Goal: Transaction & Acquisition: Book appointment/travel/reservation

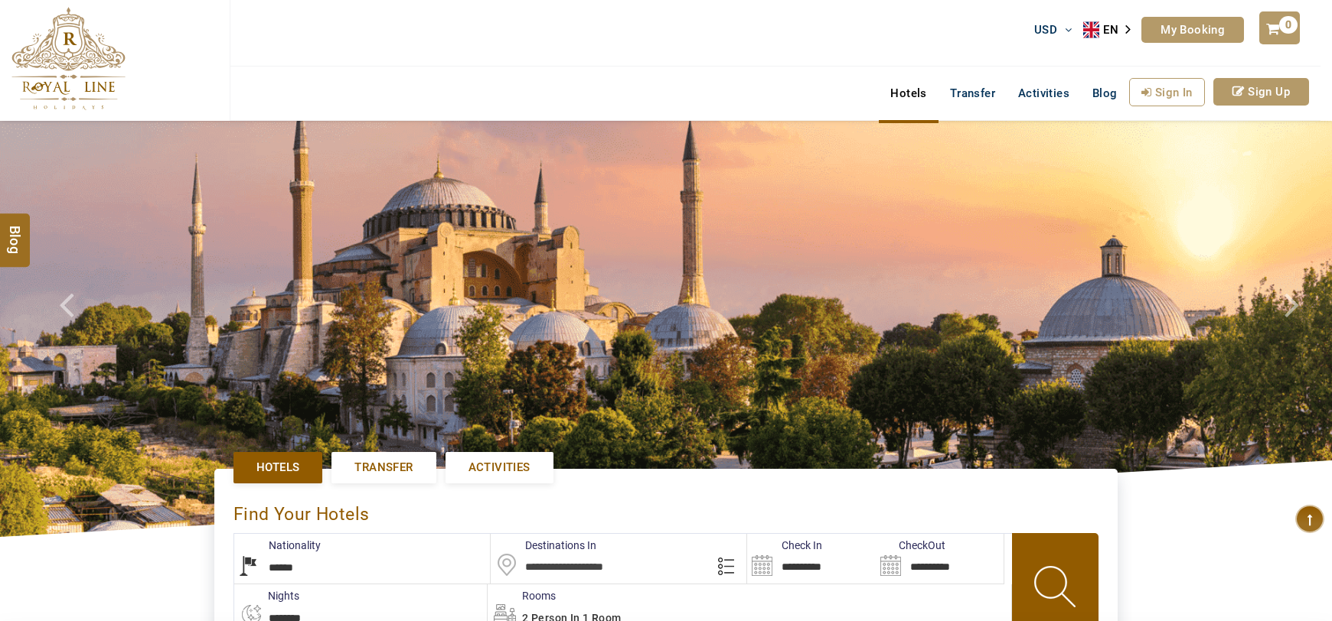
select select "******"
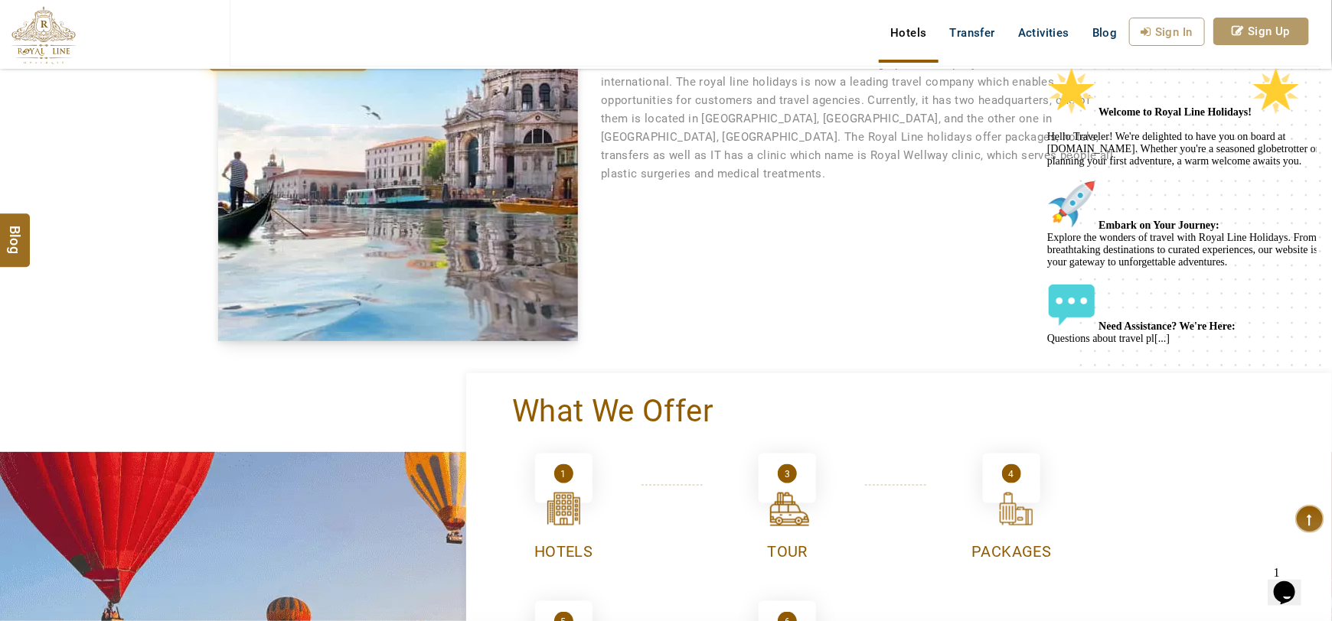
scroll to position [821, 0]
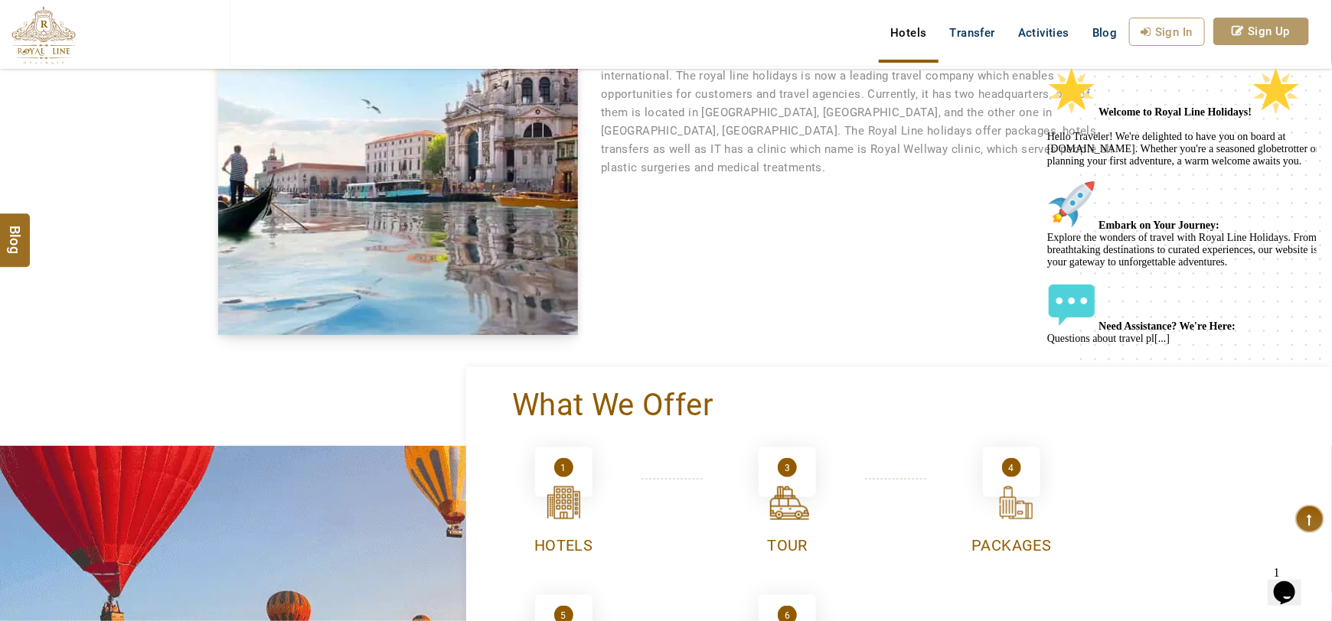
click at [1046, 66] on icon "Chat attention grabber" at bounding box center [1046, 66] width 0 height 0
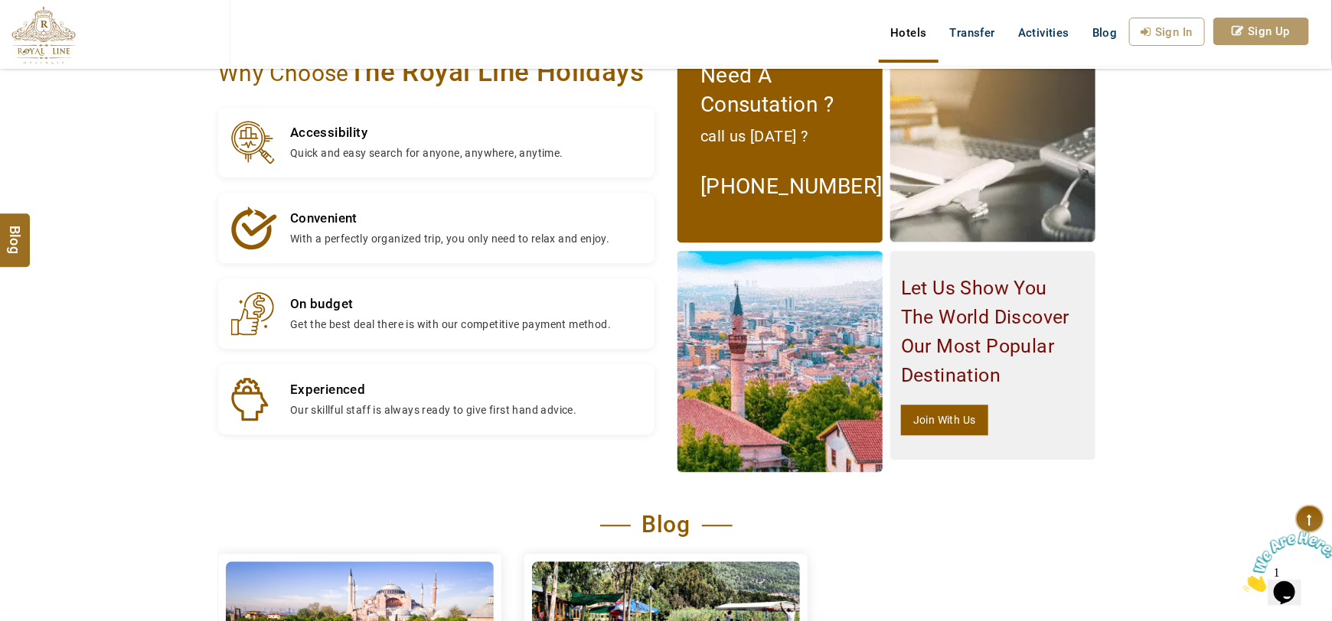
scroll to position [2300, 0]
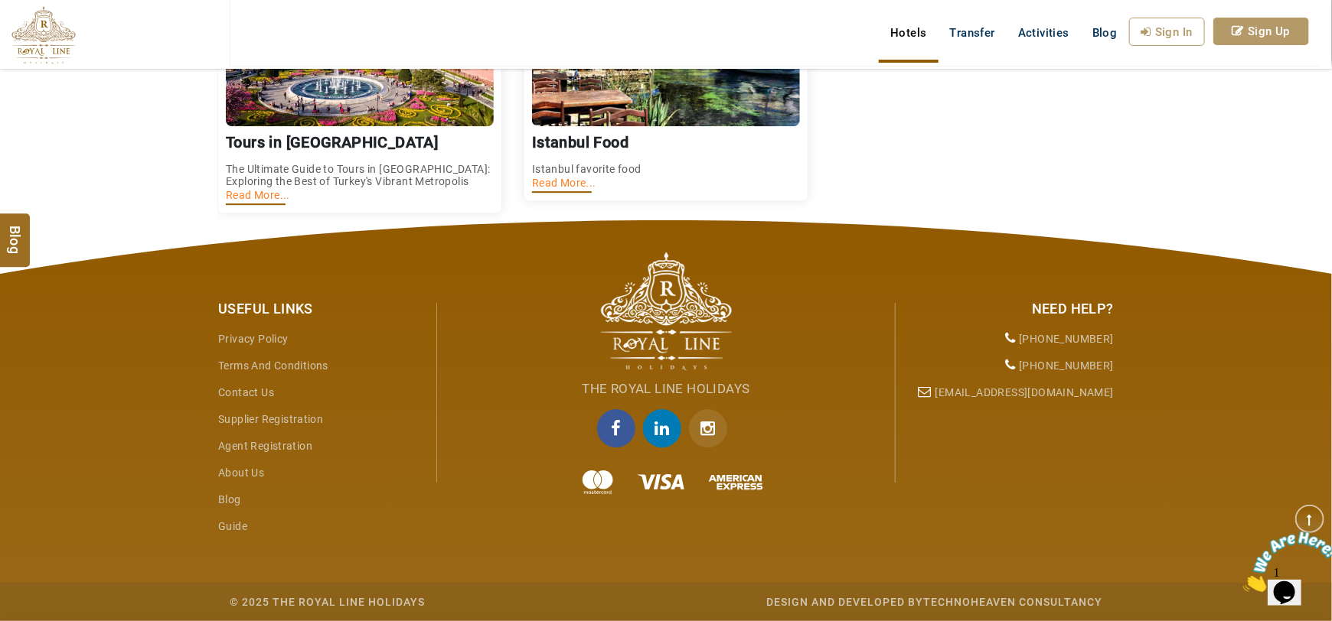
click at [608, 444] on icon "facebook" at bounding box center [616, 428] width 38 height 38
click at [653, 426] on icon "linkedin" at bounding box center [662, 428] width 38 height 38
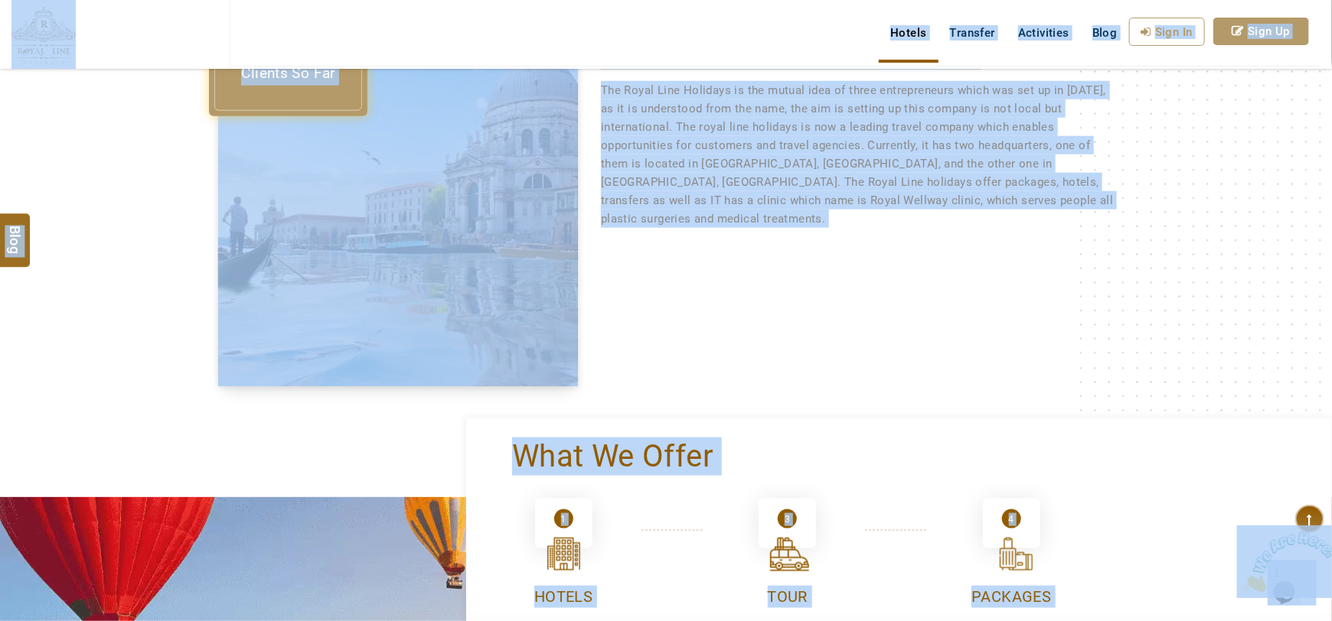
scroll to position [767, 0]
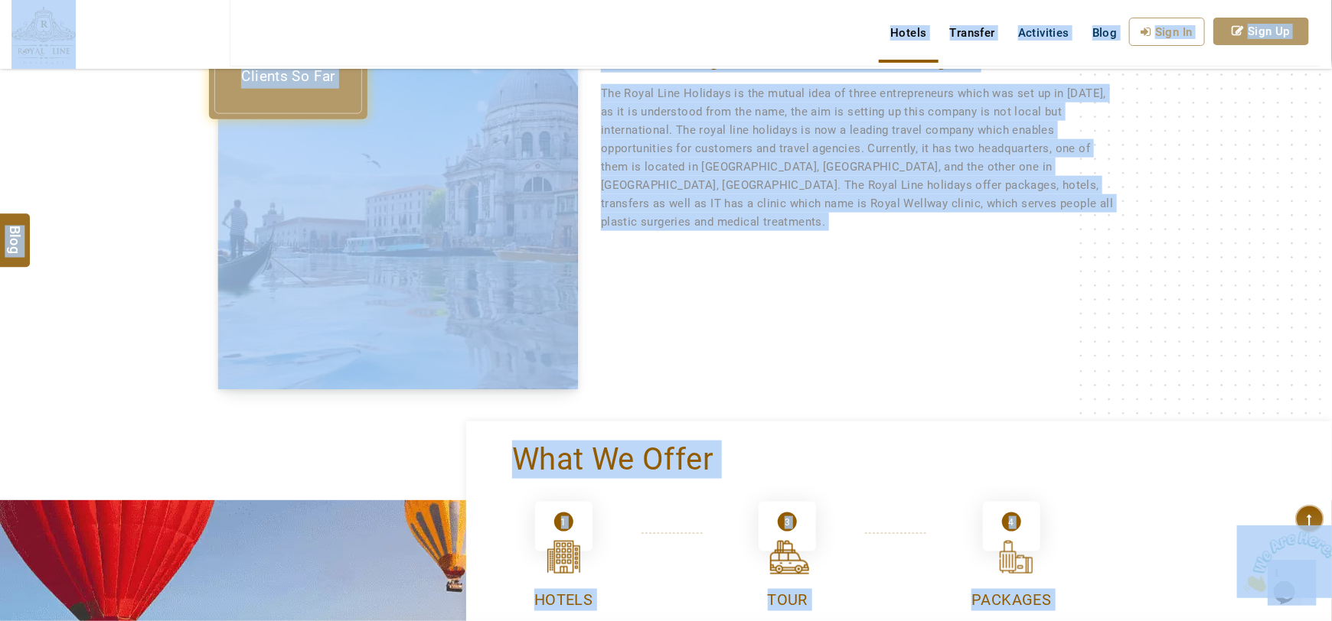
click at [981, 38] on link "Transfer" at bounding box center [972, 33] width 68 height 31
click at [973, 36] on link "Transfer" at bounding box center [972, 33] width 68 height 31
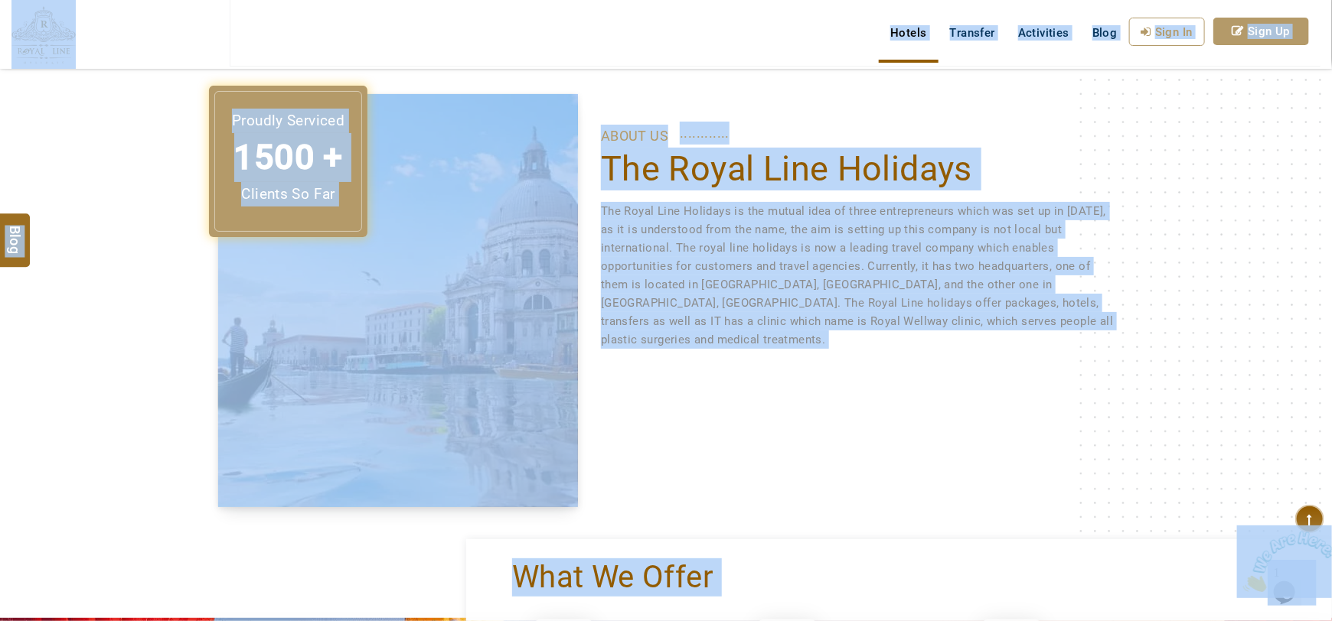
scroll to position [637, 0]
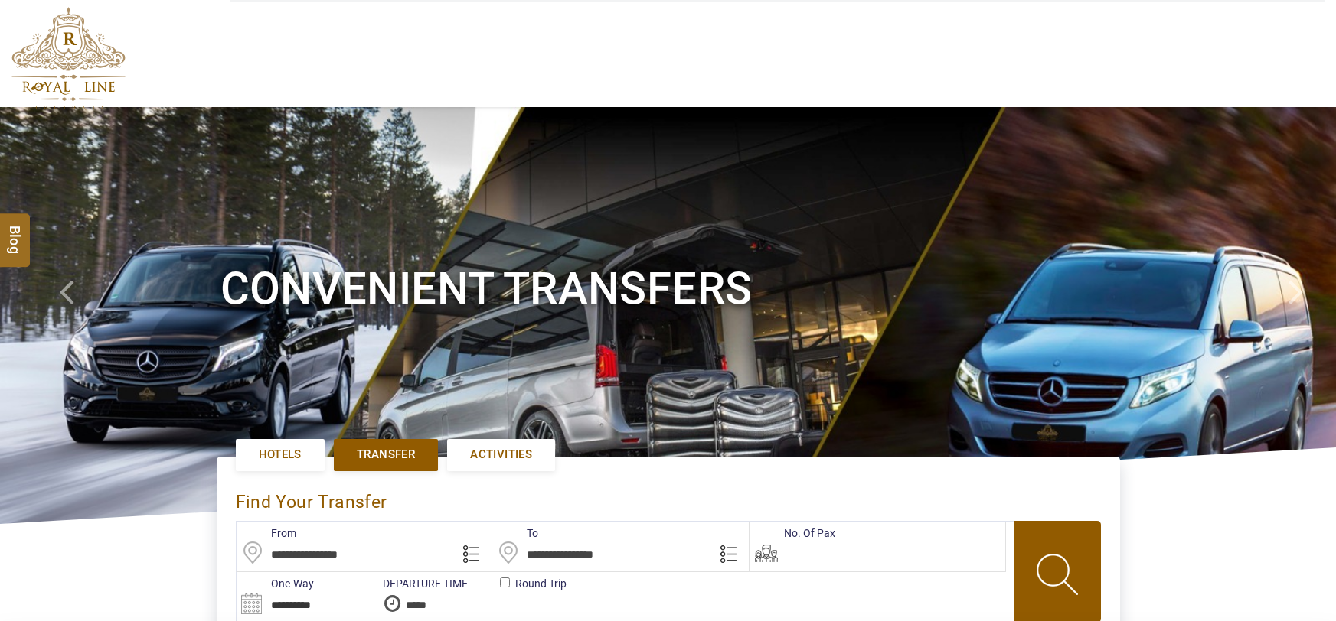
type input "**********"
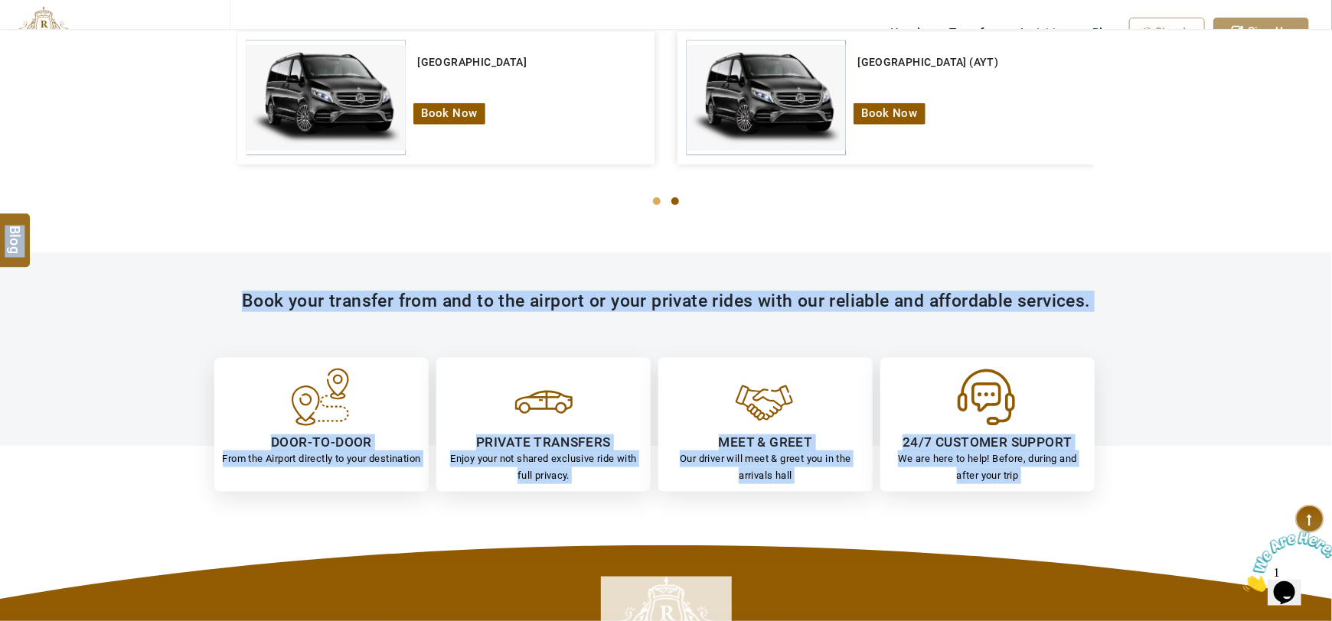
scroll to position [1026, 0]
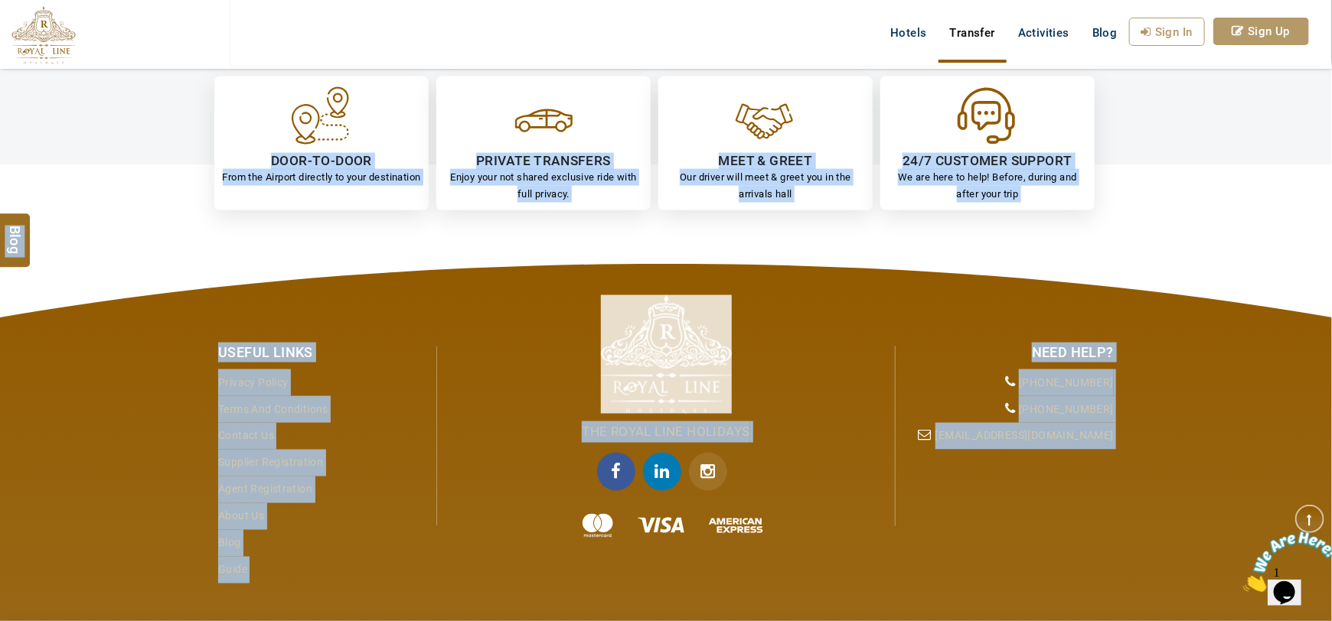
click at [703, 472] on icon "Instagram" at bounding box center [708, 472] width 38 height 38
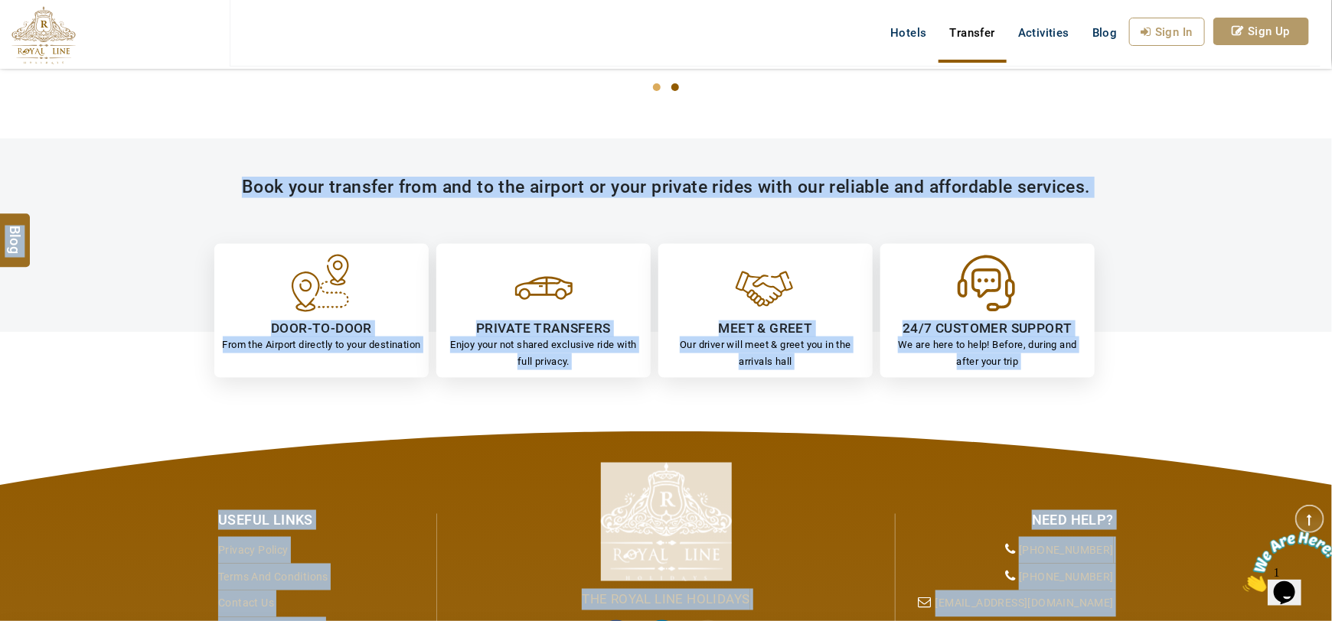
scroll to position [0, 0]
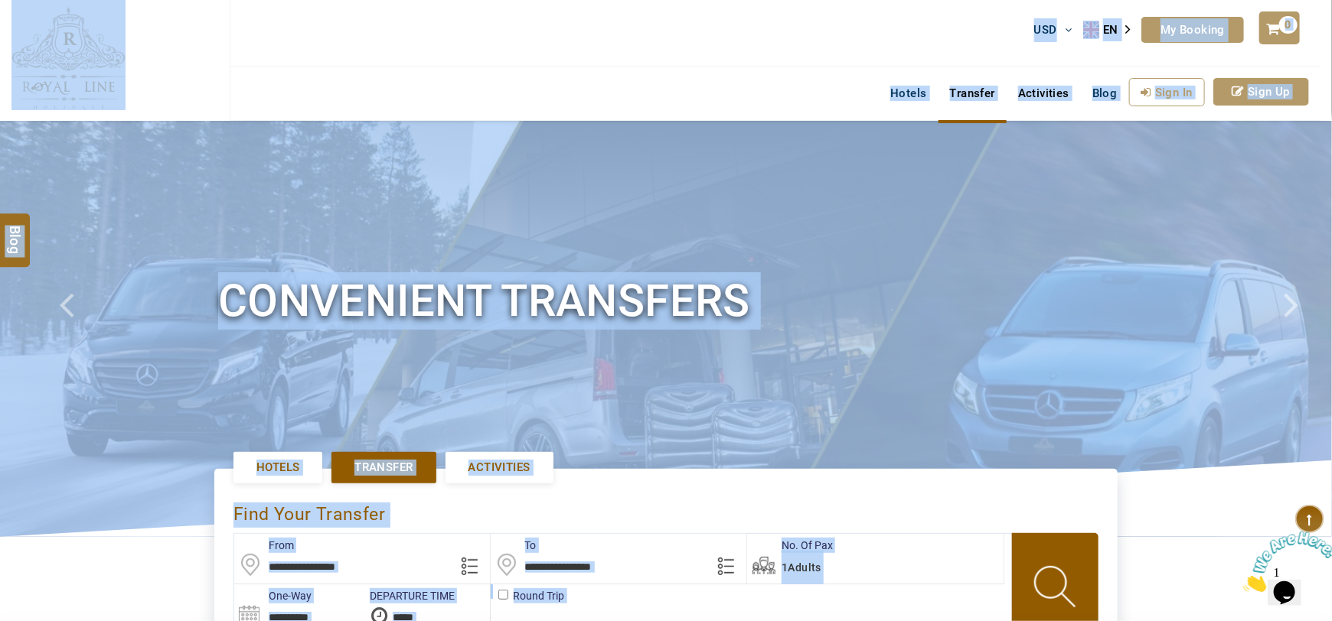
click at [1054, 90] on link "Activities" at bounding box center [1043, 93] width 74 height 31
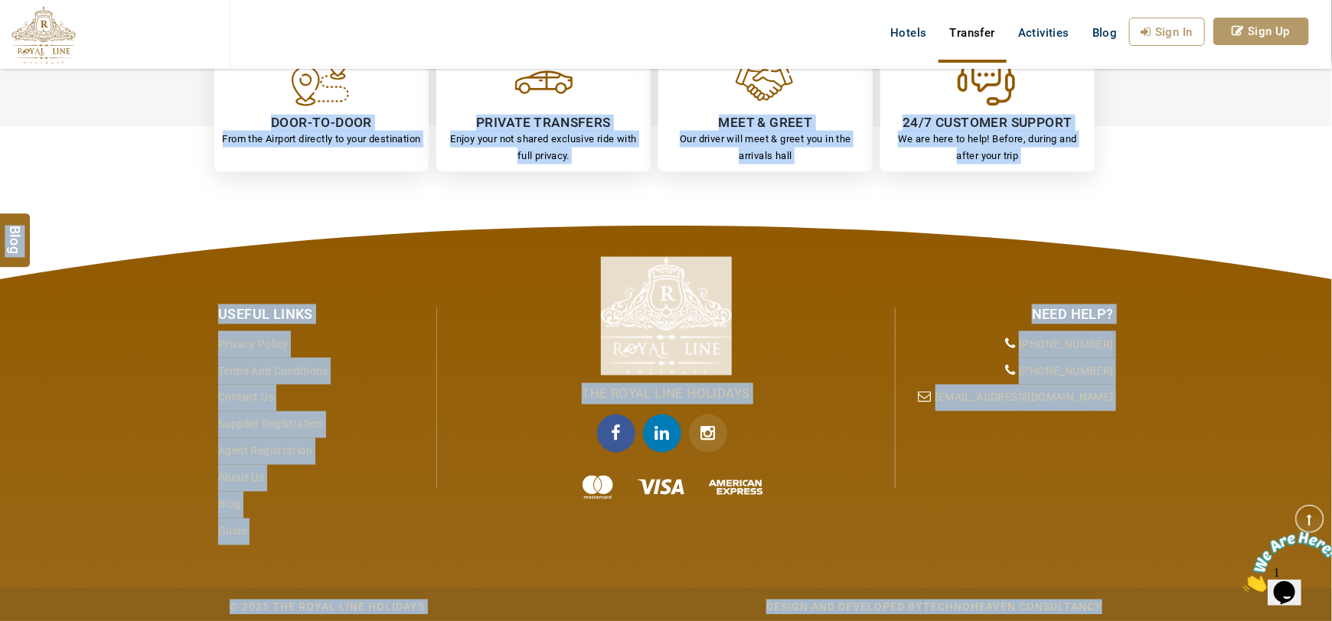
scroll to position [1068, 0]
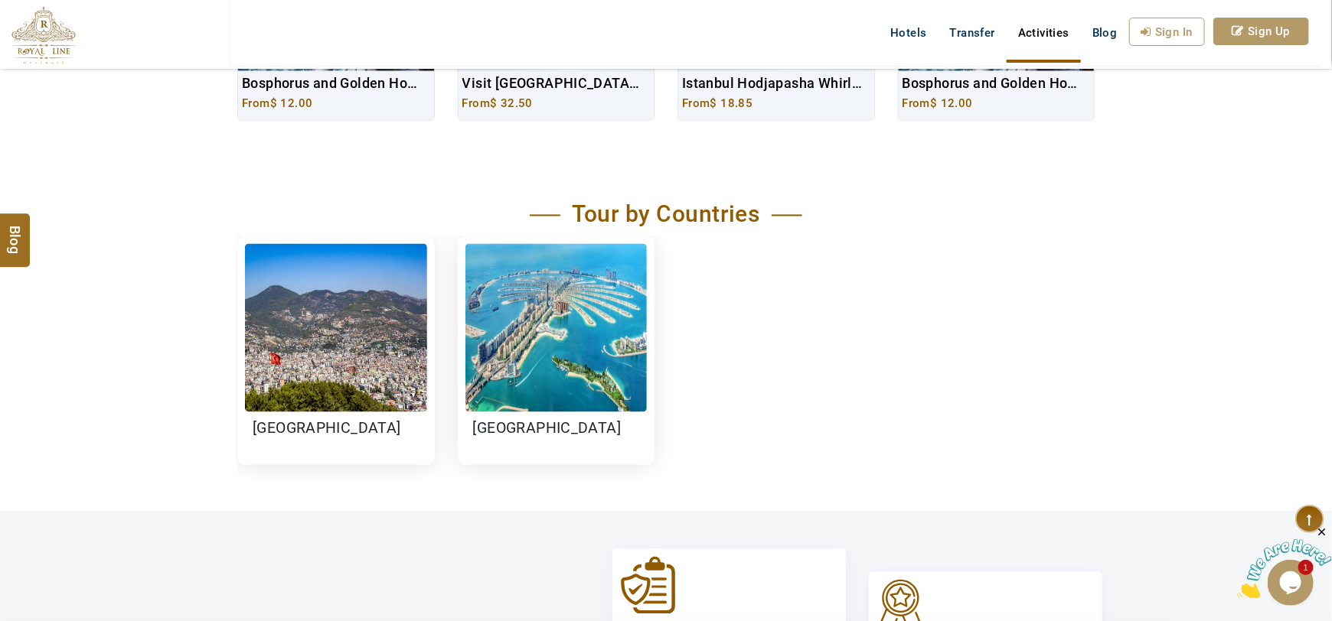
scroll to position [1299, 0]
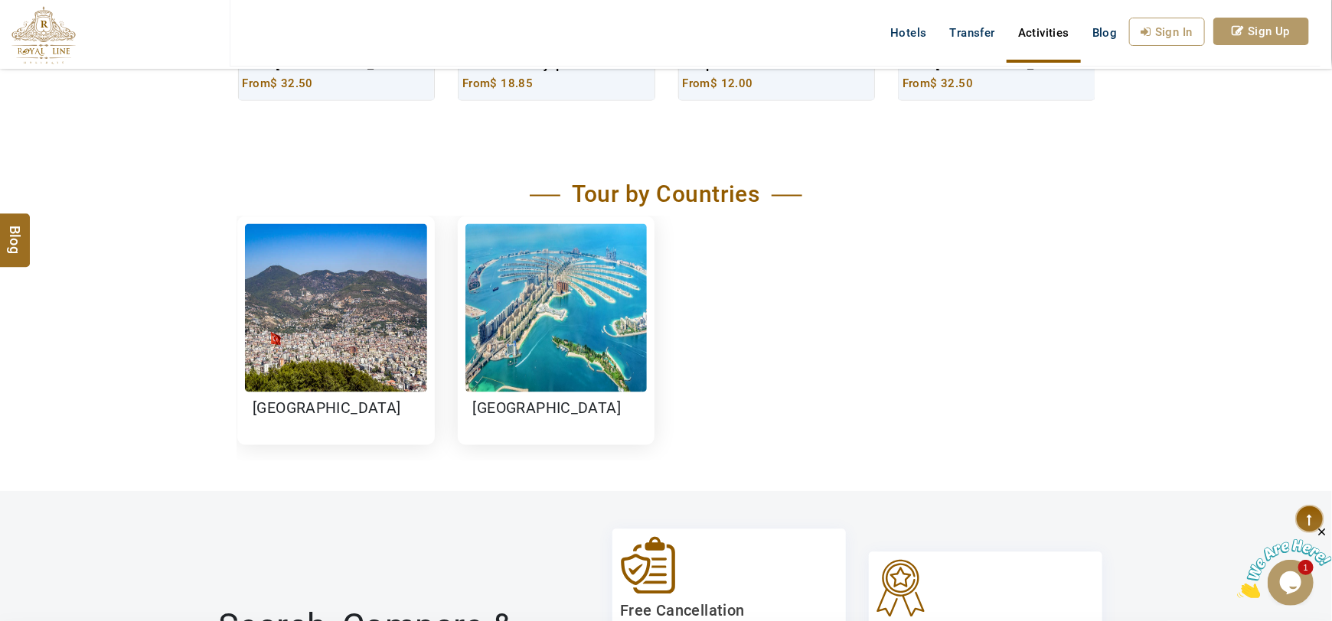
click at [660, 213] on div "Tour by Countries" at bounding box center [665, 198] width 857 height 35
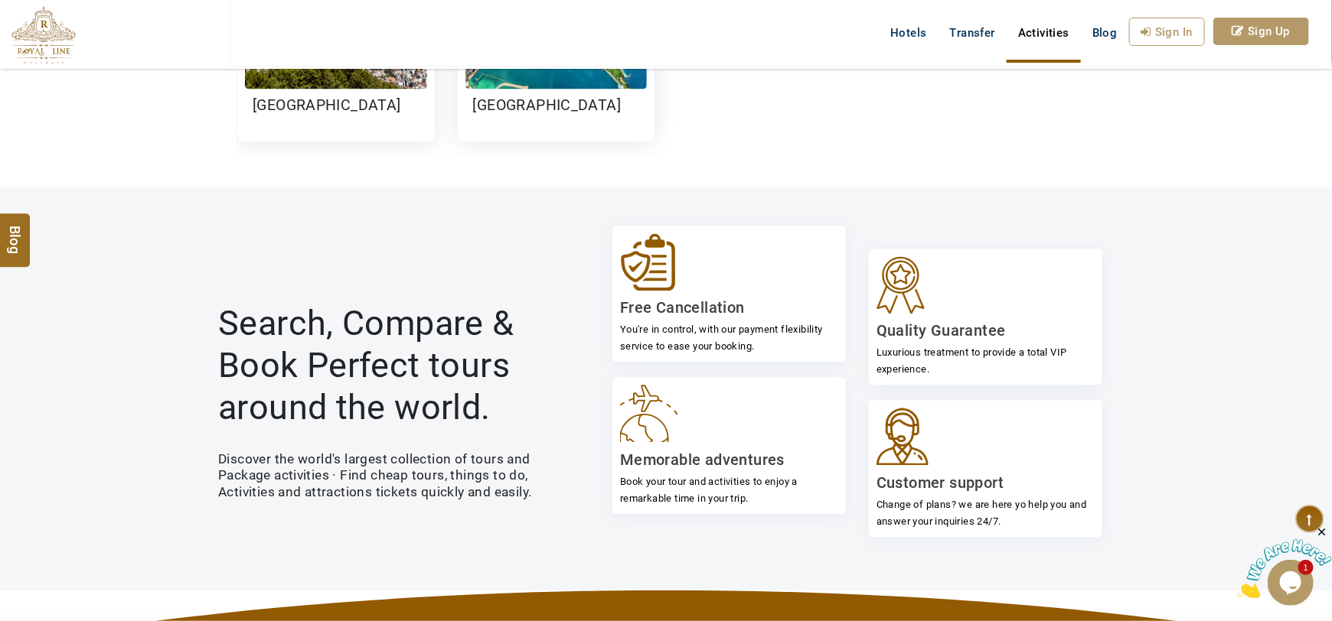
scroll to position [1251, 0]
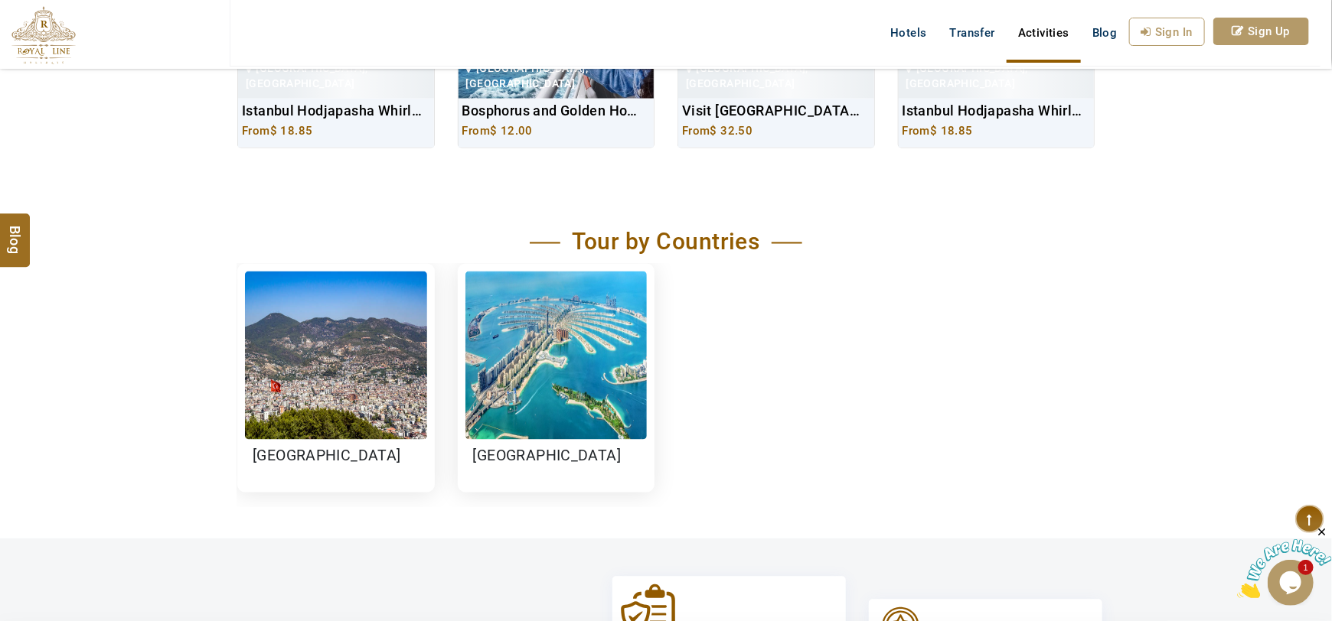
click at [779, 310] on div "Turkey UAE" at bounding box center [665, 386] width 857 height 244
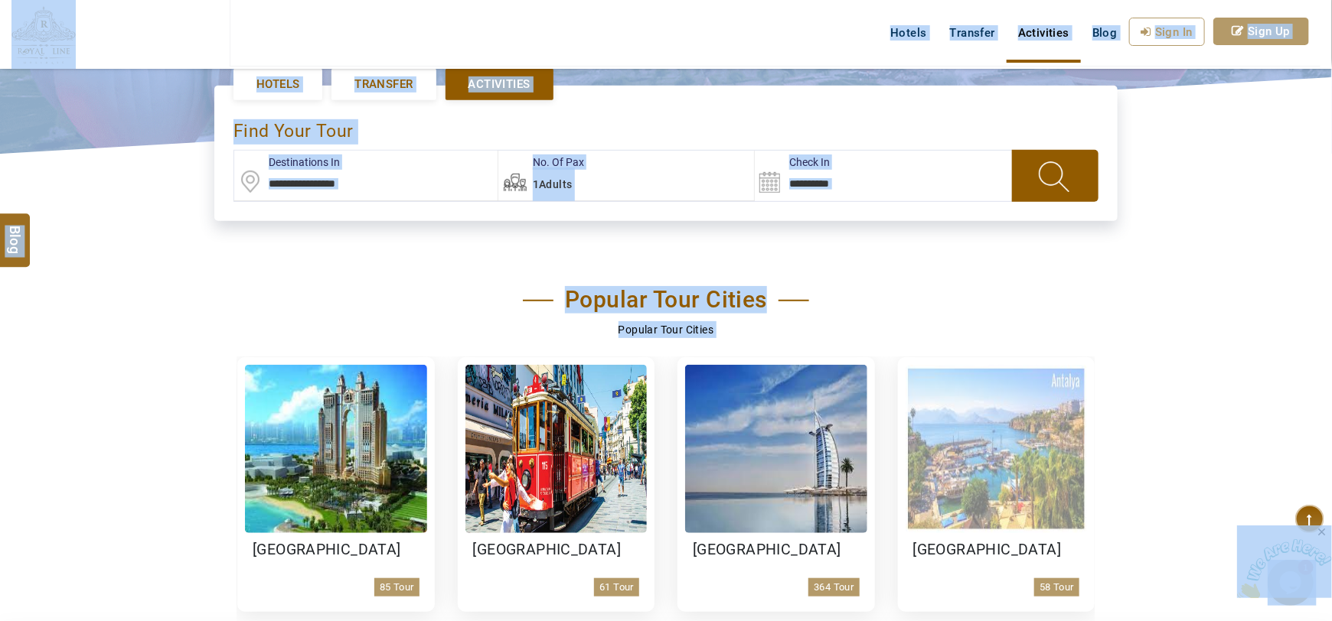
scroll to position [197, 0]
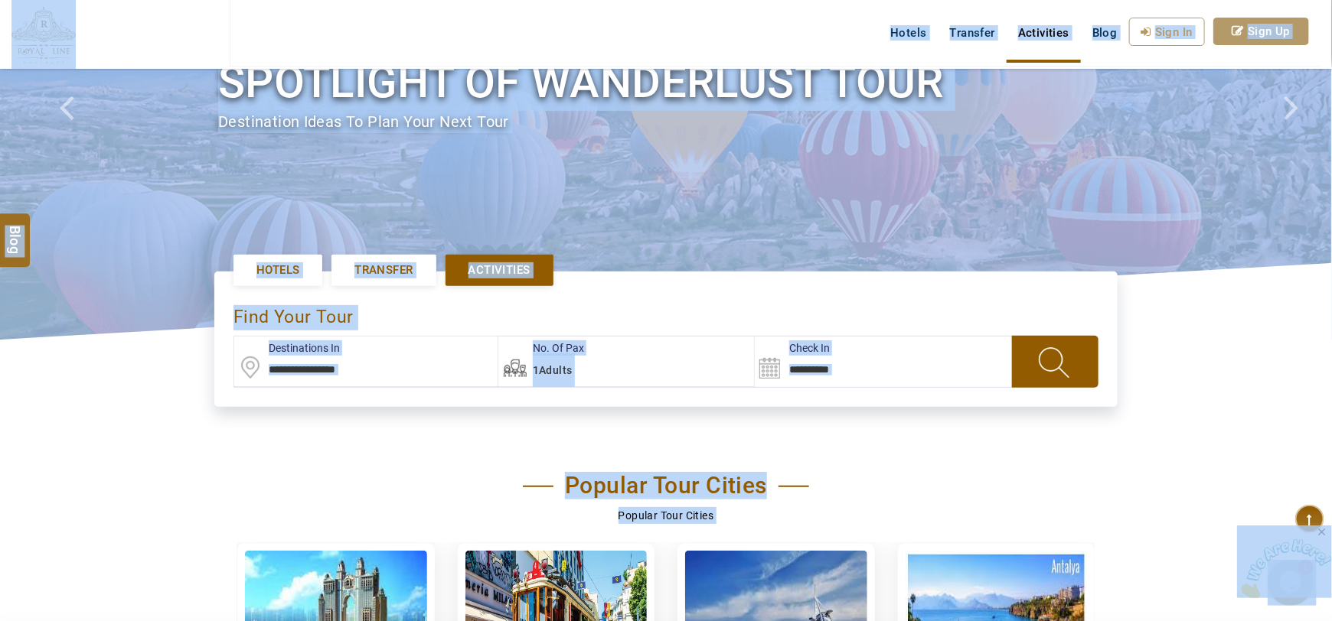
click at [380, 364] on input "text" at bounding box center [365, 362] width 263 height 50
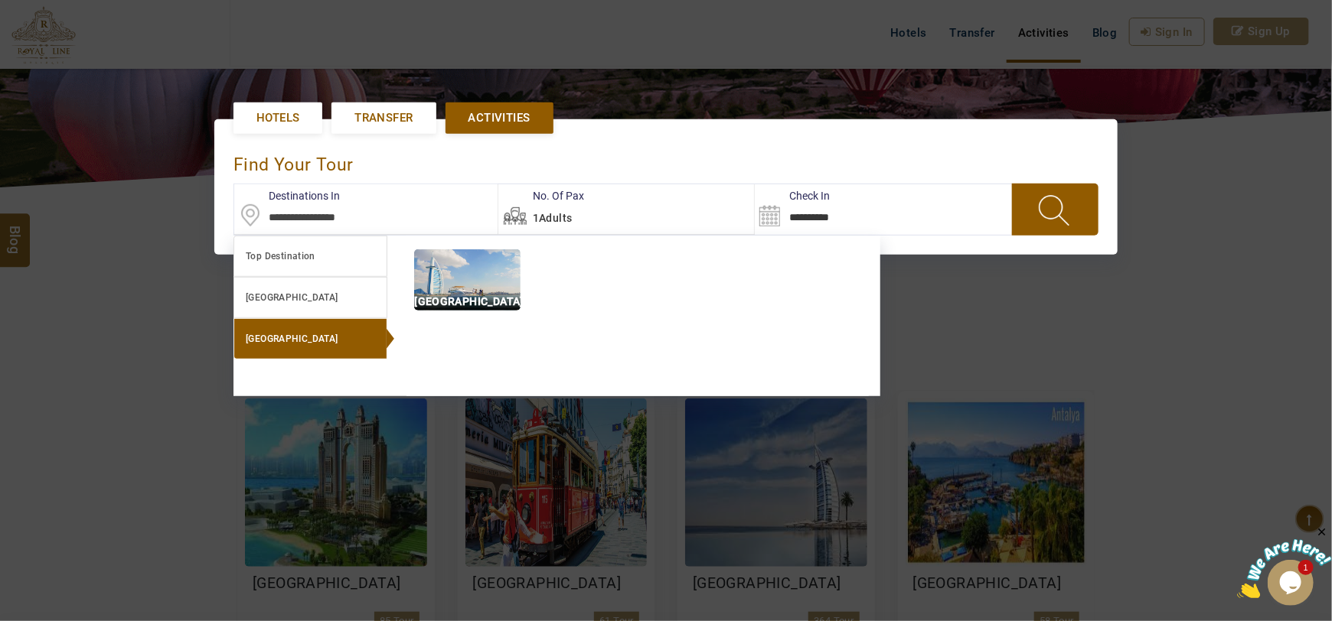
scroll to position [351, 0]
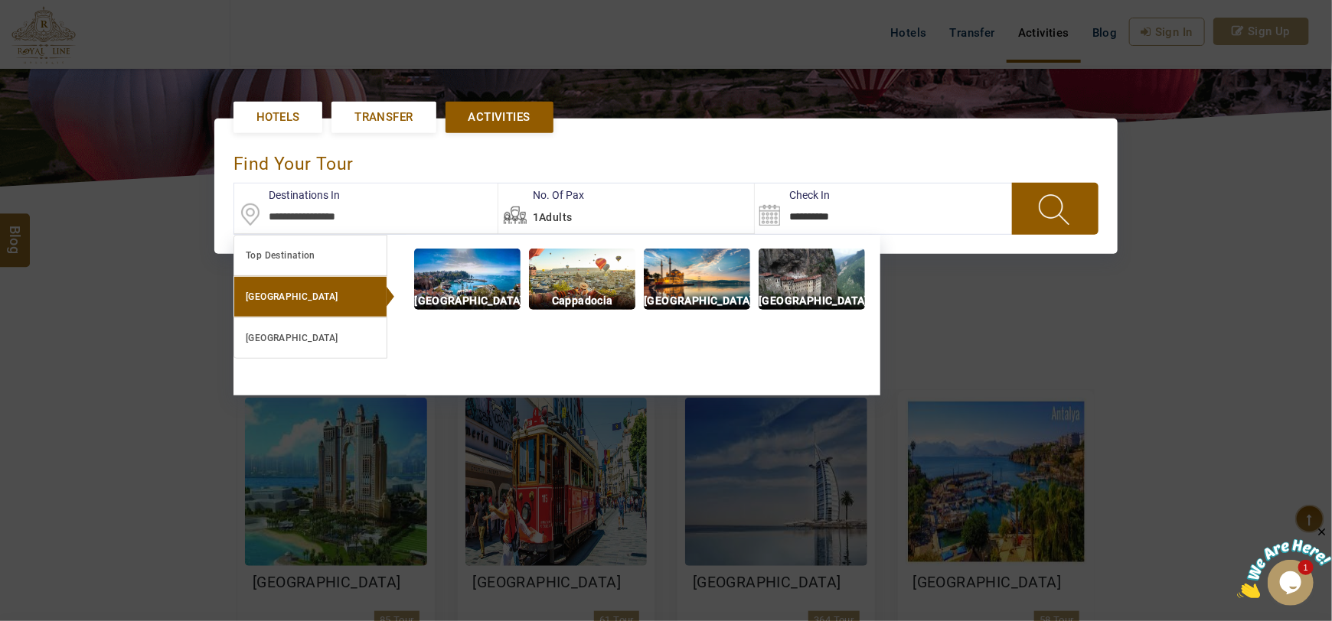
click at [752, 119] on div "**********" at bounding box center [665, 186] width 903 height 135
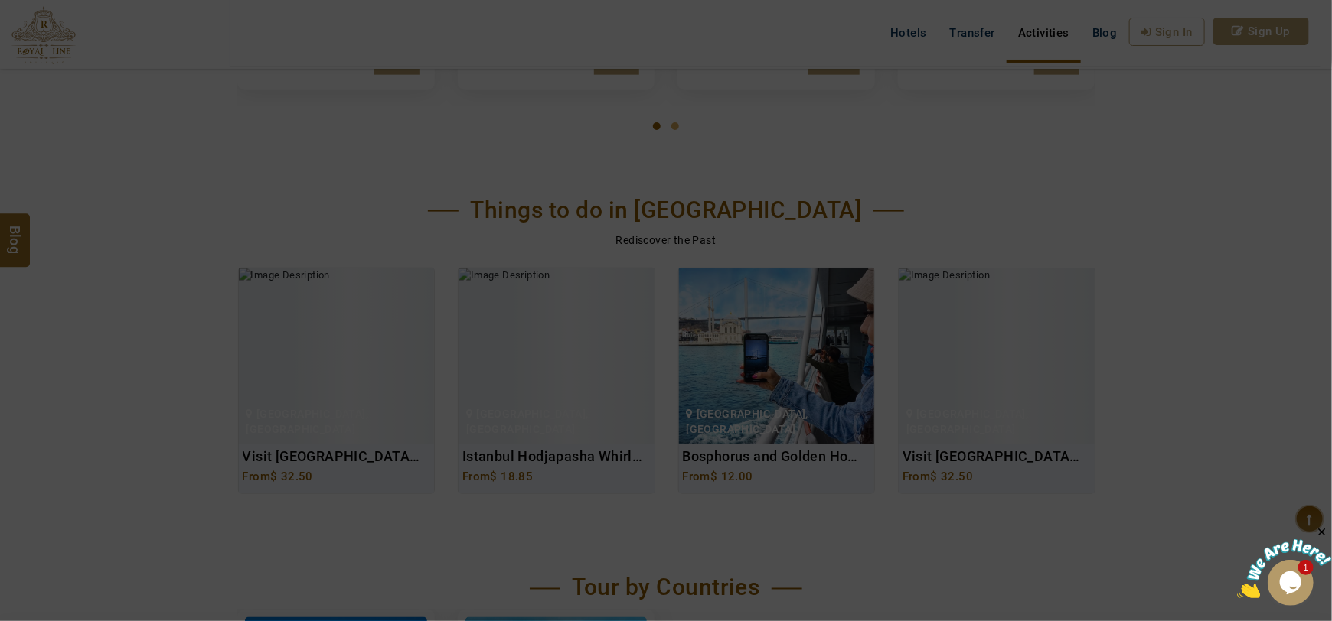
scroll to position [1223, 0]
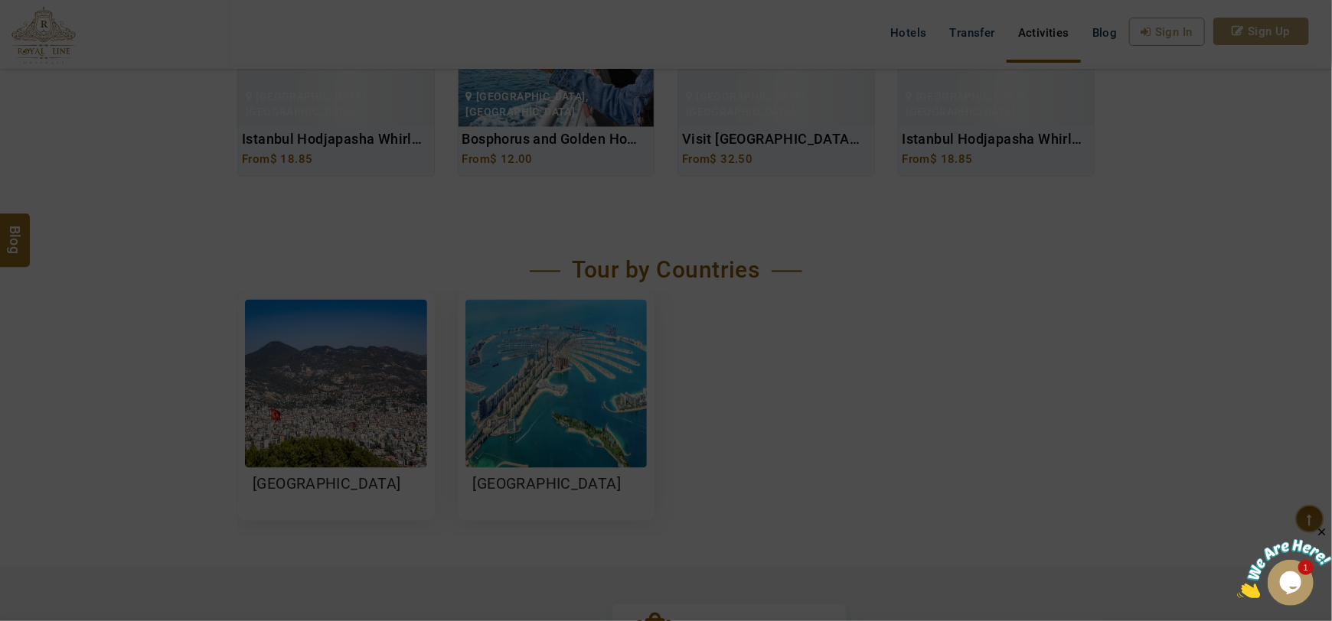
click at [683, 388] on div at bounding box center [666, 310] width 1332 height 621
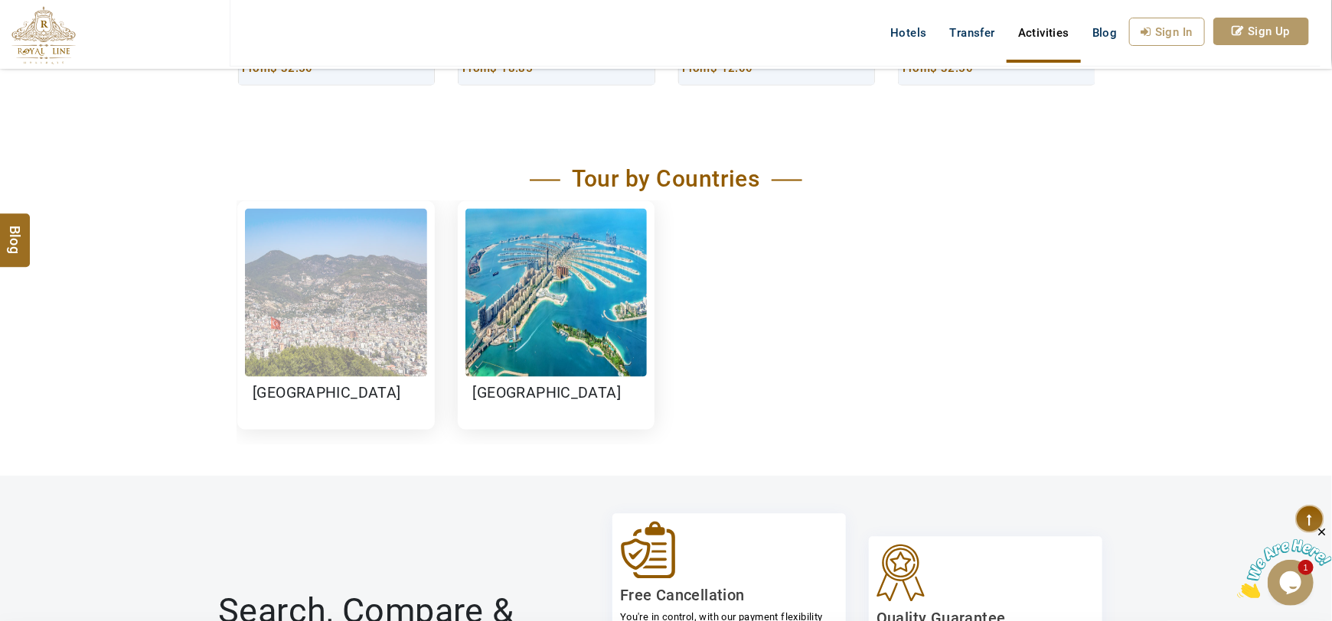
scroll to position [1318, 0]
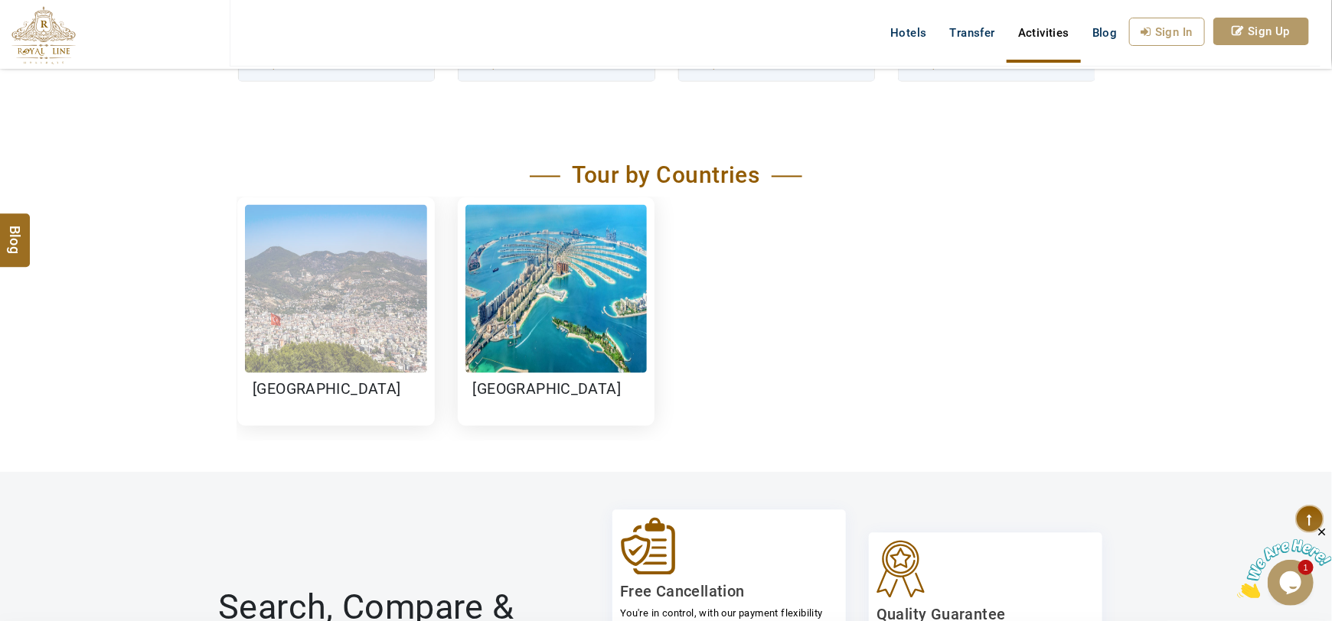
click at [314, 308] on img at bounding box center [336, 289] width 182 height 168
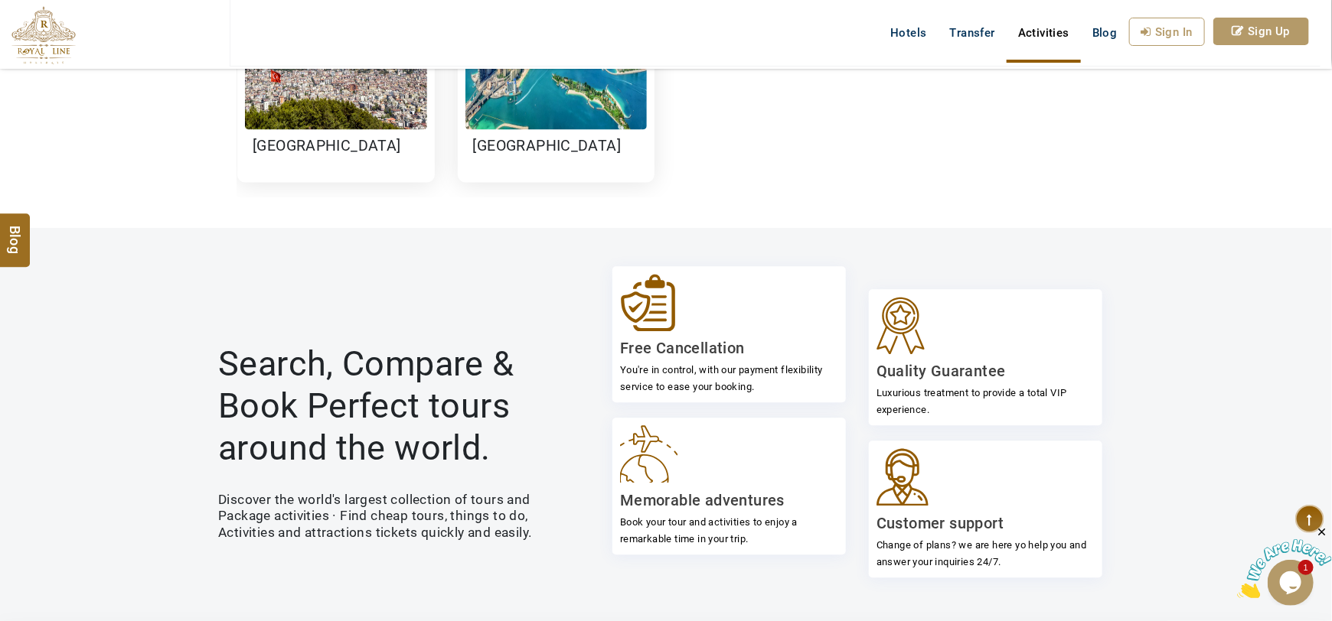
scroll to position [1544, 0]
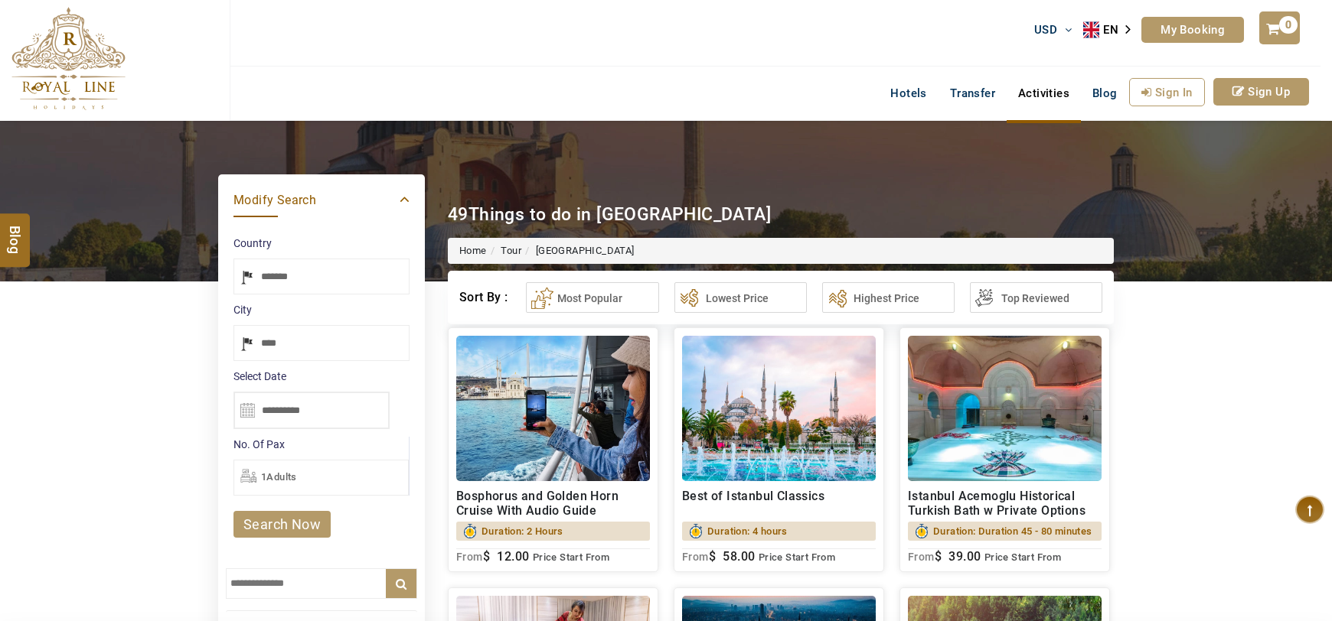
select select "*****"
select select "*"
click at [918, 95] on link "Hotels" at bounding box center [908, 93] width 59 height 31
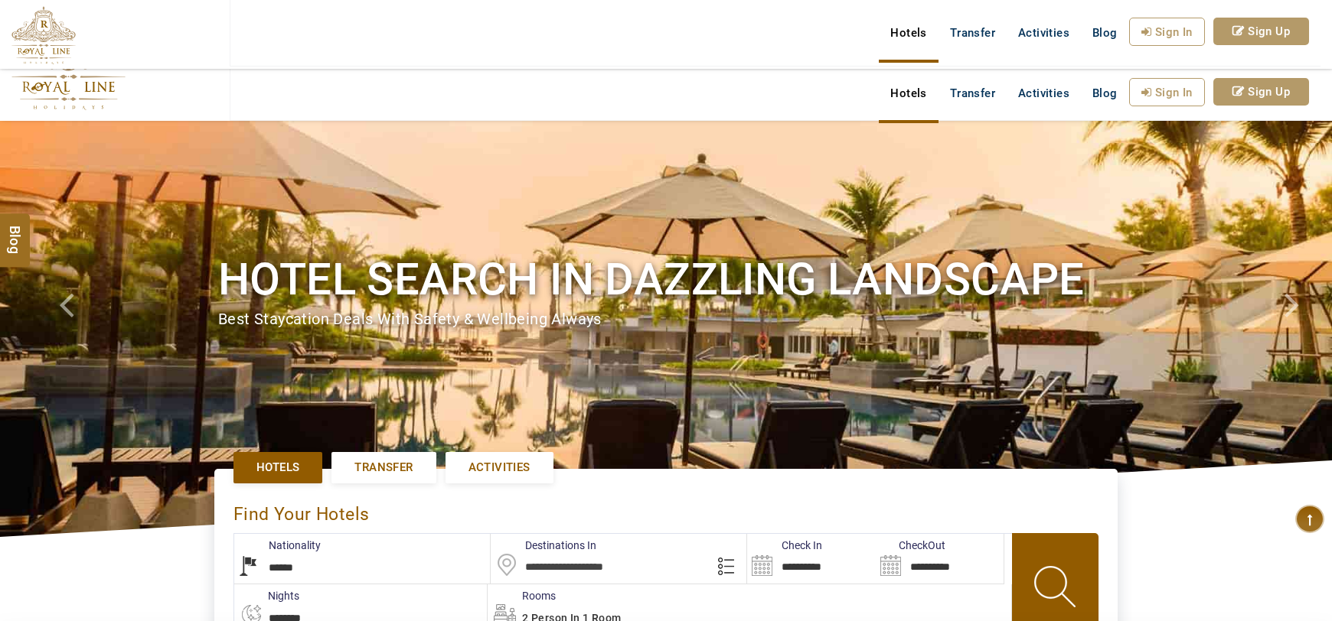
select select "******"
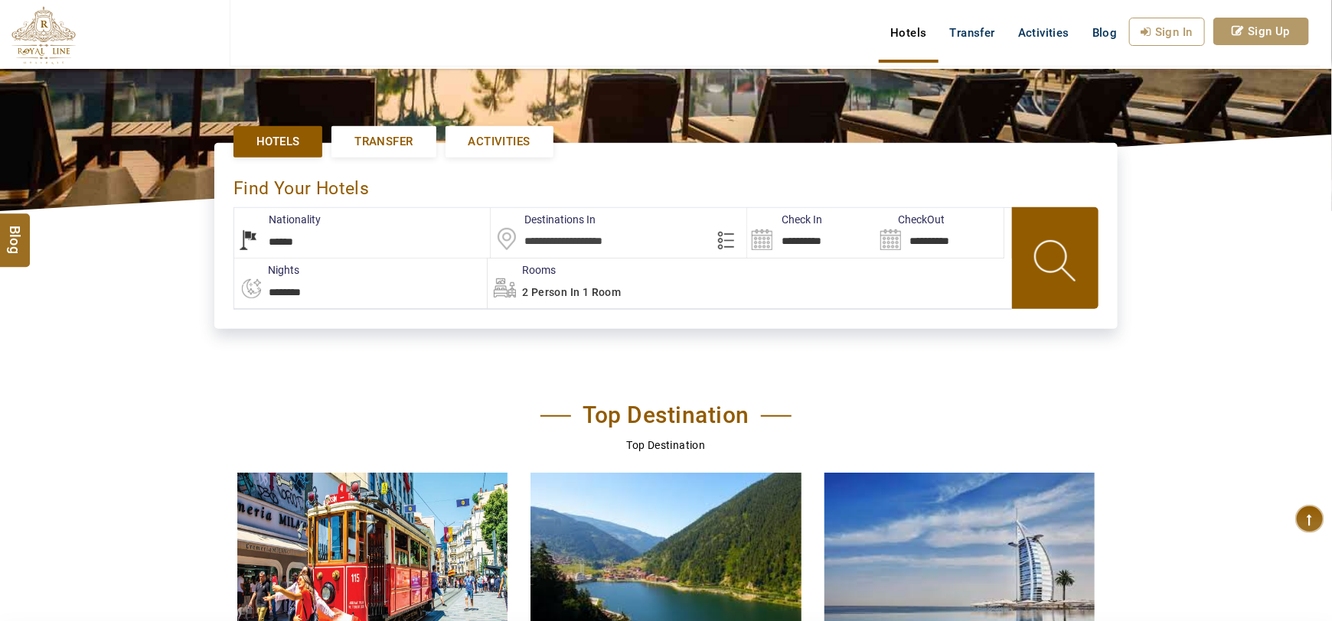
click at [389, 240] on select "**********" at bounding box center [362, 233] width 256 height 50
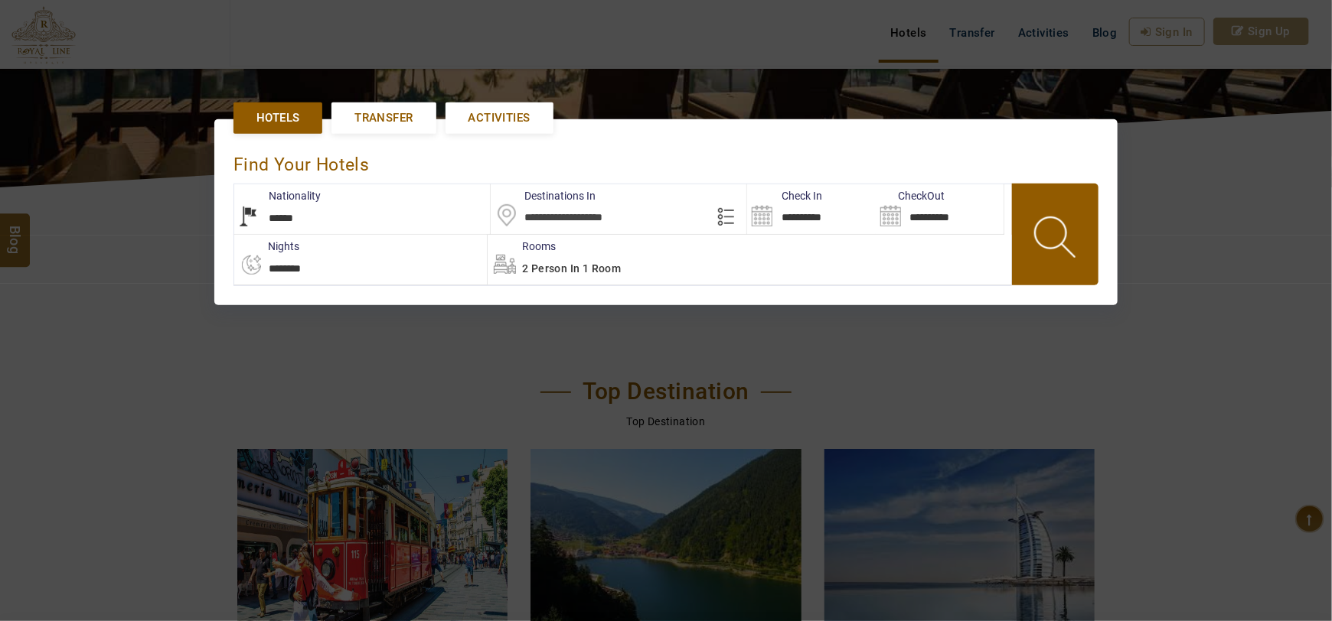
scroll to position [351, 0]
drag, startPoint x: 24, startPoint y: 269, endPoint x: 194, endPoint y: 255, distance: 170.5
click at [24, 269] on div at bounding box center [666, 310] width 1332 height 621
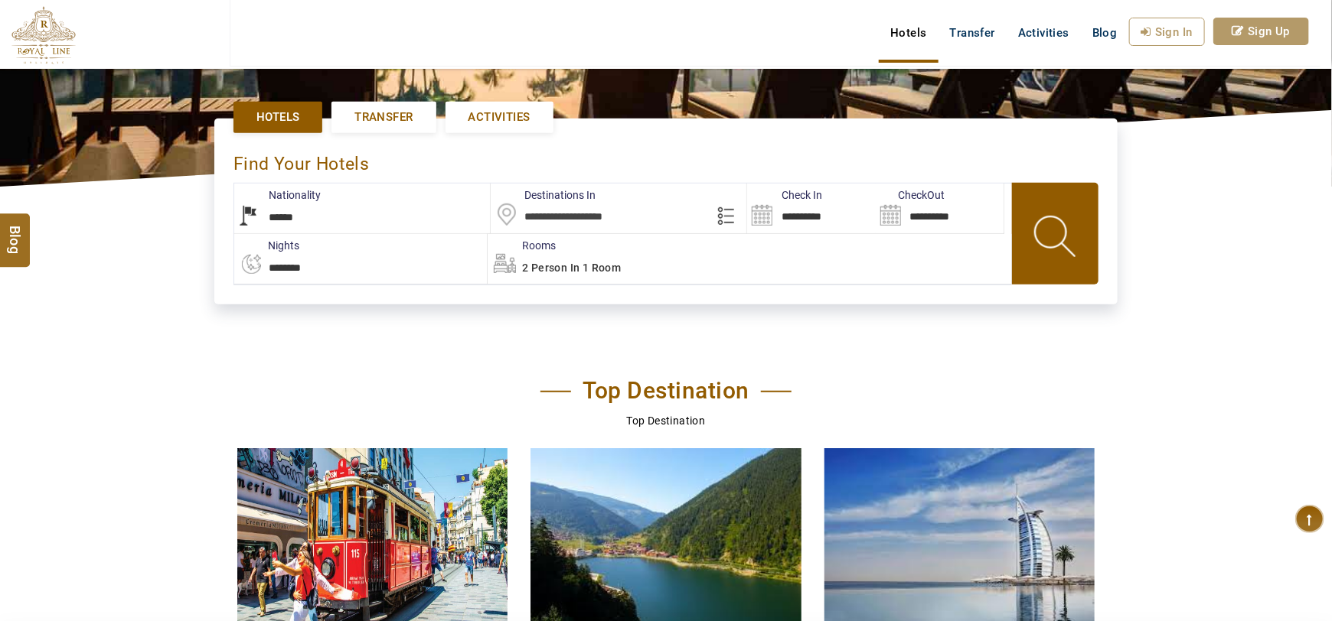
click at [615, 202] on input "text" at bounding box center [619, 209] width 256 height 50
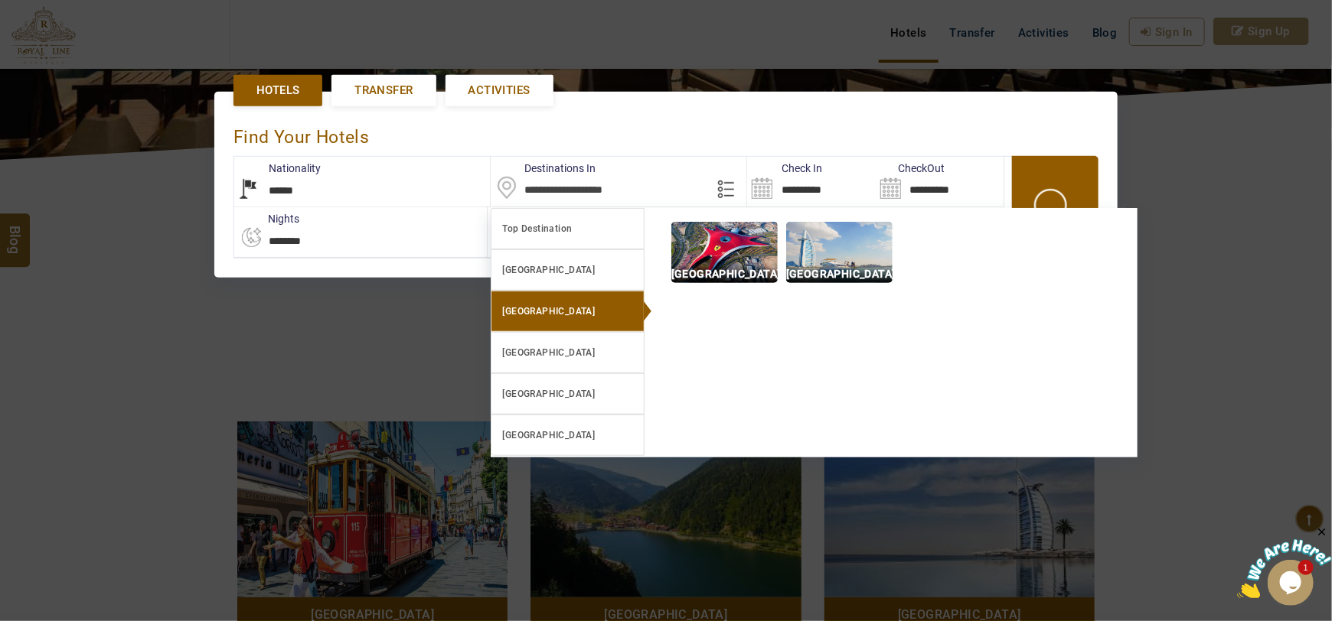
scroll to position [424, 0]
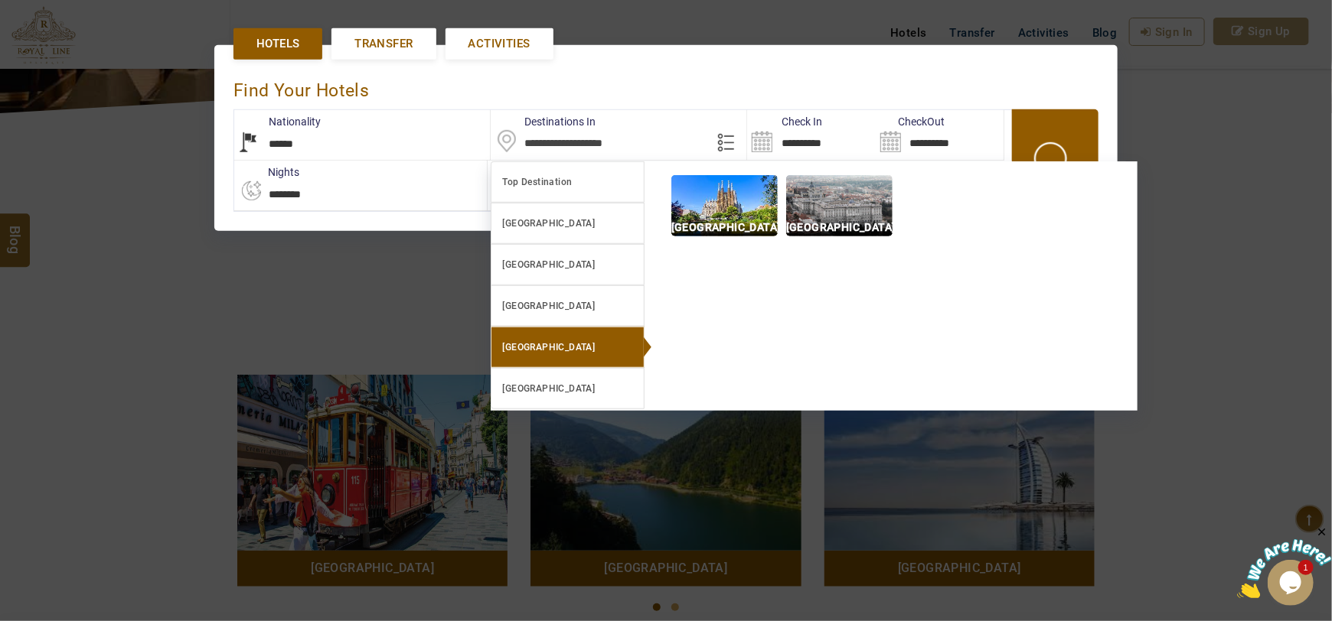
click at [149, 209] on div at bounding box center [666, 310] width 1332 height 621
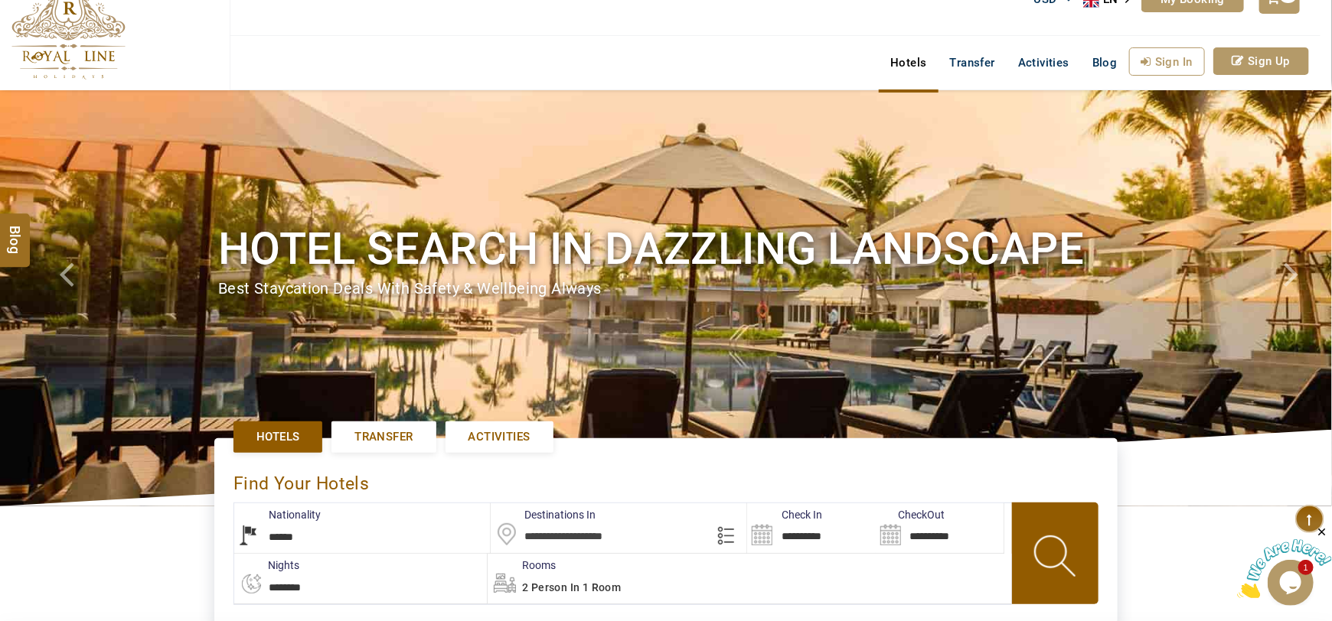
scroll to position [0, 0]
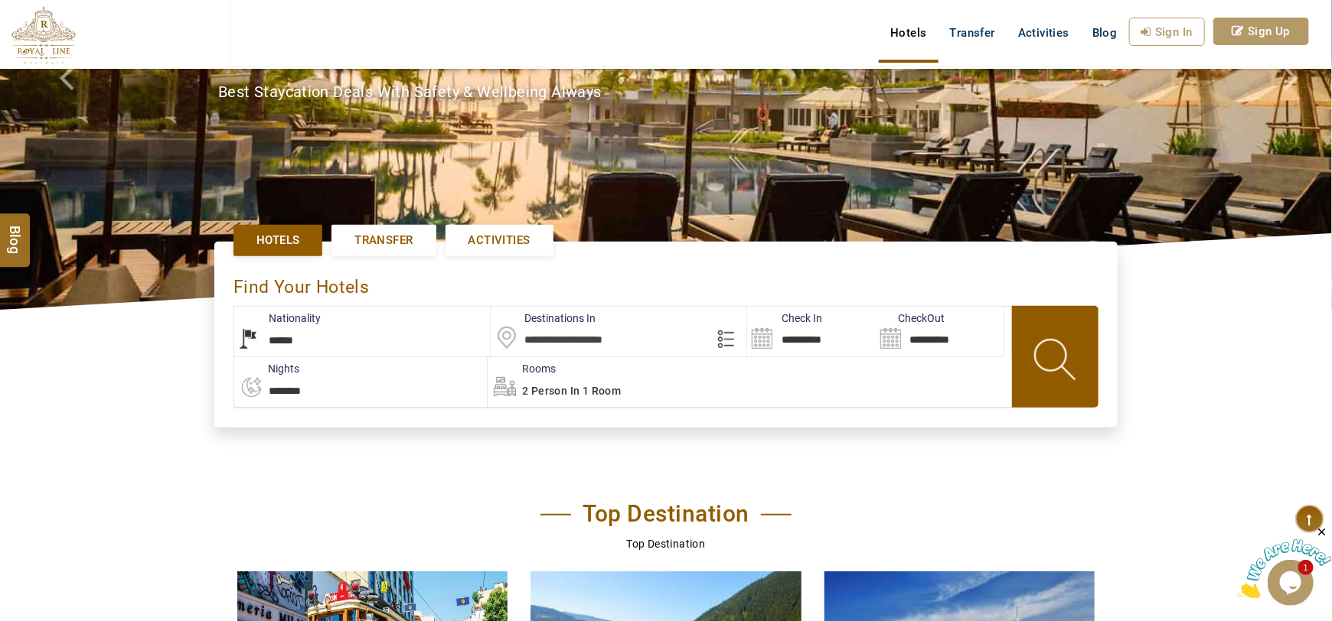
click at [315, 333] on select "**********" at bounding box center [362, 332] width 256 height 50
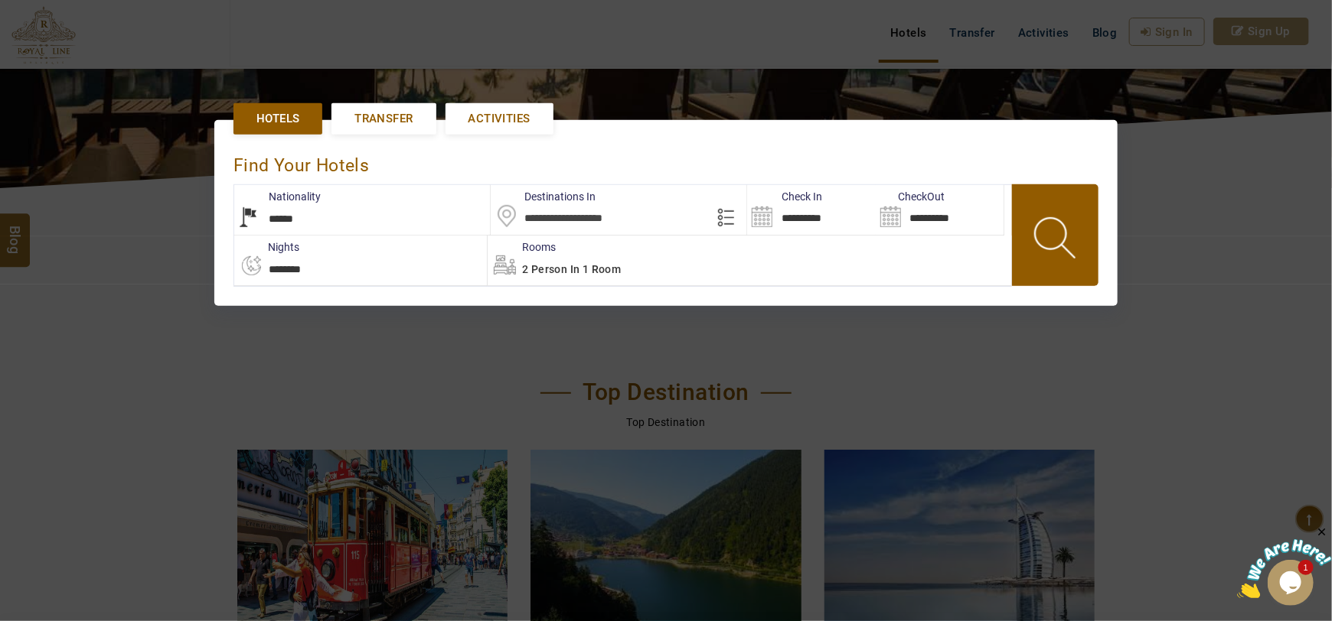
scroll to position [351, 0]
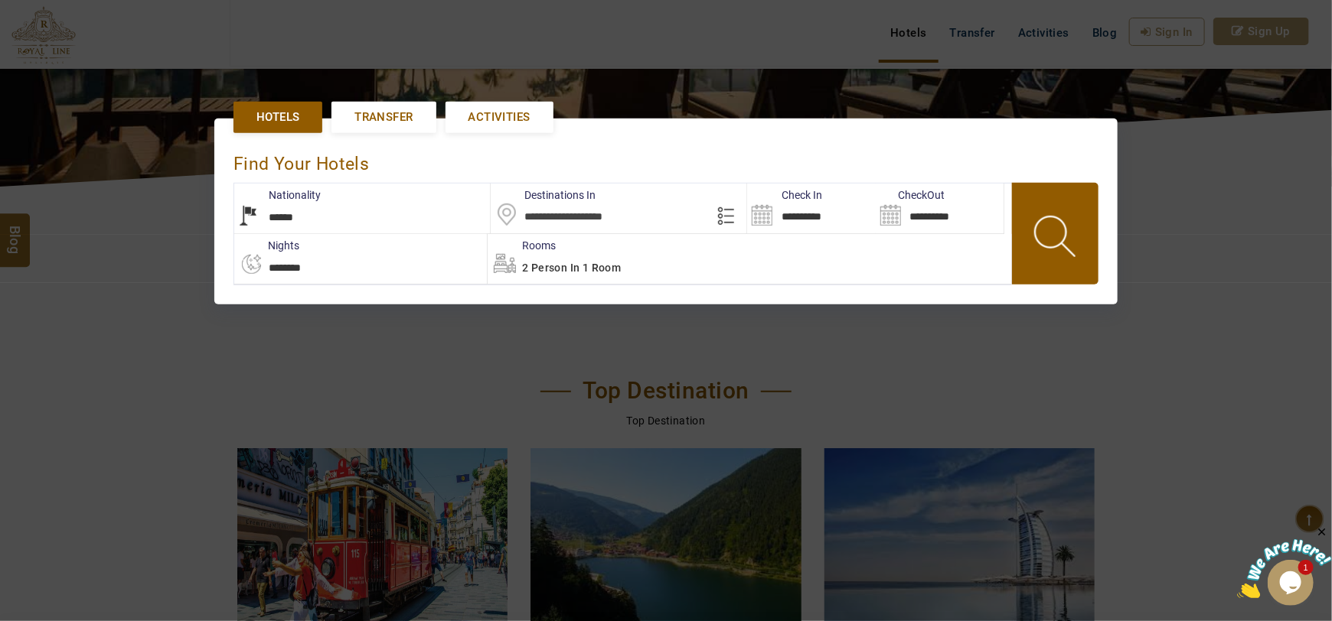
click at [553, 228] on input "text" at bounding box center [619, 209] width 256 height 50
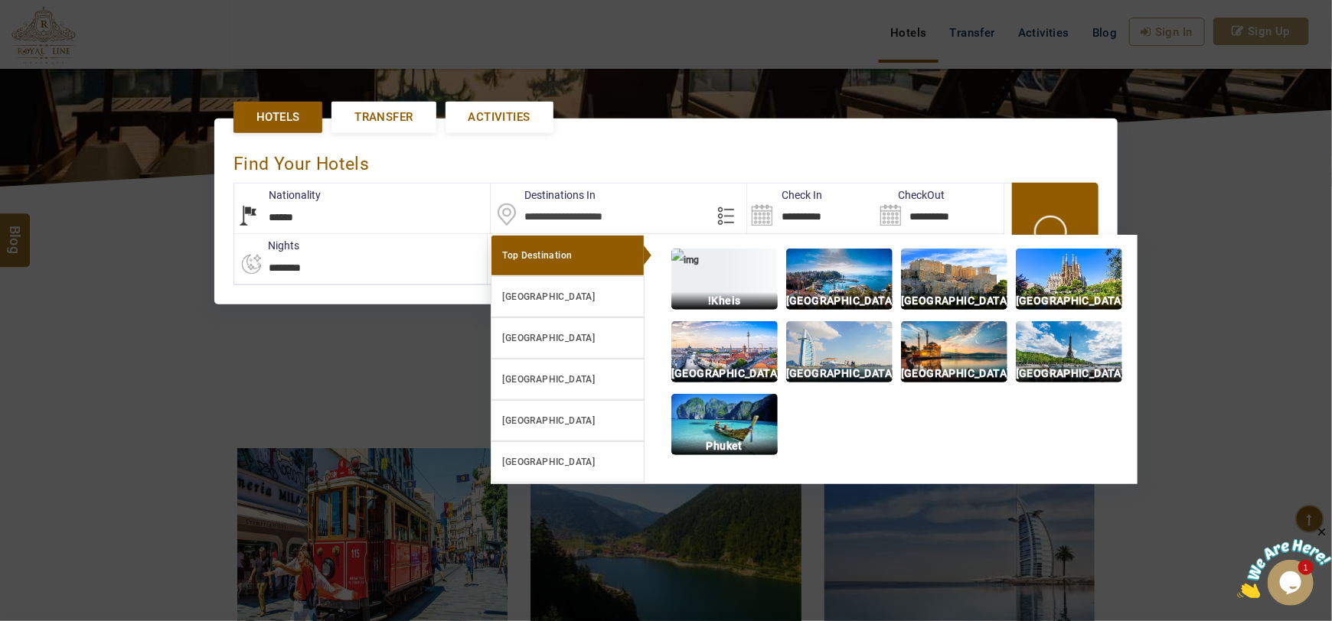
click at [379, 224] on select "**********" at bounding box center [362, 209] width 256 height 50
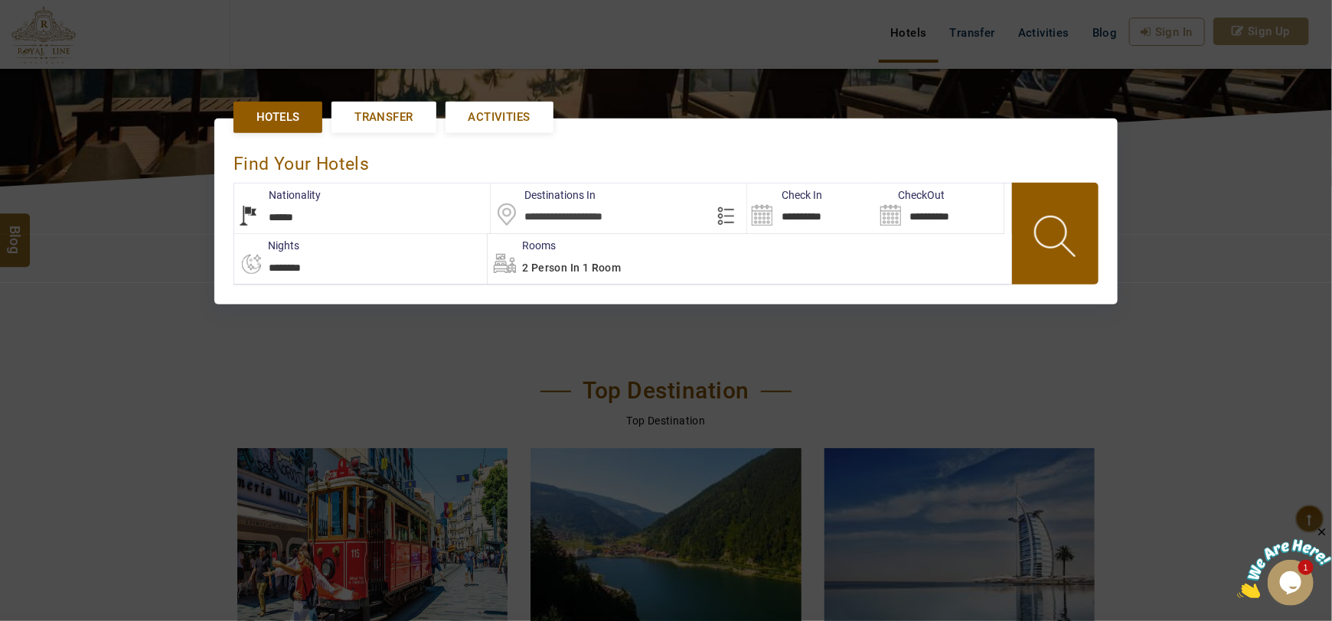
click at [56, 206] on div at bounding box center [666, 310] width 1332 height 621
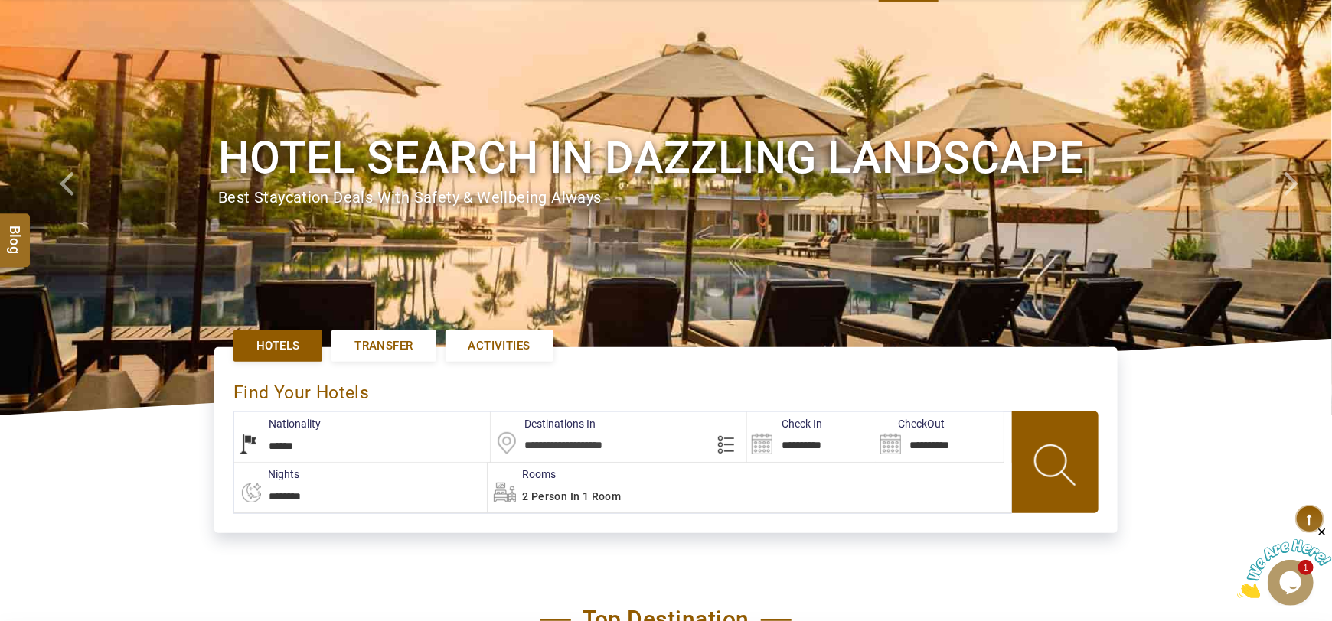
scroll to position [182, 0]
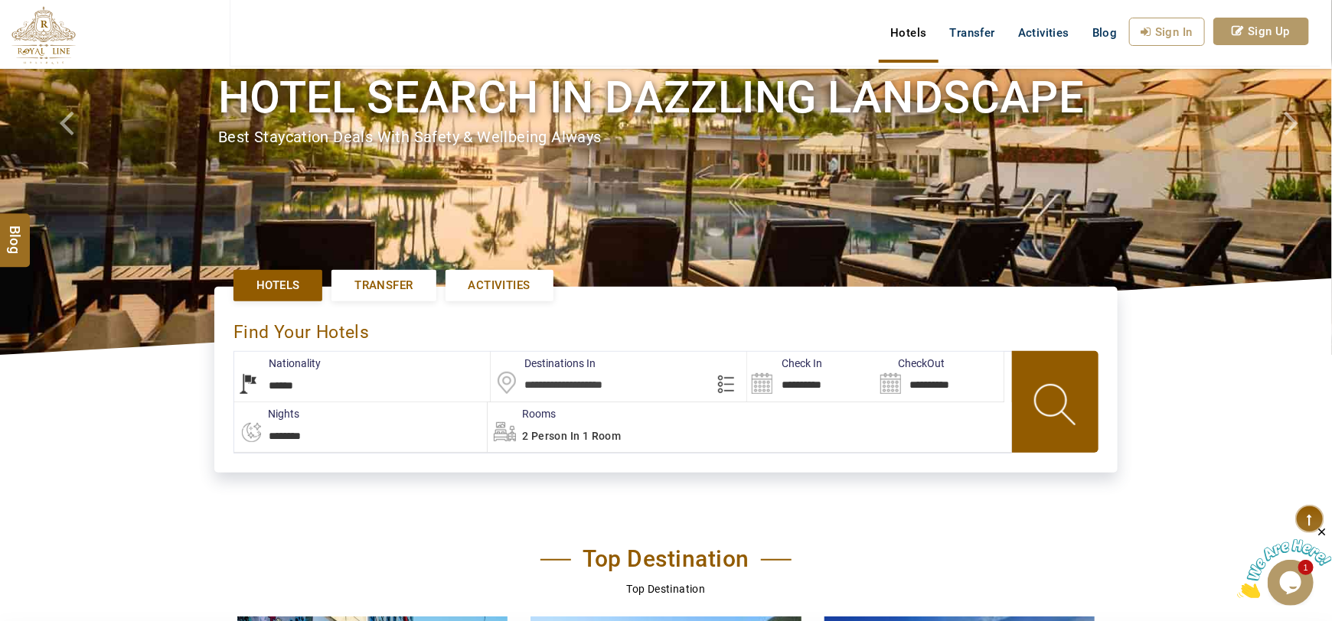
click at [356, 386] on select "**********" at bounding box center [362, 377] width 256 height 50
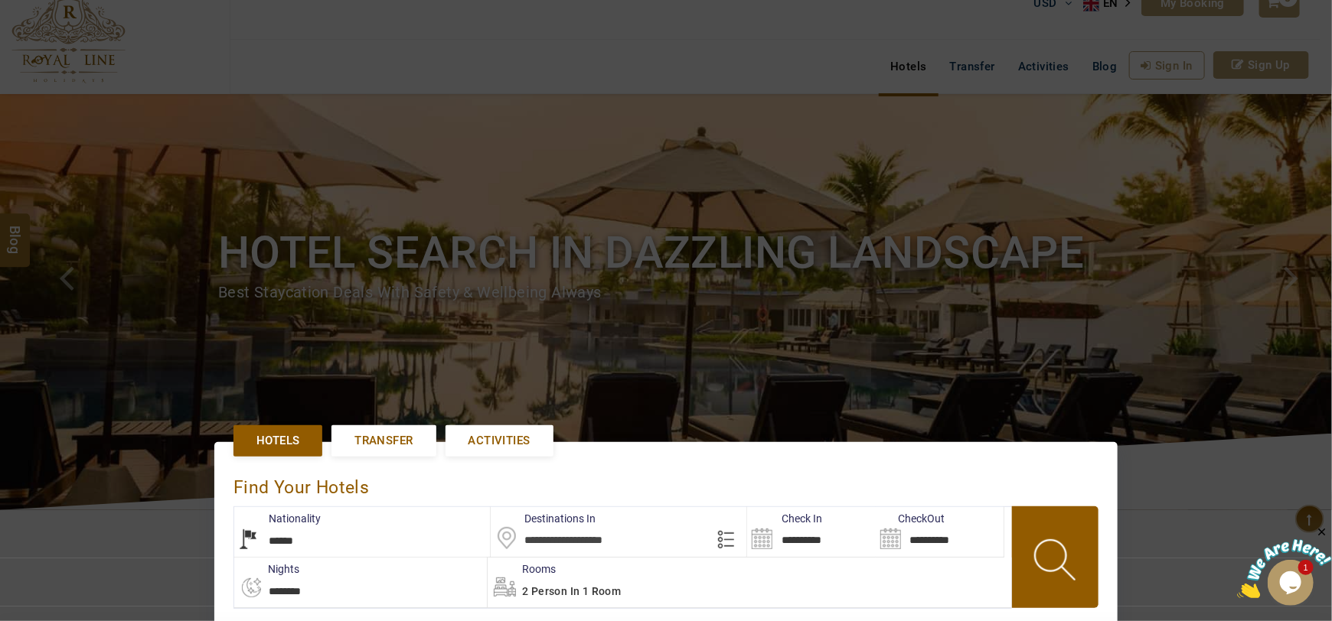
scroll to position [0, 0]
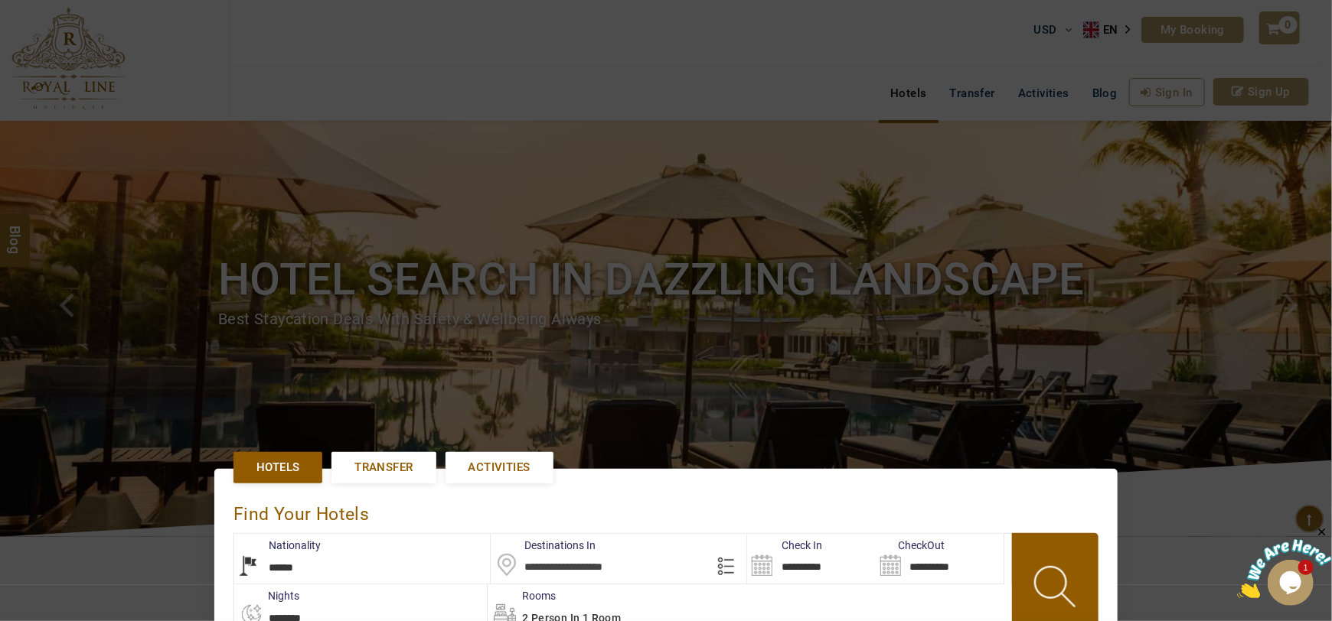
click at [685, 376] on div at bounding box center [666, 310] width 1332 height 621
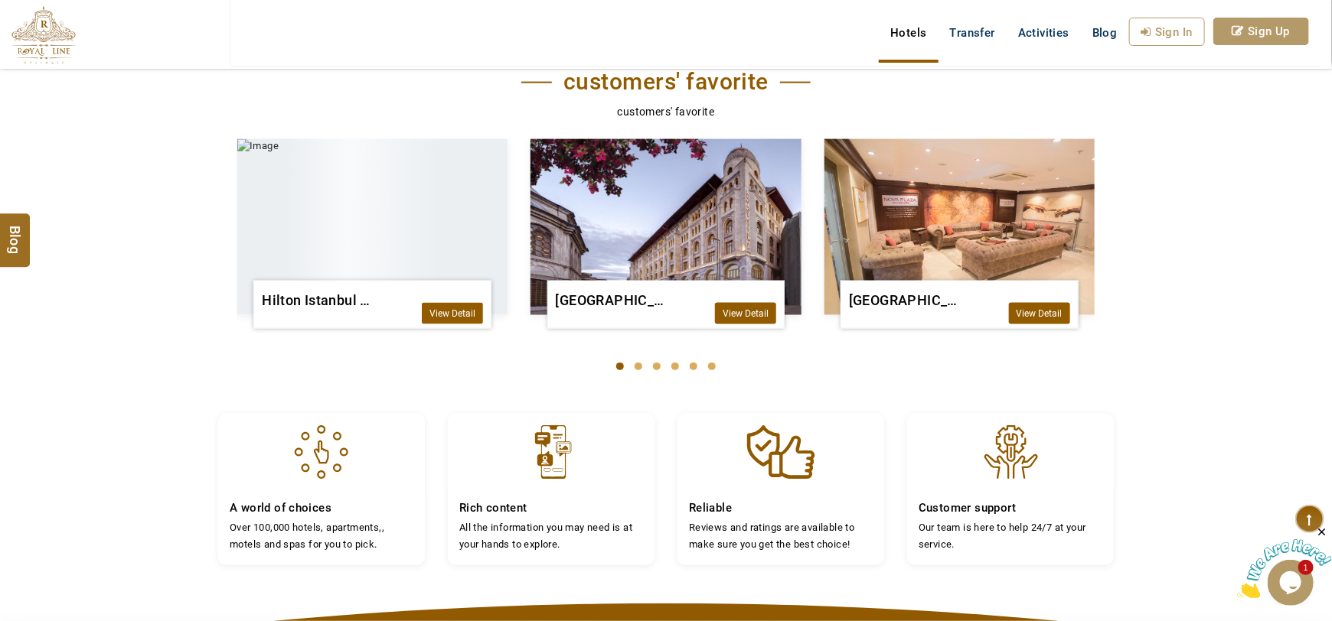
scroll to position [1434, 0]
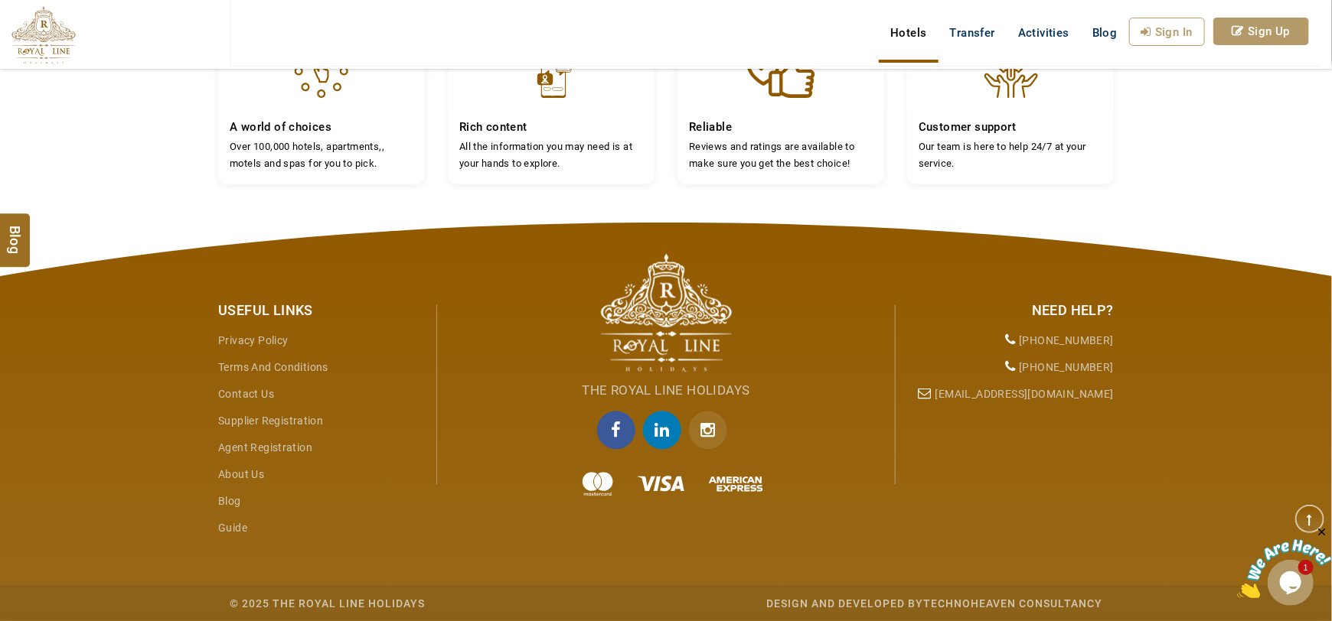
click at [228, 472] on link "About Us" at bounding box center [241, 475] width 46 height 12
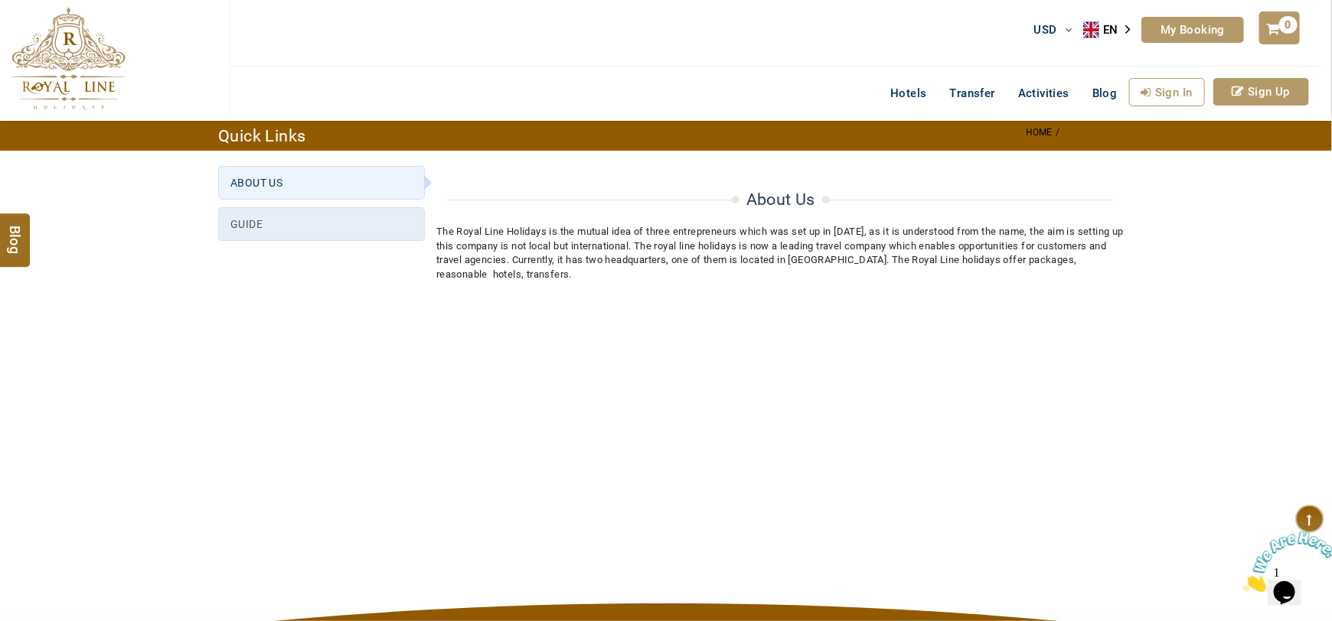
click at [350, 216] on link "GUIDE" at bounding box center [321, 224] width 207 height 34
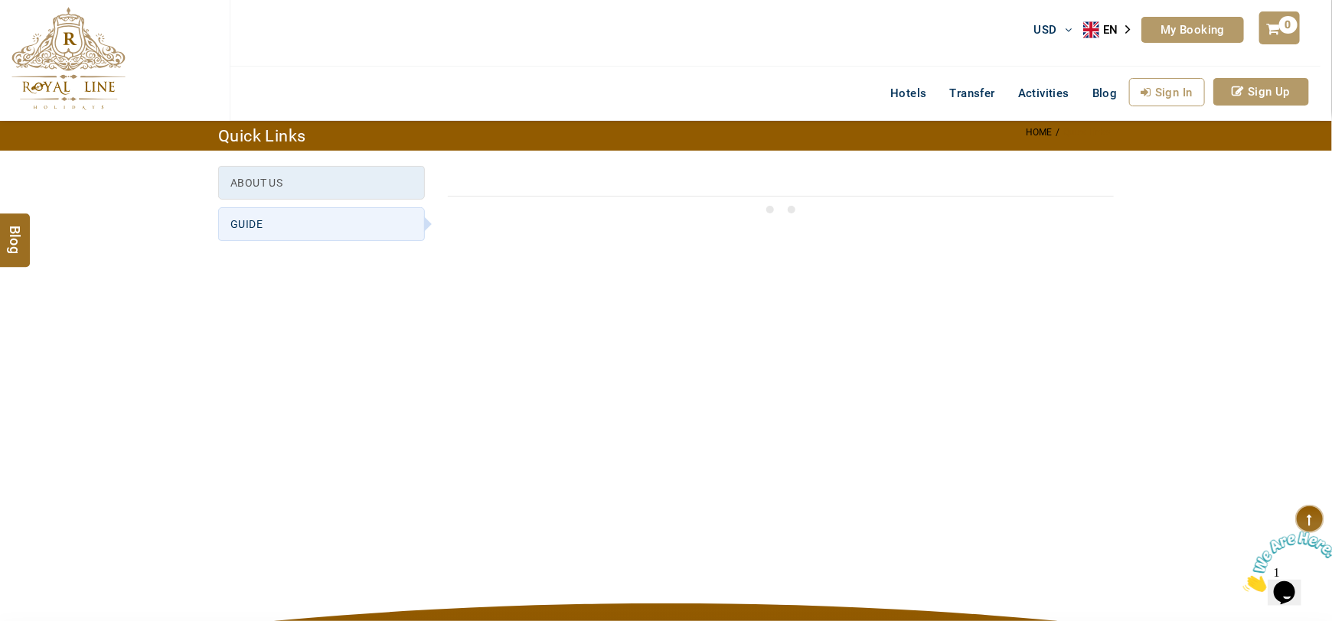
click at [372, 194] on link "ABOUT US" at bounding box center [321, 183] width 207 height 34
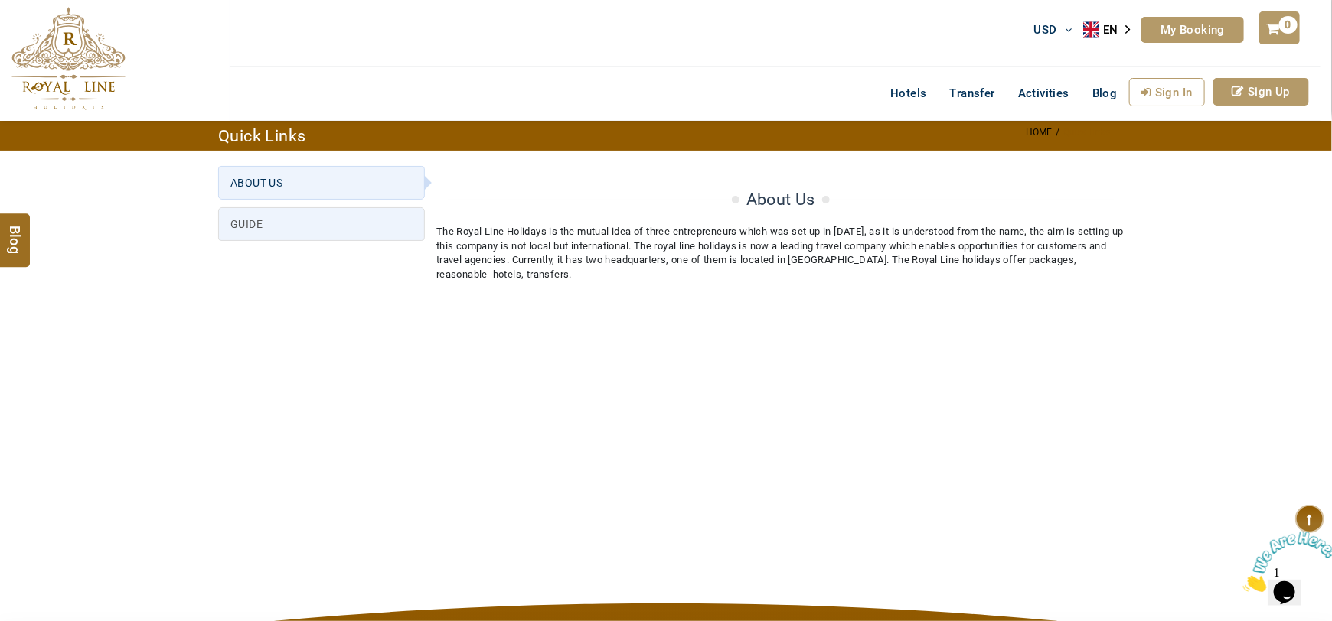
click at [38, 67] on img at bounding box center [68, 58] width 114 height 103
click at [77, 50] on img at bounding box center [68, 58] width 114 height 103
click at [67, 55] on img at bounding box center [68, 58] width 114 height 103
click at [914, 96] on link "Hotels" at bounding box center [908, 93] width 59 height 31
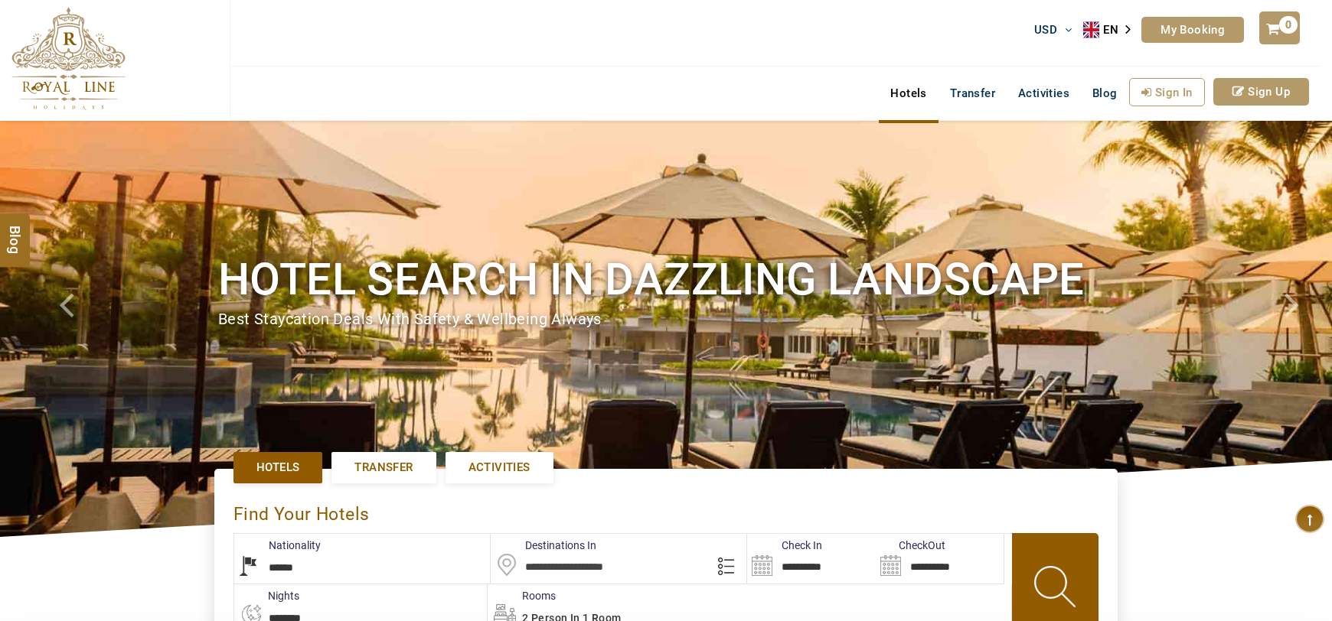
select select "******"
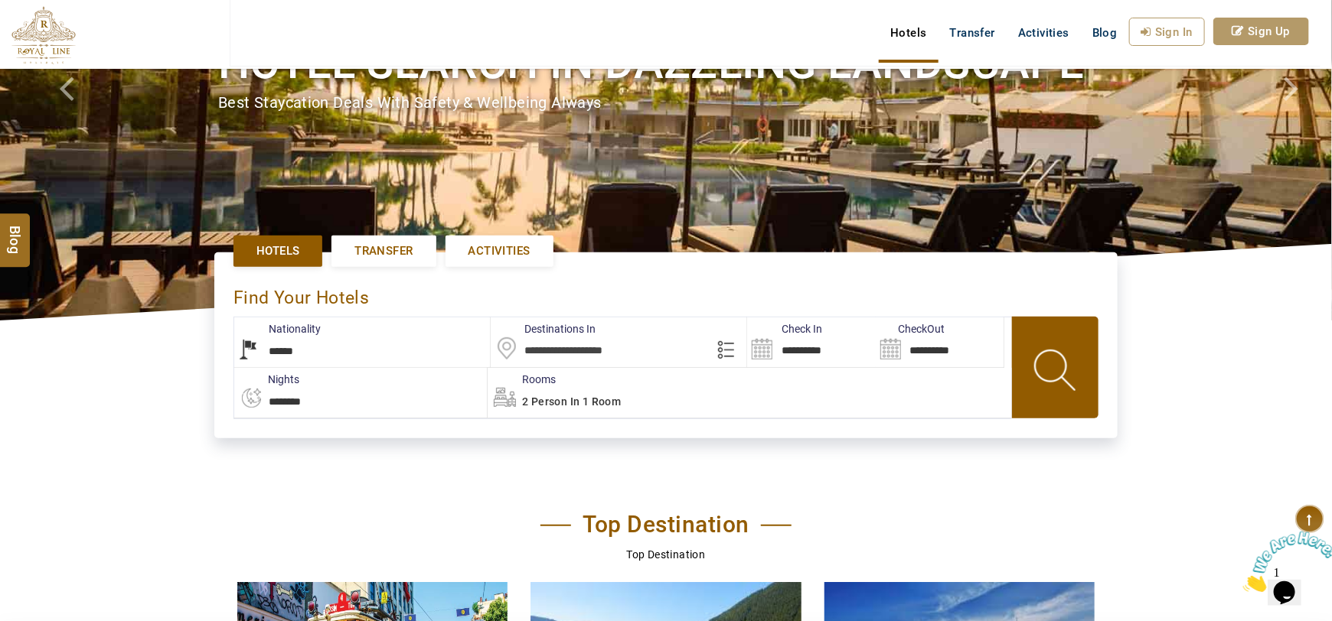
click at [278, 351] on select "**********" at bounding box center [362, 343] width 256 height 50
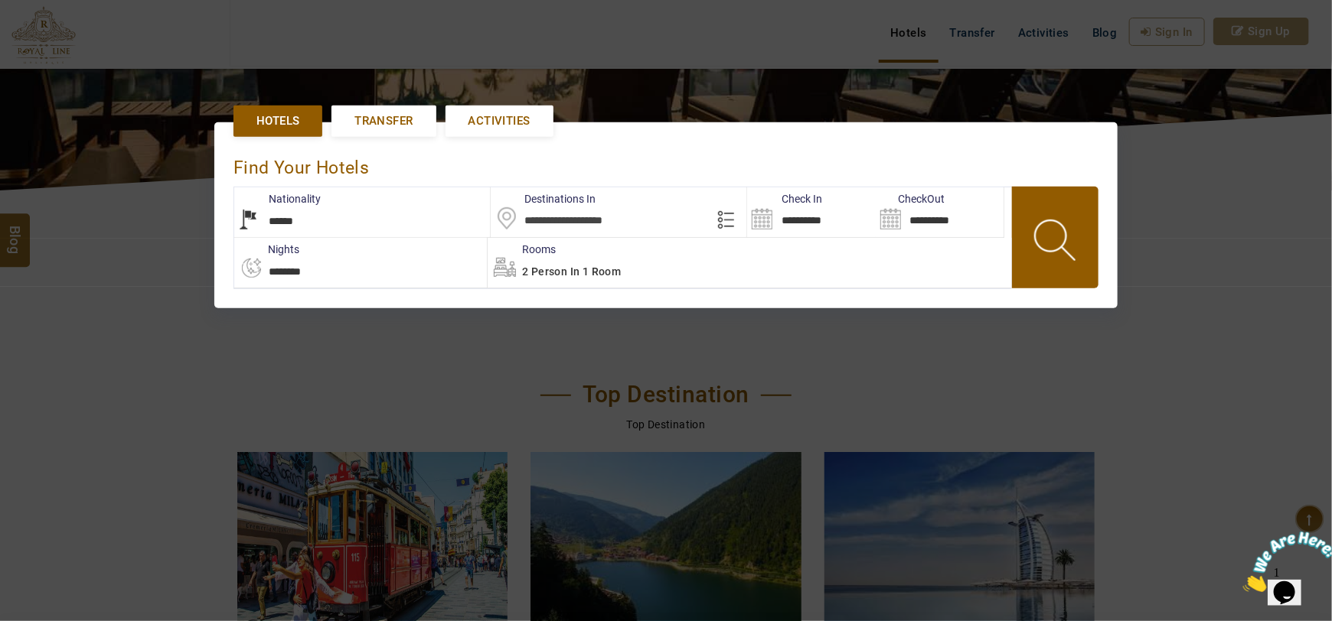
scroll to position [351, 0]
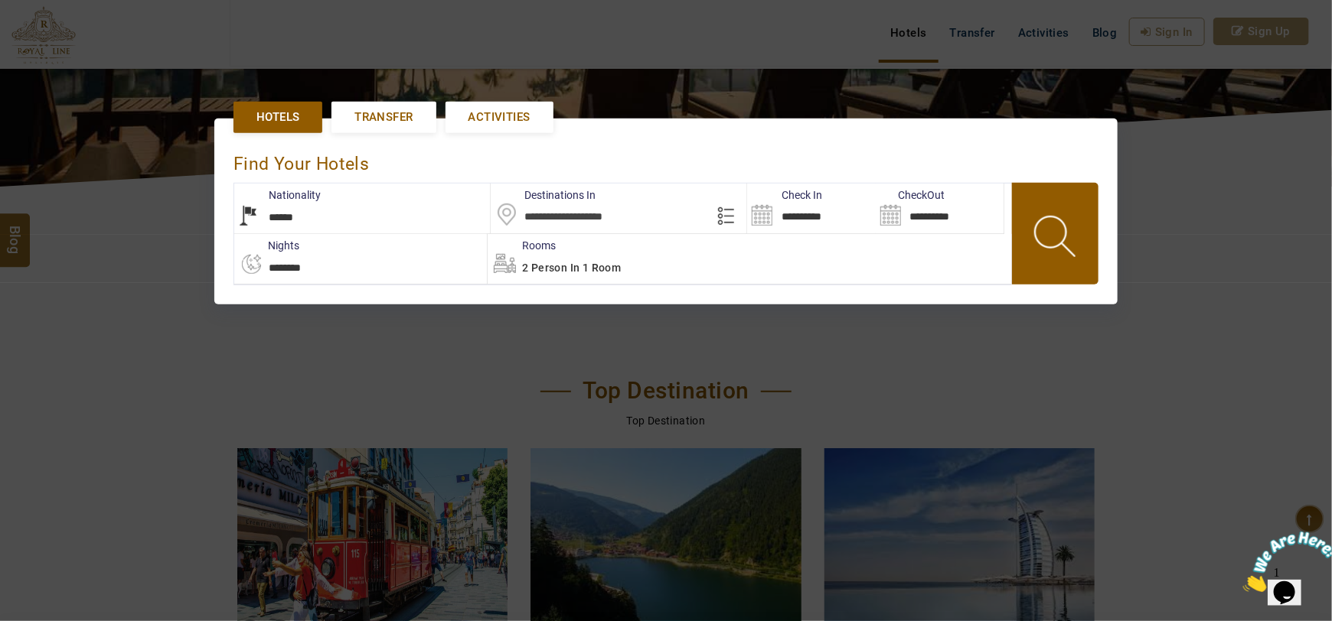
click at [575, 217] on input "text" at bounding box center [619, 209] width 256 height 50
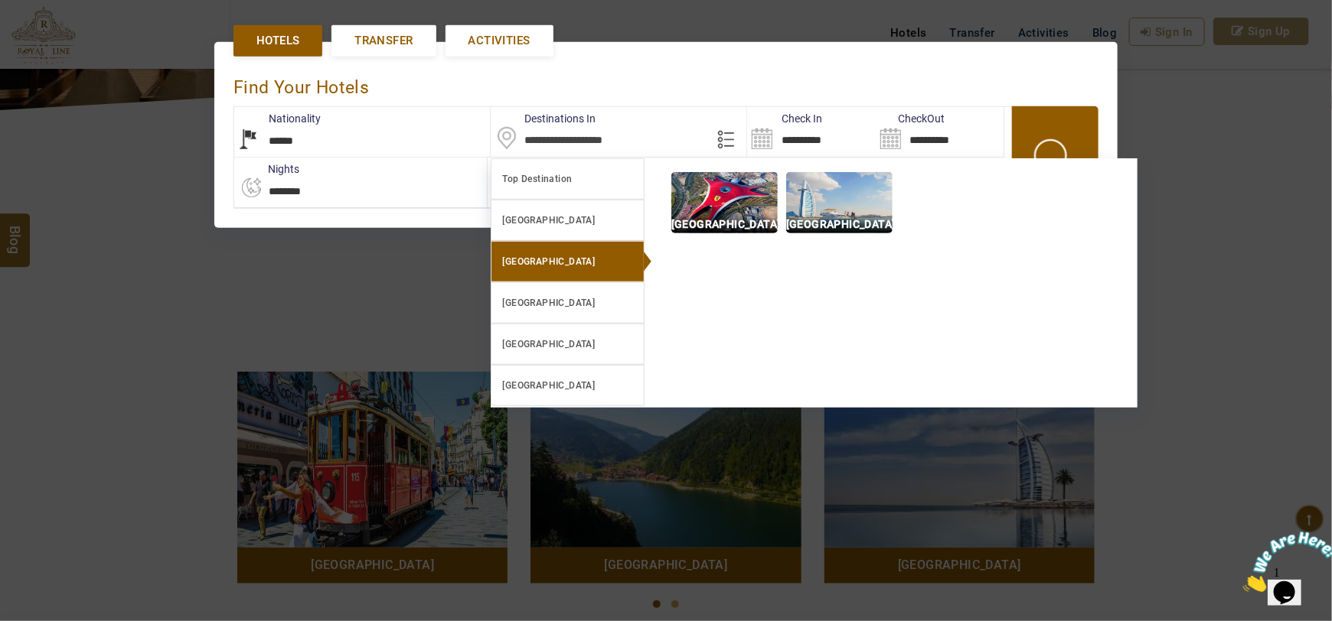
scroll to position [409, 0]
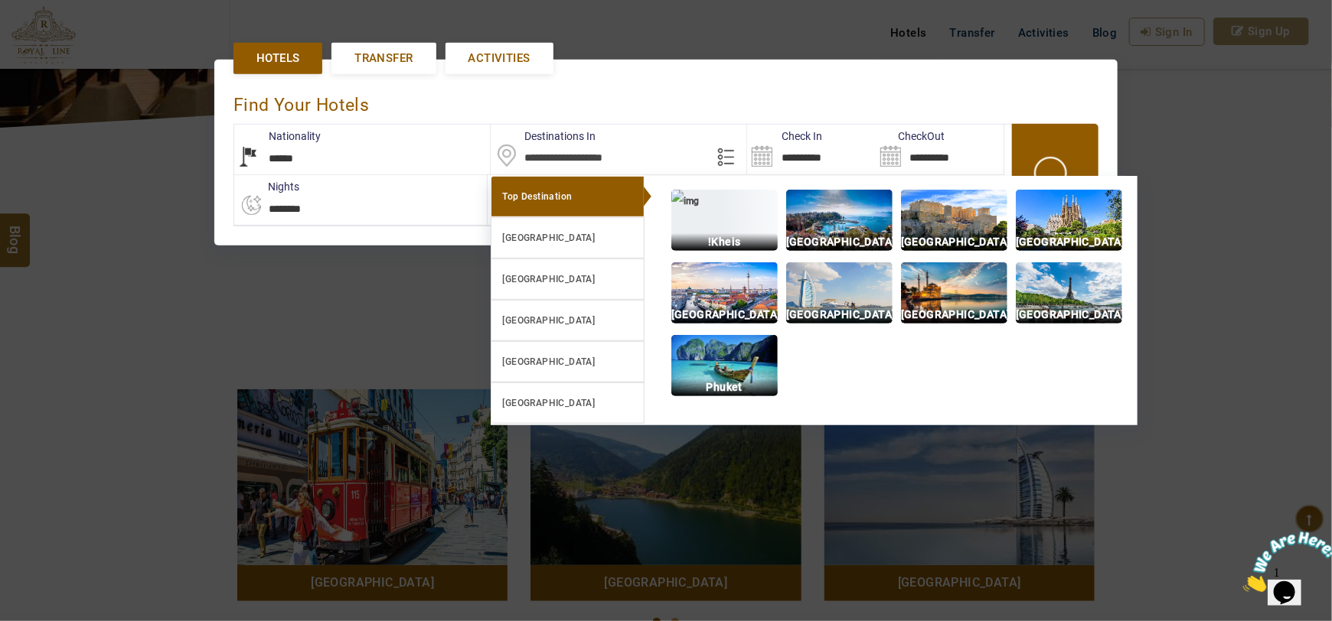
click at [720, 158] on span "click hotel location" at bounding box center [730, 156] width 28 height 23
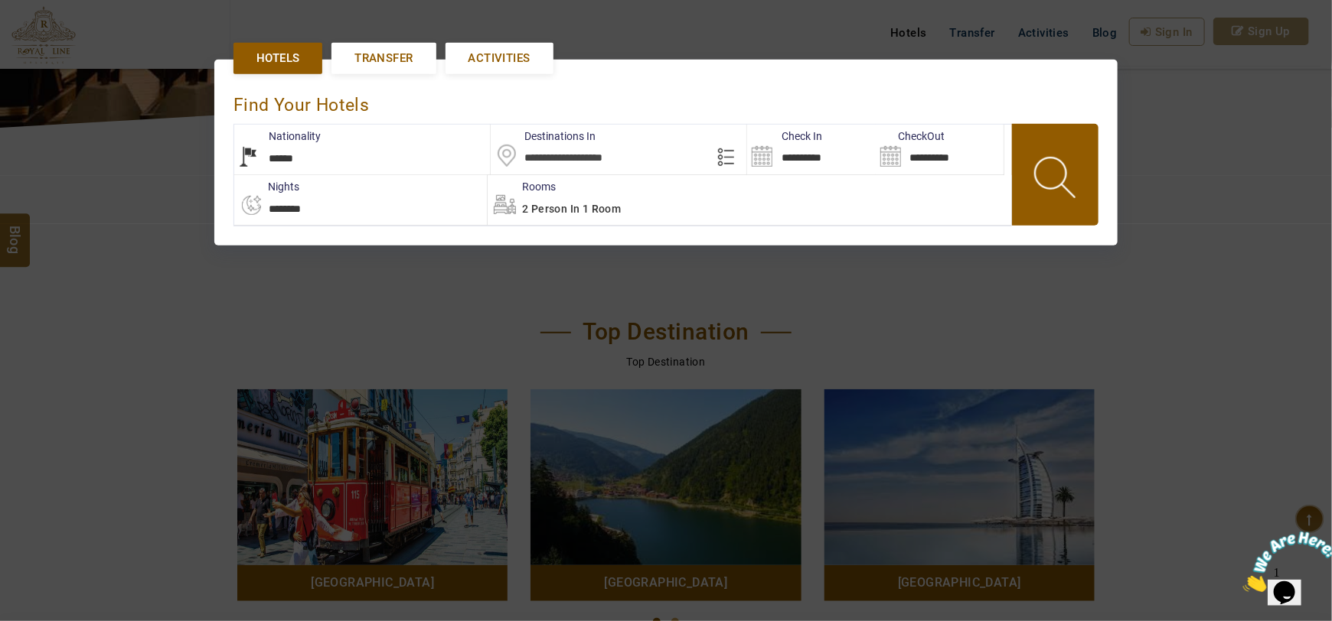
click at [582, 158] on input "text" at bounding box center [619, 150] width 256 height 50
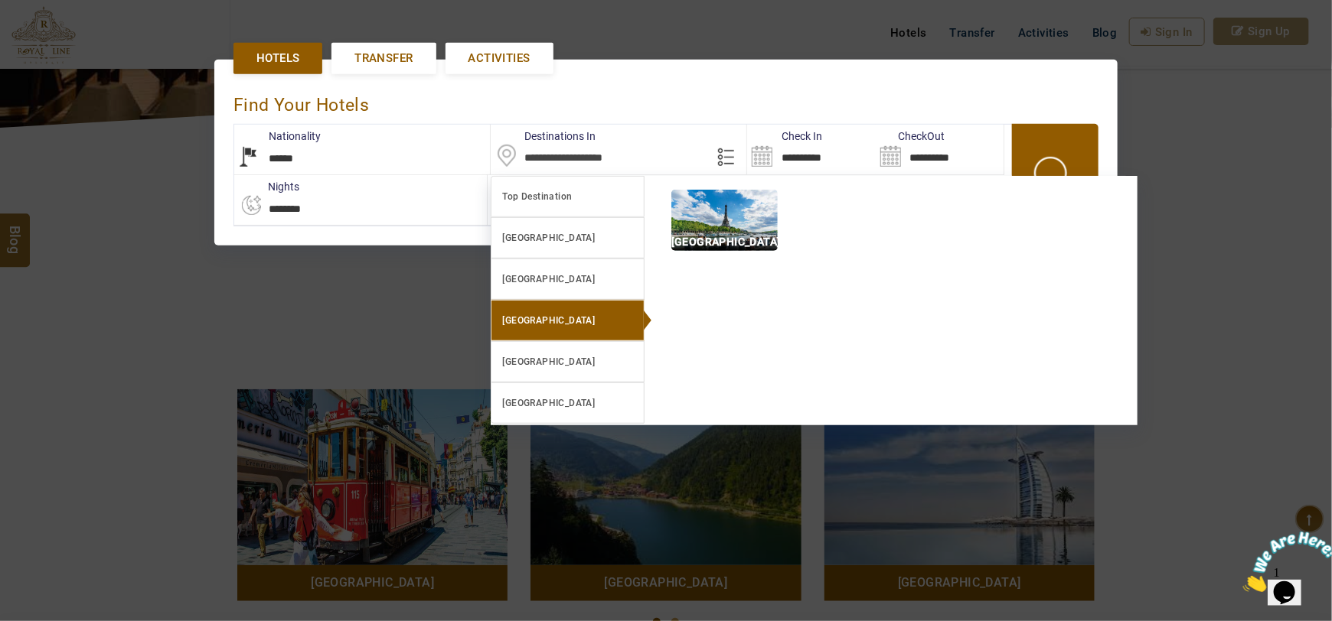
scroll to position [0, 0]
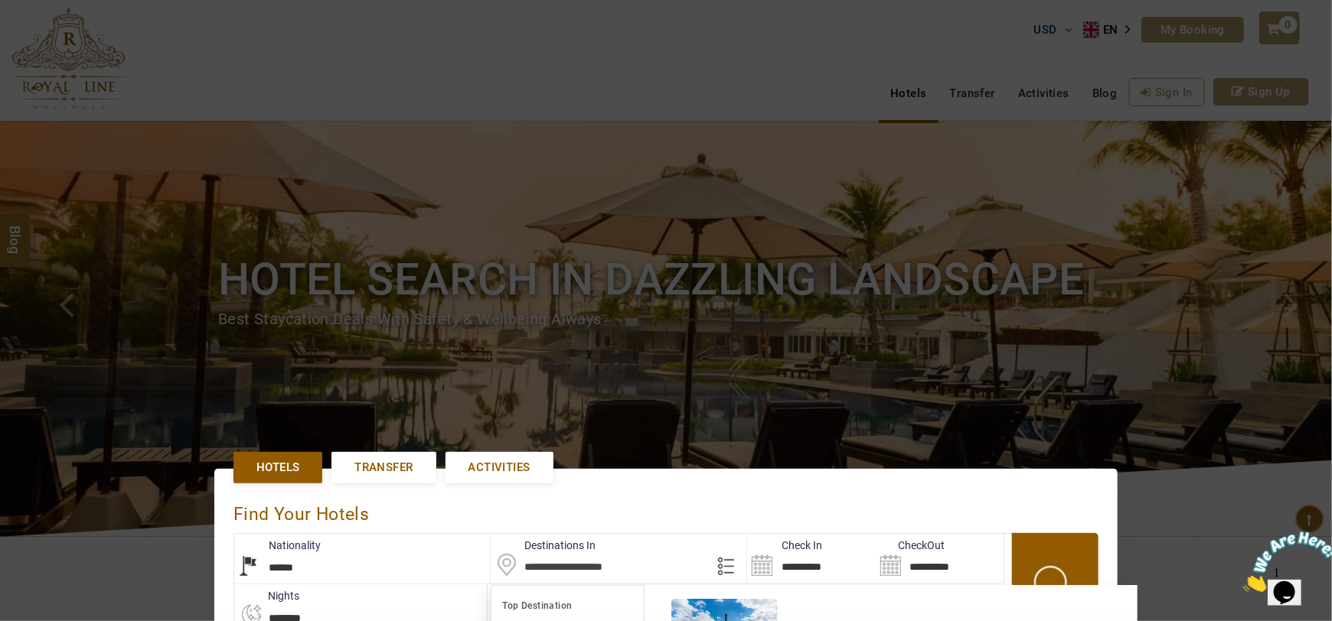
click at [386, 464] on span "Transfer" at bounding box center [383, 468] width 58 height 16
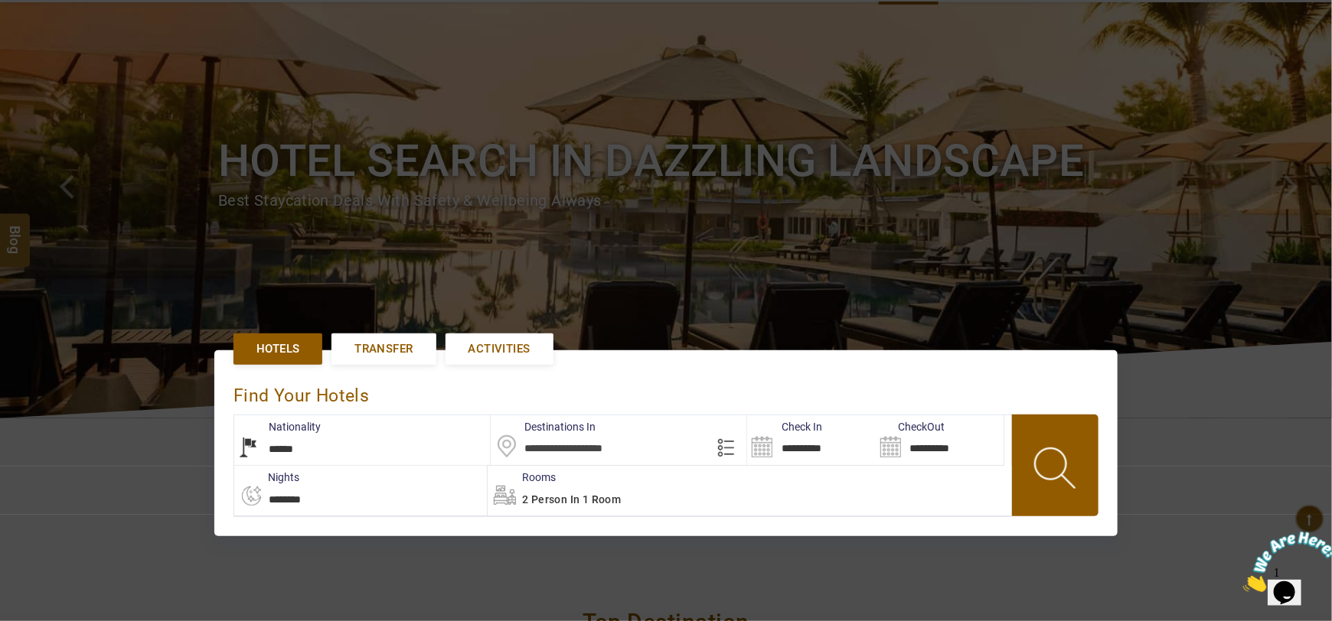
scroll to position [145, 0]
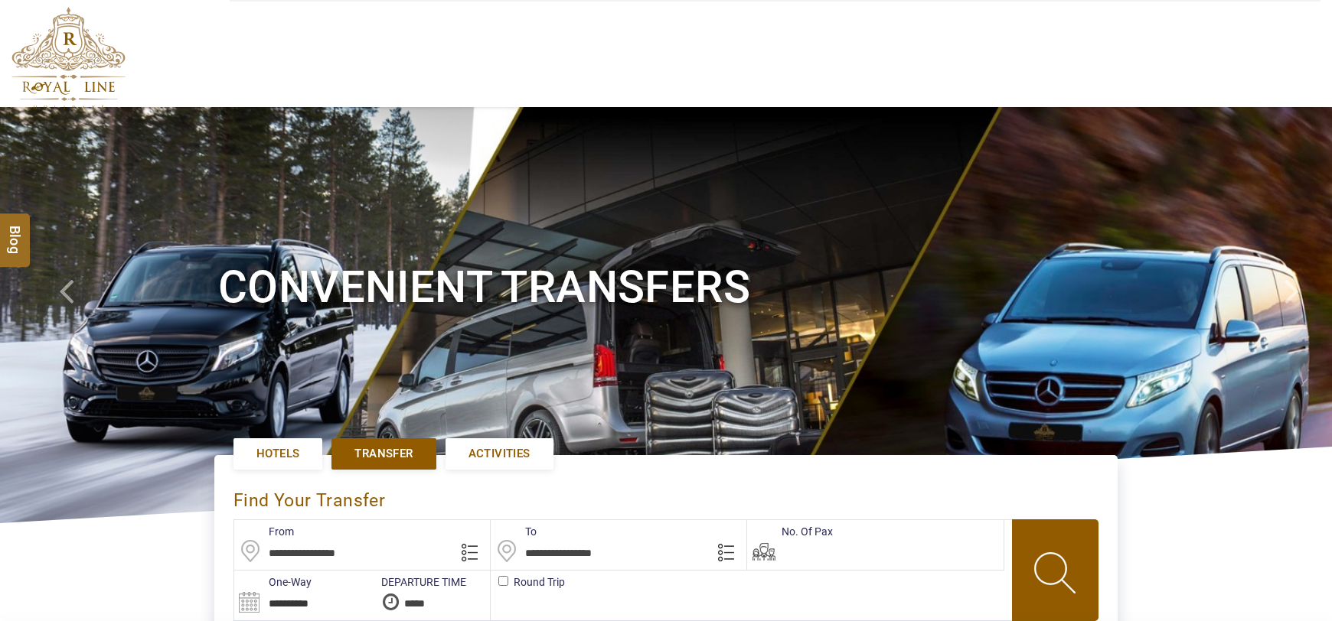
type input "**********"
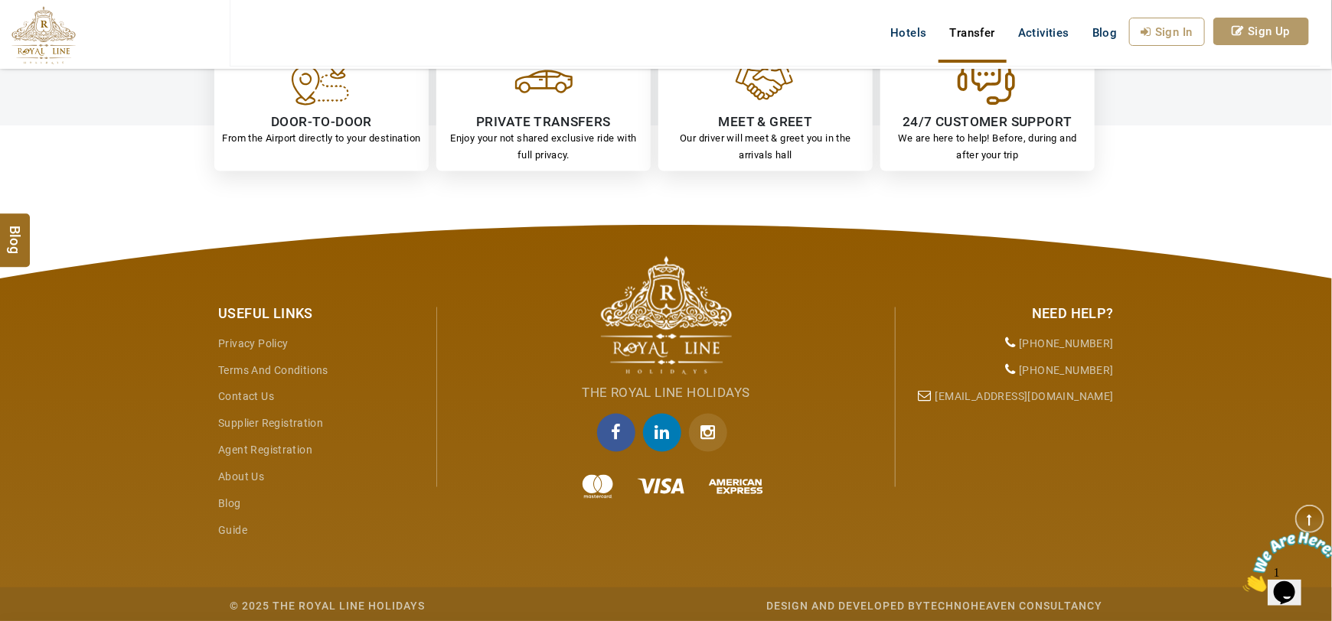
scroll to position [1068, 0]
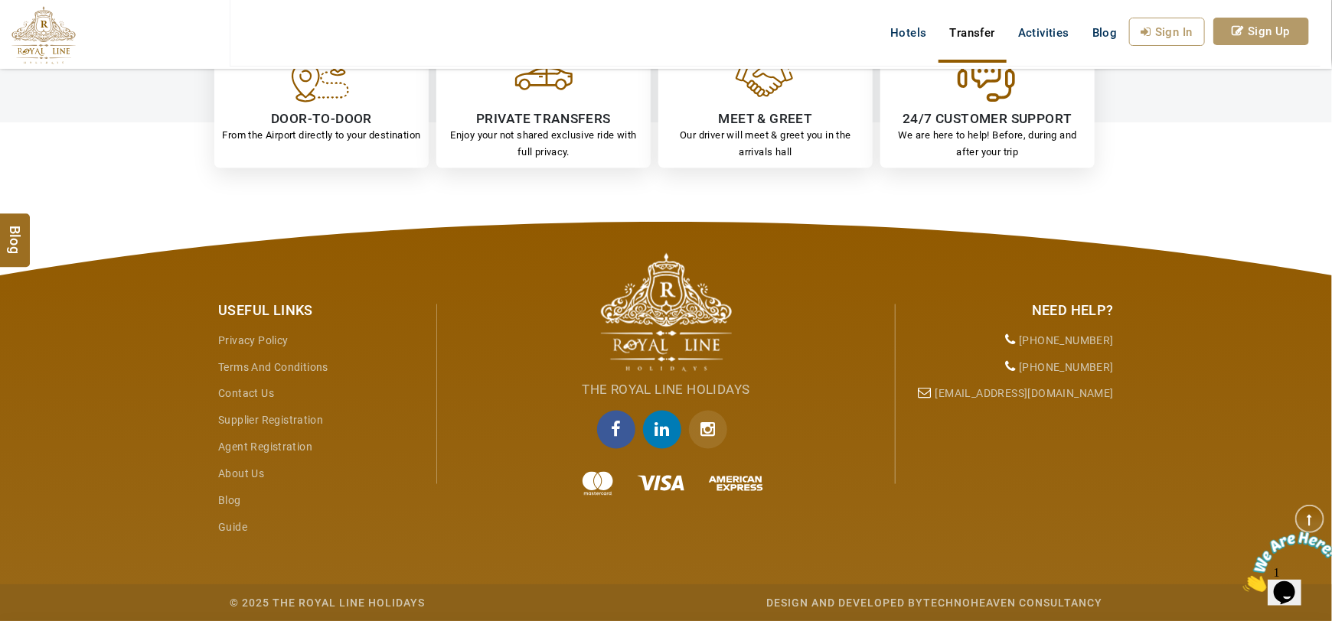
click at [234, 393] on link "Contact Us" at bounding box center [246, 394] width 56 height 12
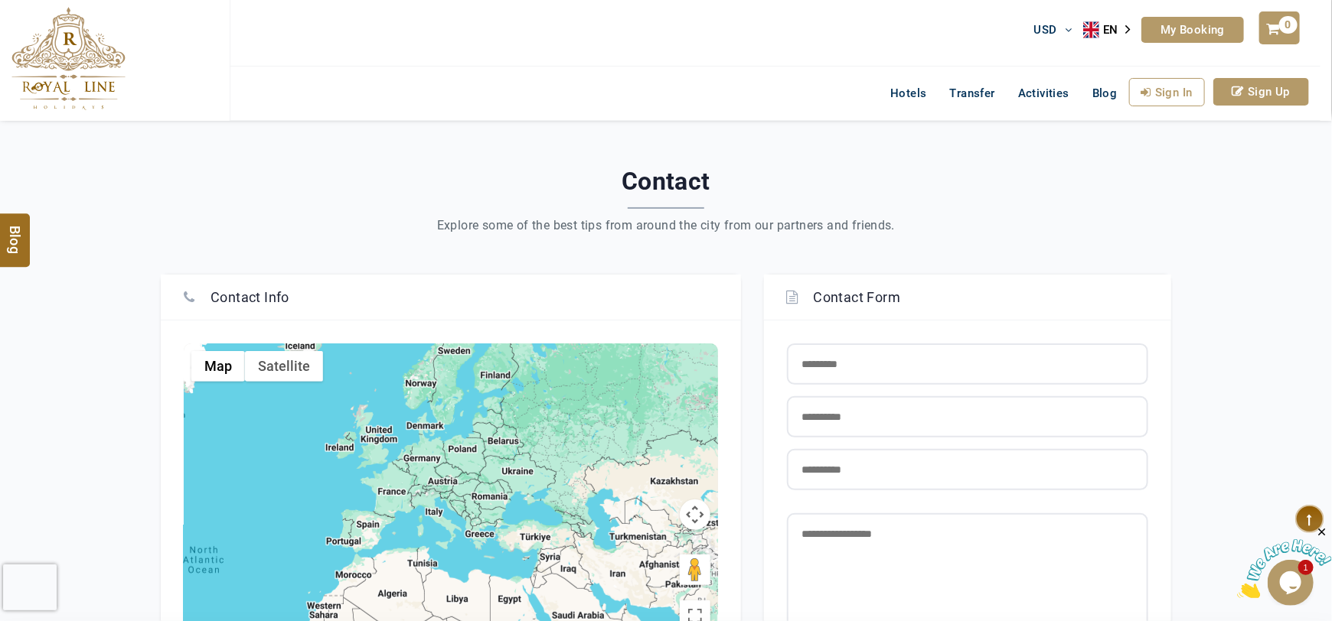
click at [469, 198] on div "Contact Explore some of the best tips from around the city from our partners an…" at bounding box center [666, 200] width 1010 height 66
click at [57, 34] on img at bounding box center [68, 58] width 114 height 103
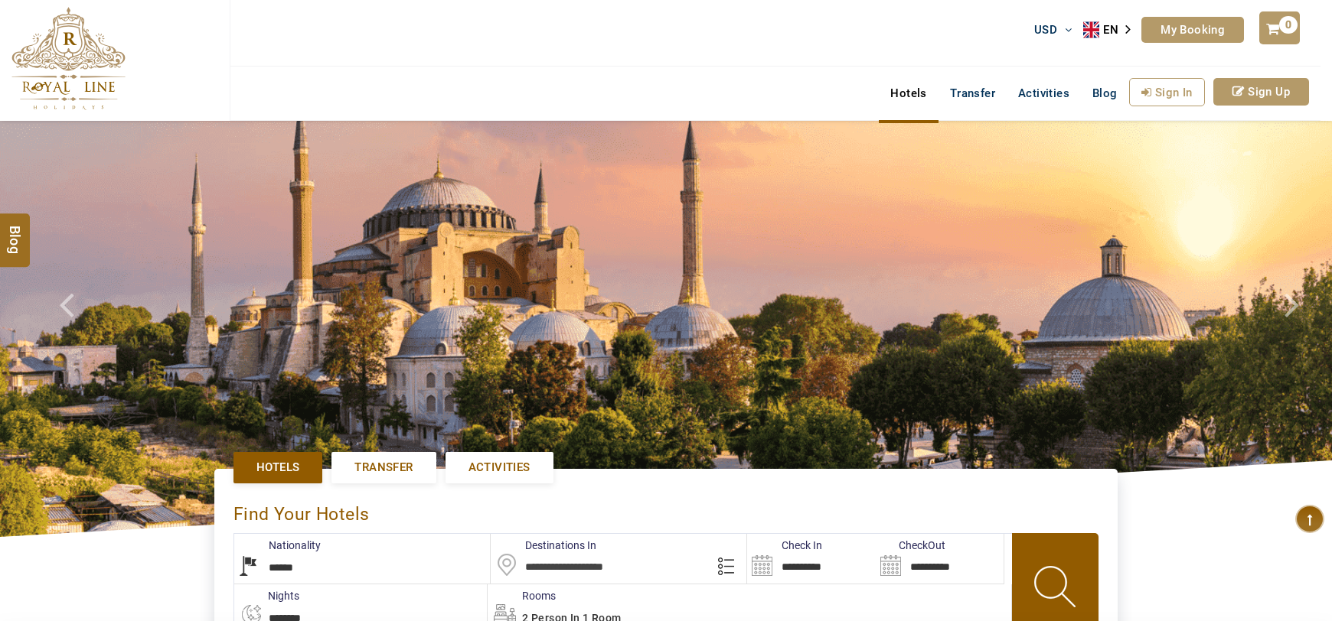
select select "******"
type input "**********"
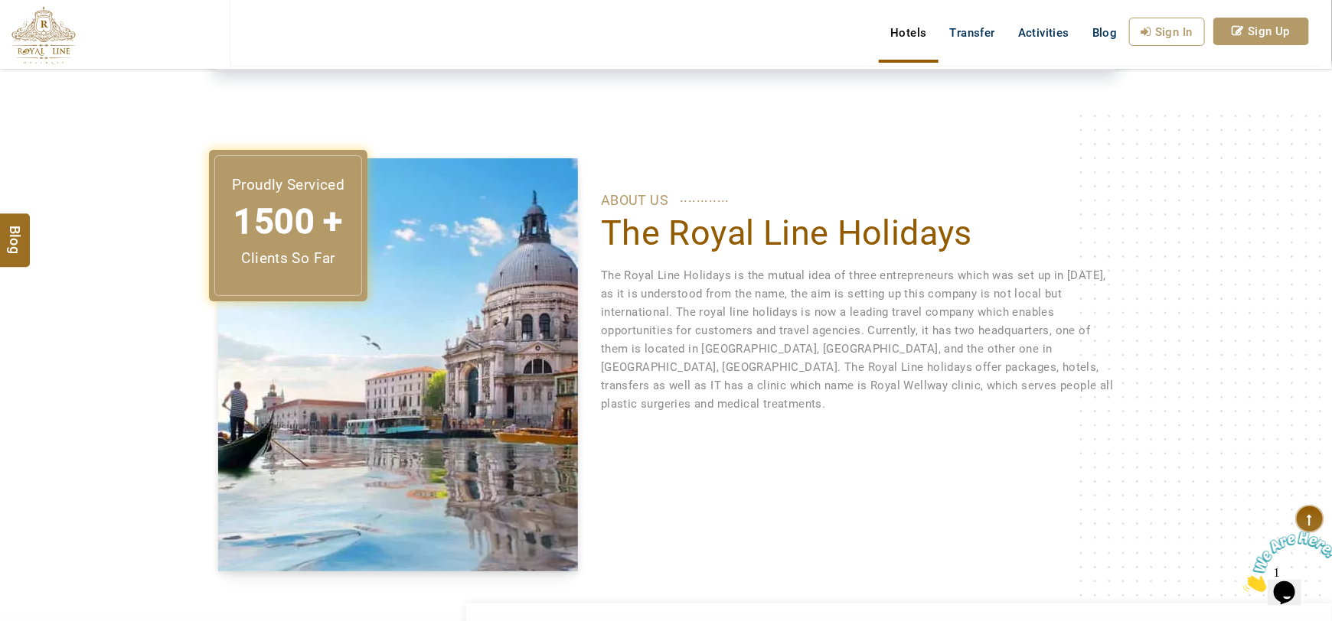
click at [727, 351] on p "The Royal Line Holidays is the mutual idea of three entrepreneurs which was set…" at bounding box center [857, 339] width 513 height 147
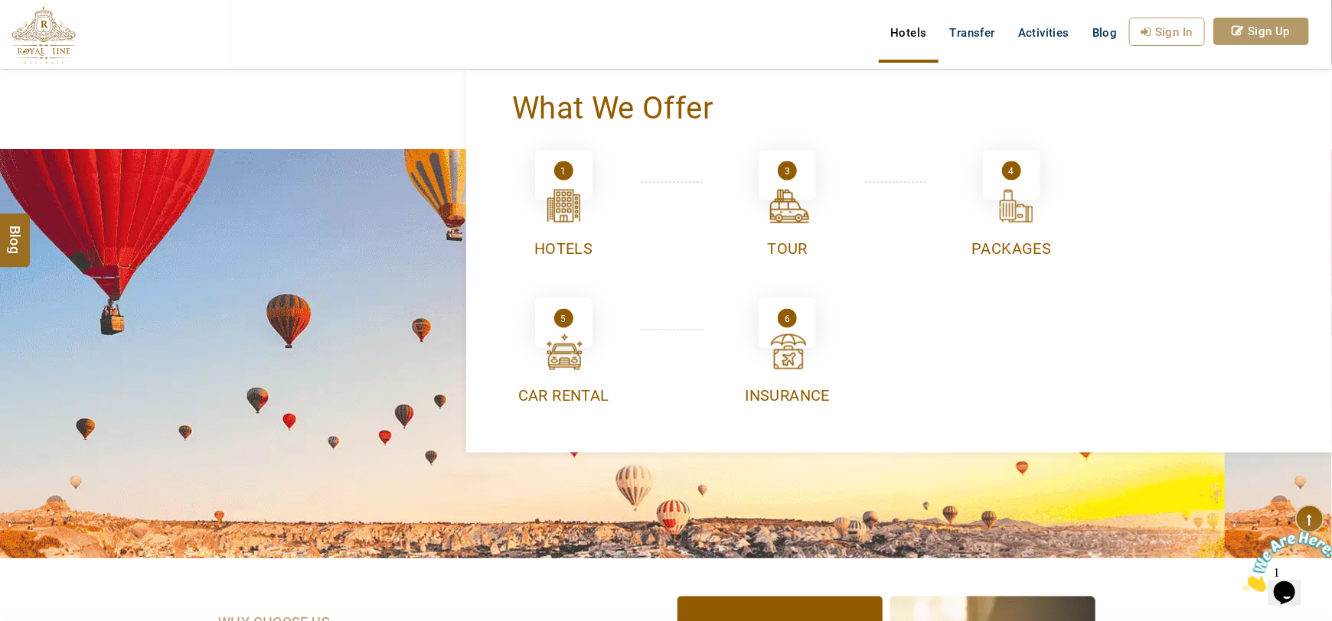
scroll to position [1129, 0]
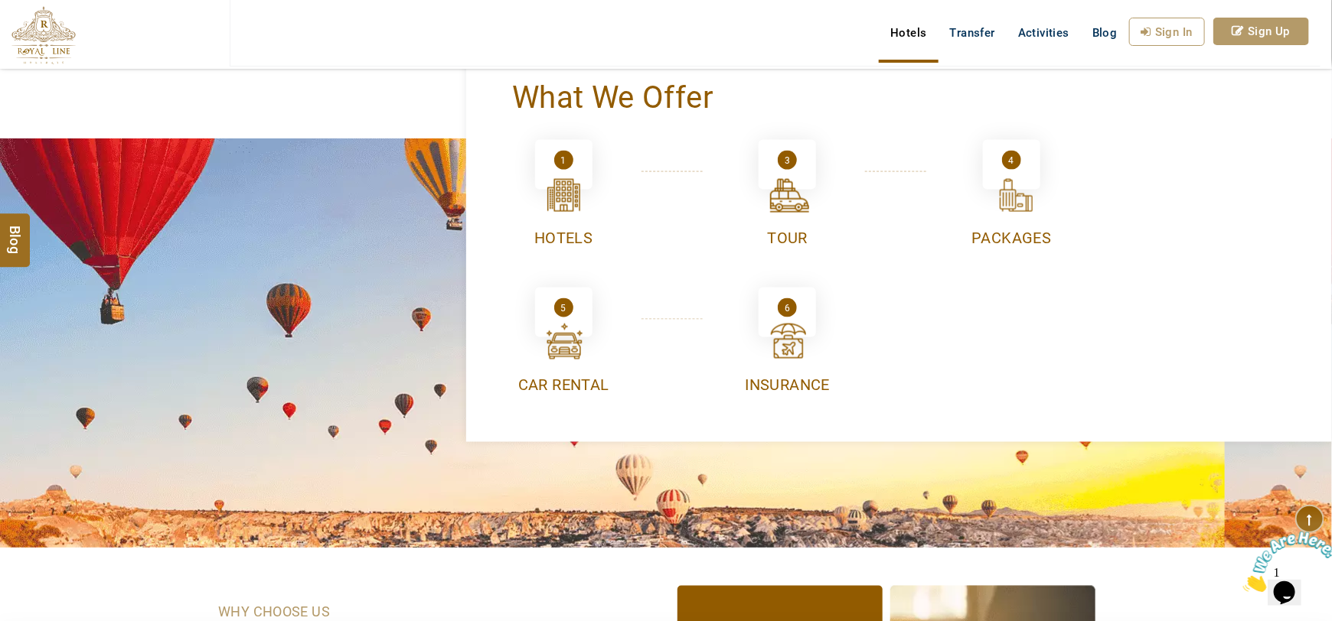
click at [849, 229] on div "Tour" at bounding box center [788, 238] width 206 height 22
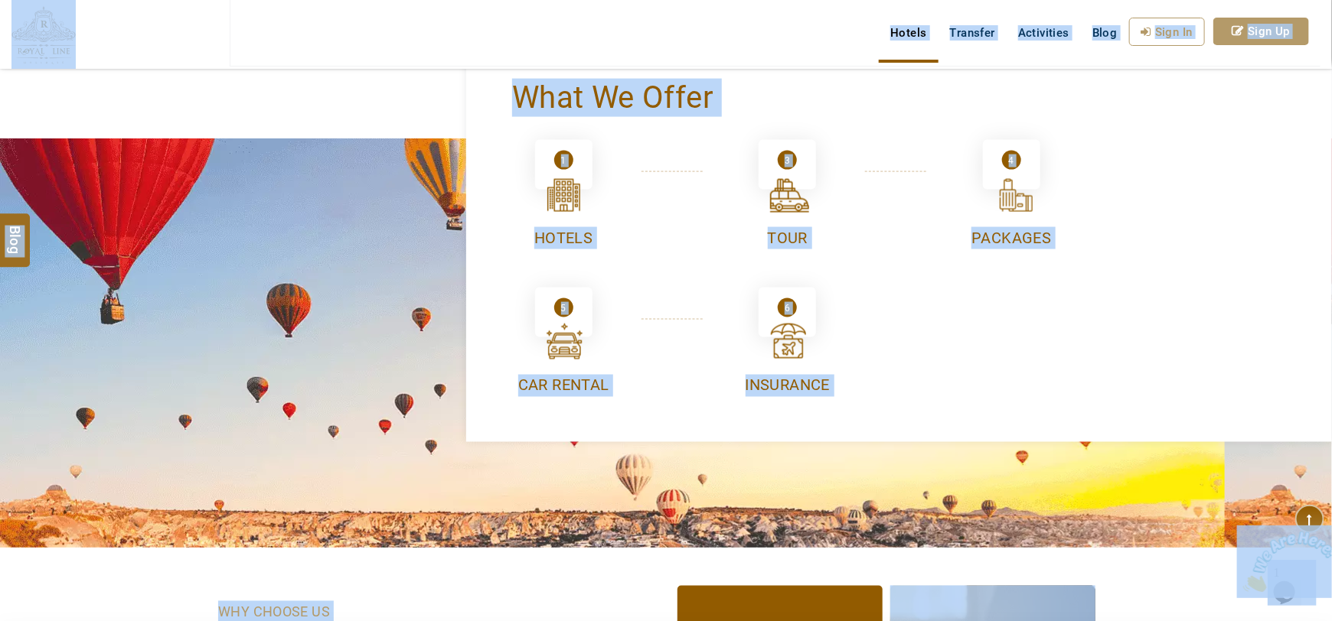
click at [1018, 348] on div "what we offer 1 Hotels 2 Flight 3 Tour 4 Packages 5 car rental 6 insurance" at bounding box center [899, 251] width 866 height 383
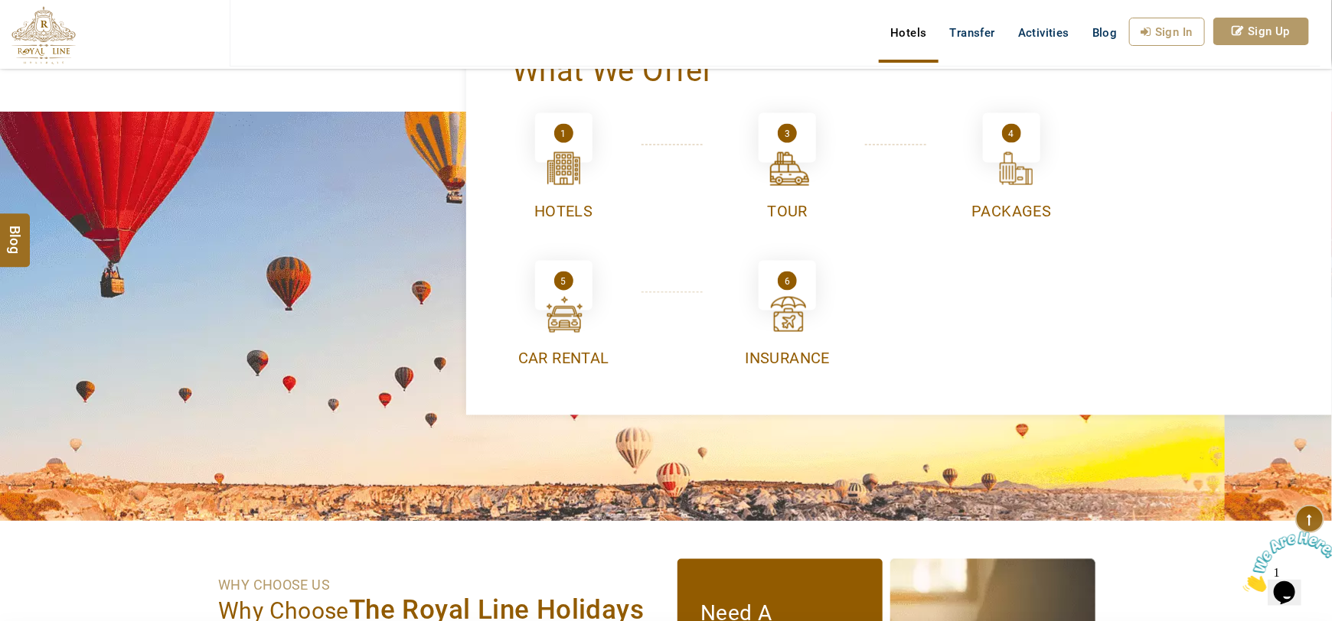
scroll to position [1156, 0]
click at [789, 283] on div "6" at bounding box center [787, 280] width 19 height 19
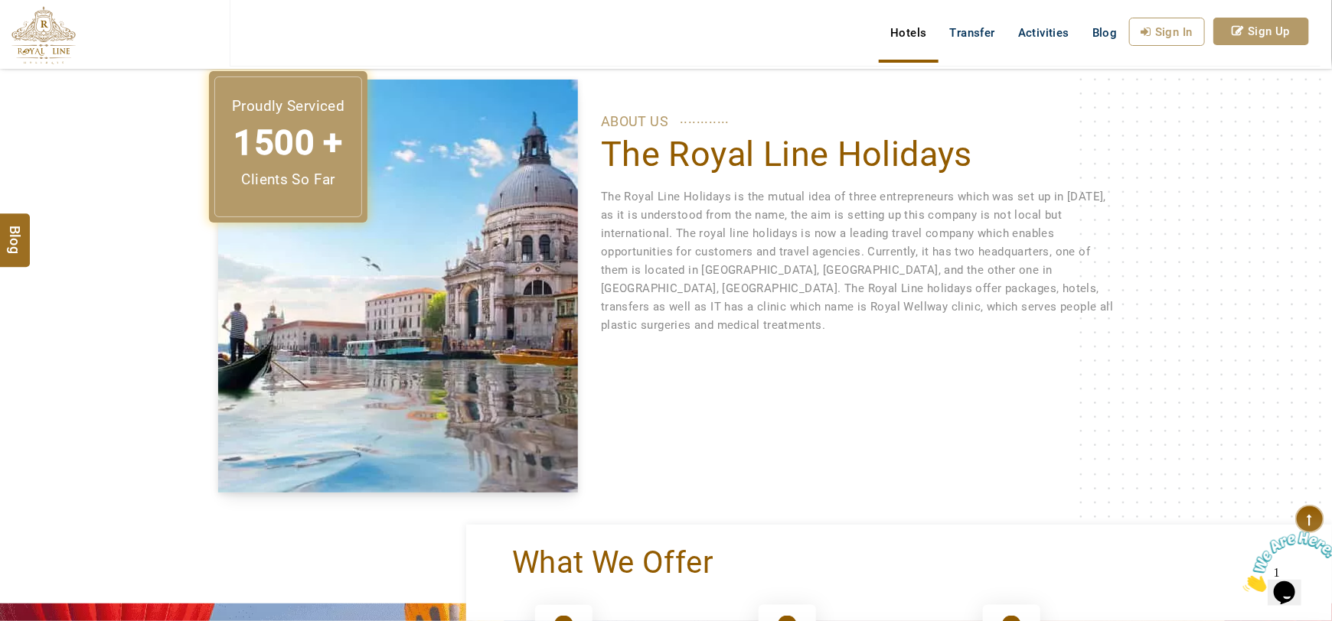
scroll to position [475, 0]
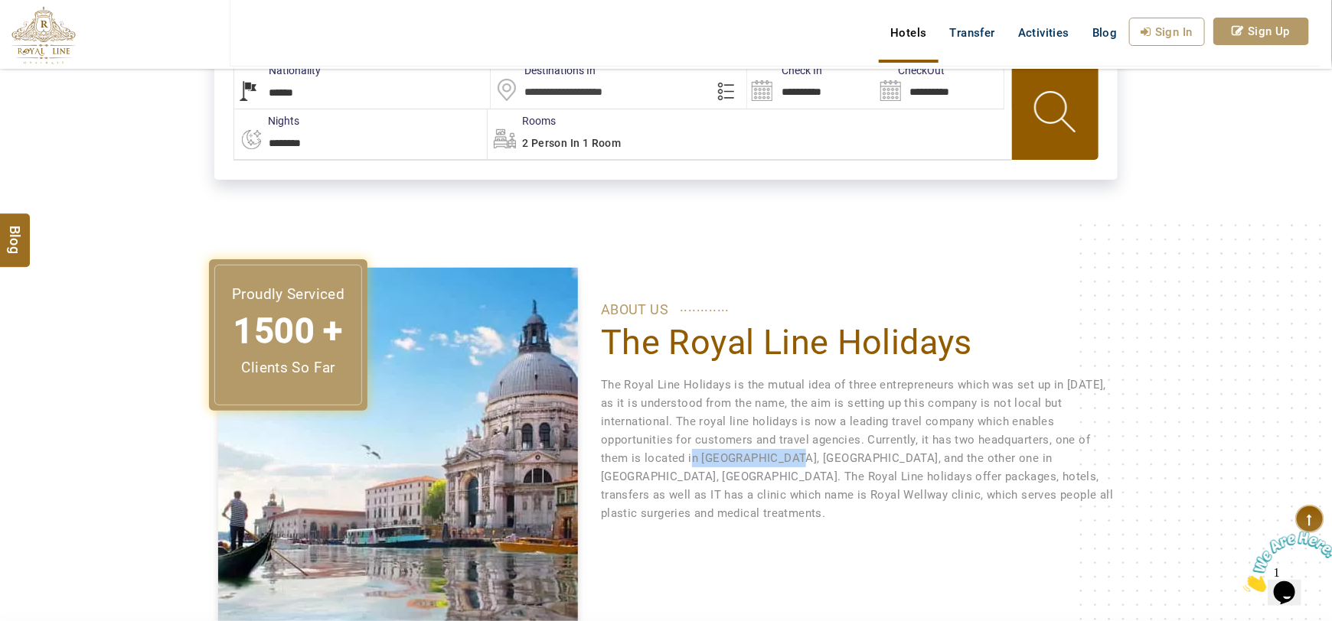
drag, startPoint x: 700, startPoint y: 461, endPoint x: 785, endPoint y: 466, distance: 85.9
click at [785, 466] on p "The Royal Line Holidays is the mutual idea of three entrepreneurs which was set…" at bounding box center [857, 449] width 513 height 147
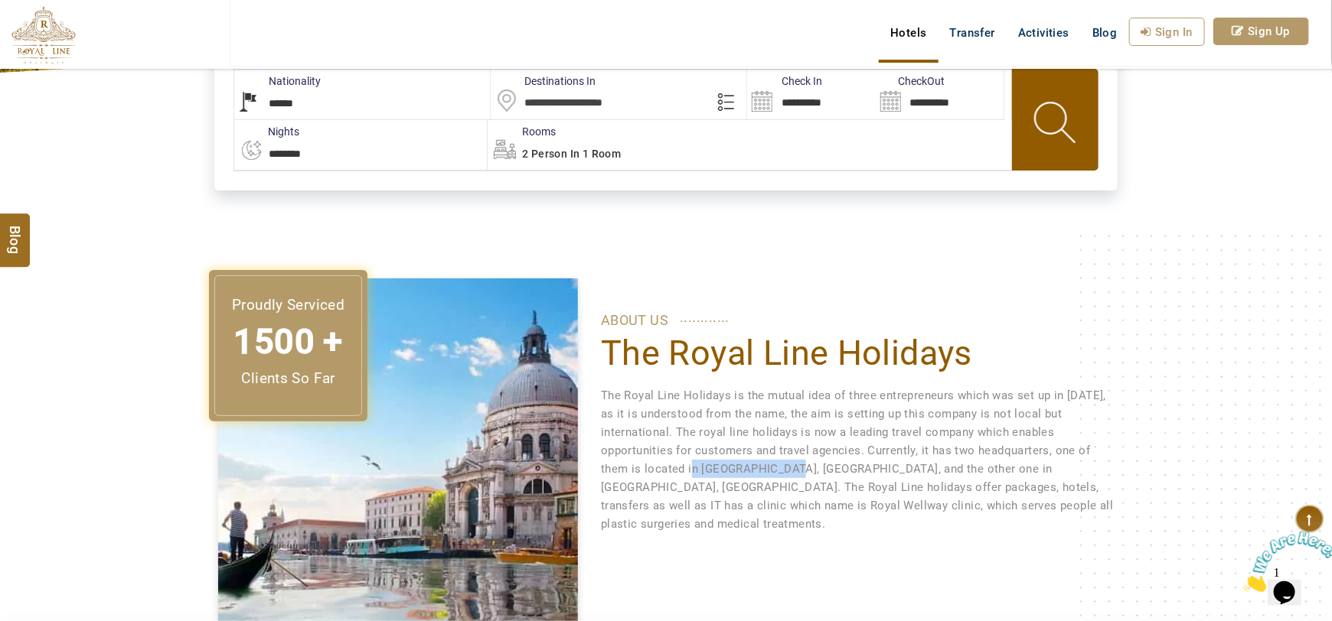
scroll to position [452, 0]
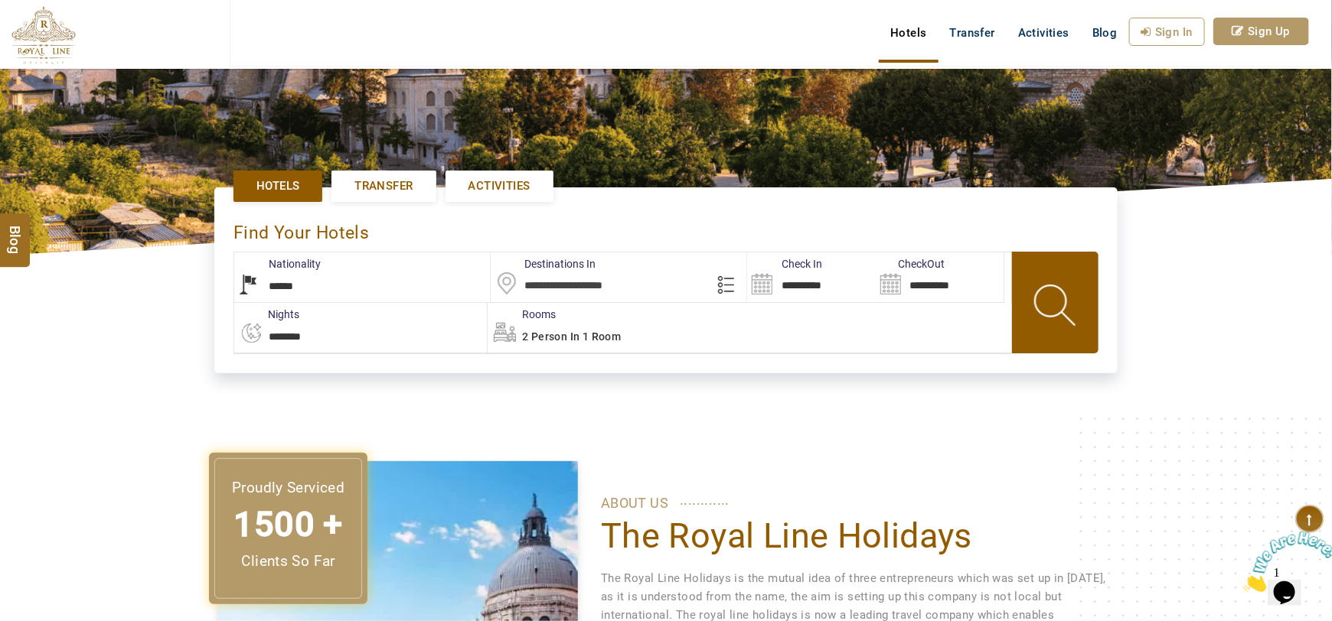
click at [609, 269] on input "text" at bounding box center [619, 278] width 256 height 50
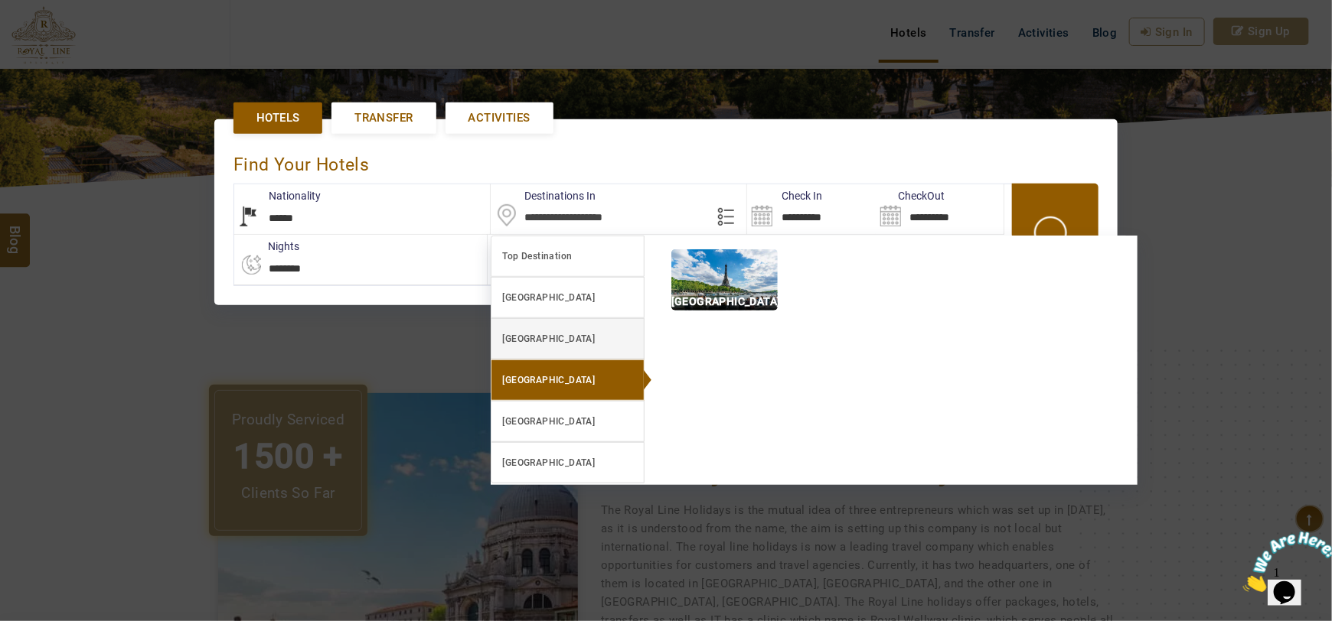
scroll to position [351, 0]
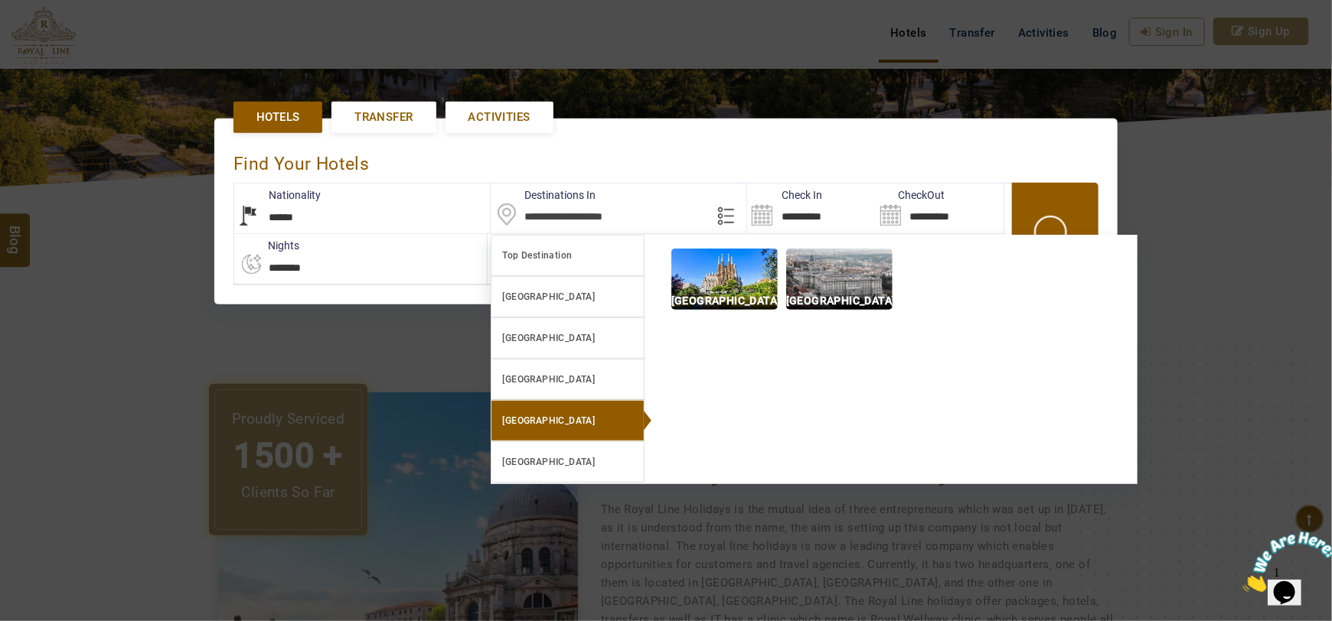
click at [315, 220] on select "**********" at bounding box center [362, 209] width 256 height 50
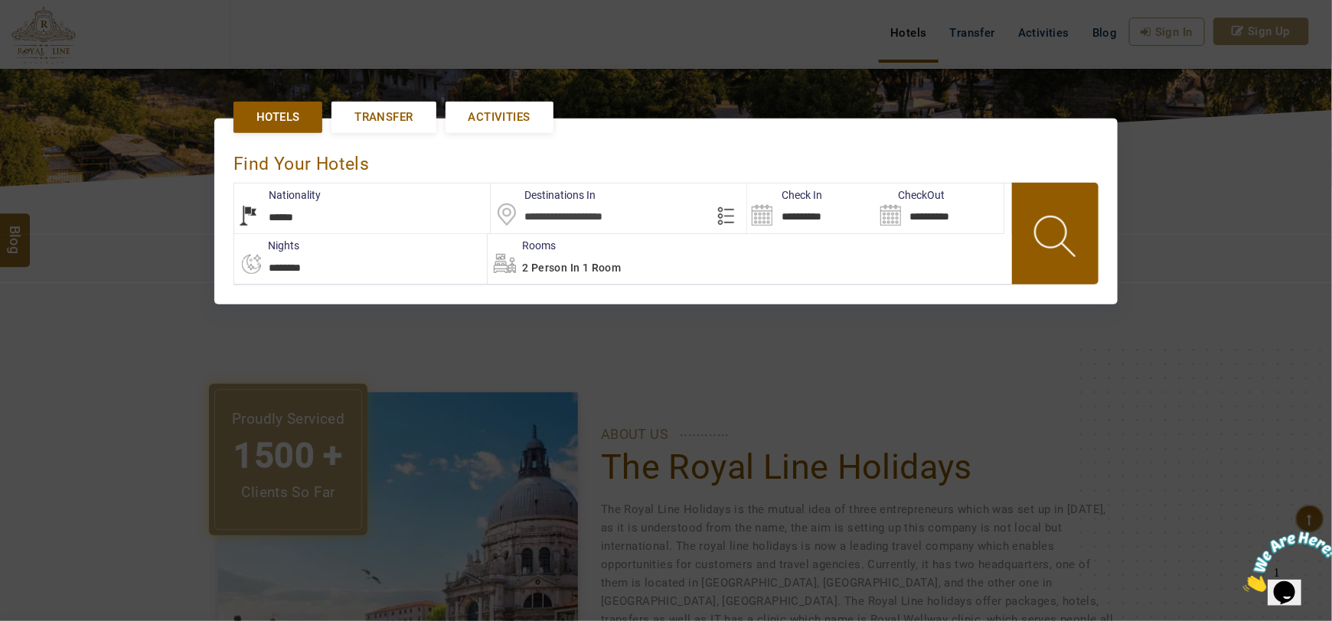
click at [377, 126] on link "Transfer" at bounding box center [383, 117] width 104 height 31
click at [381, 112] on span "Transfer" at bounding box center [383, 117] width 58 height 16
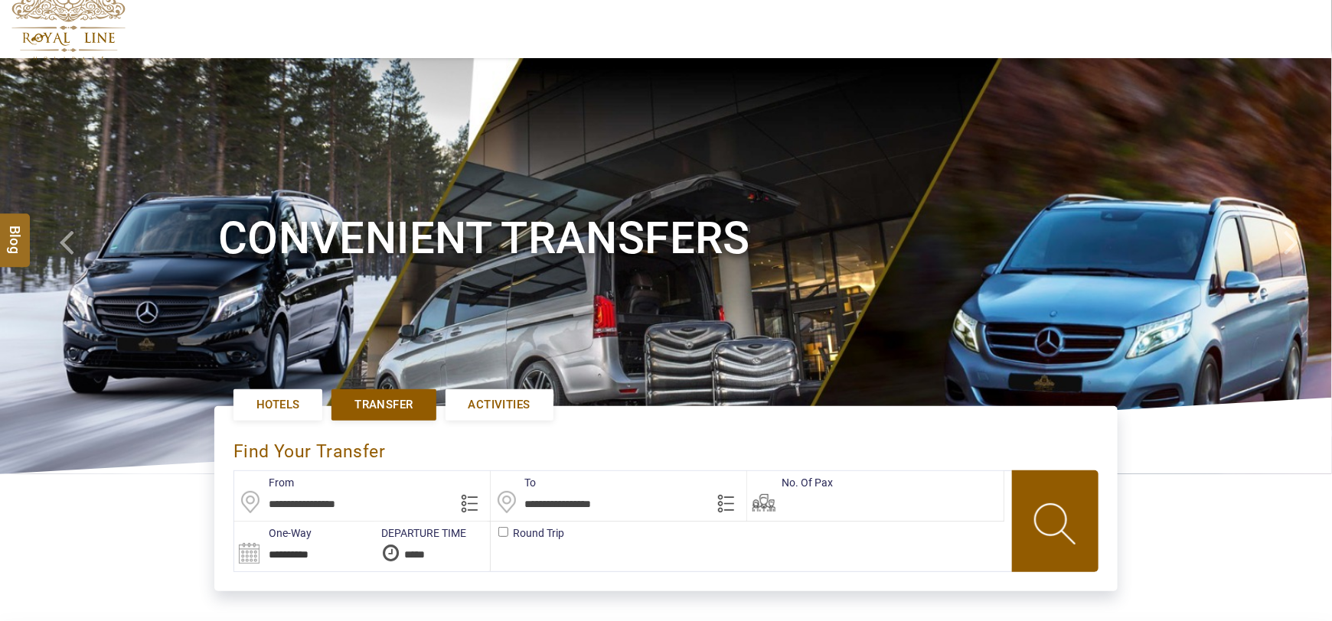
type input "**********"
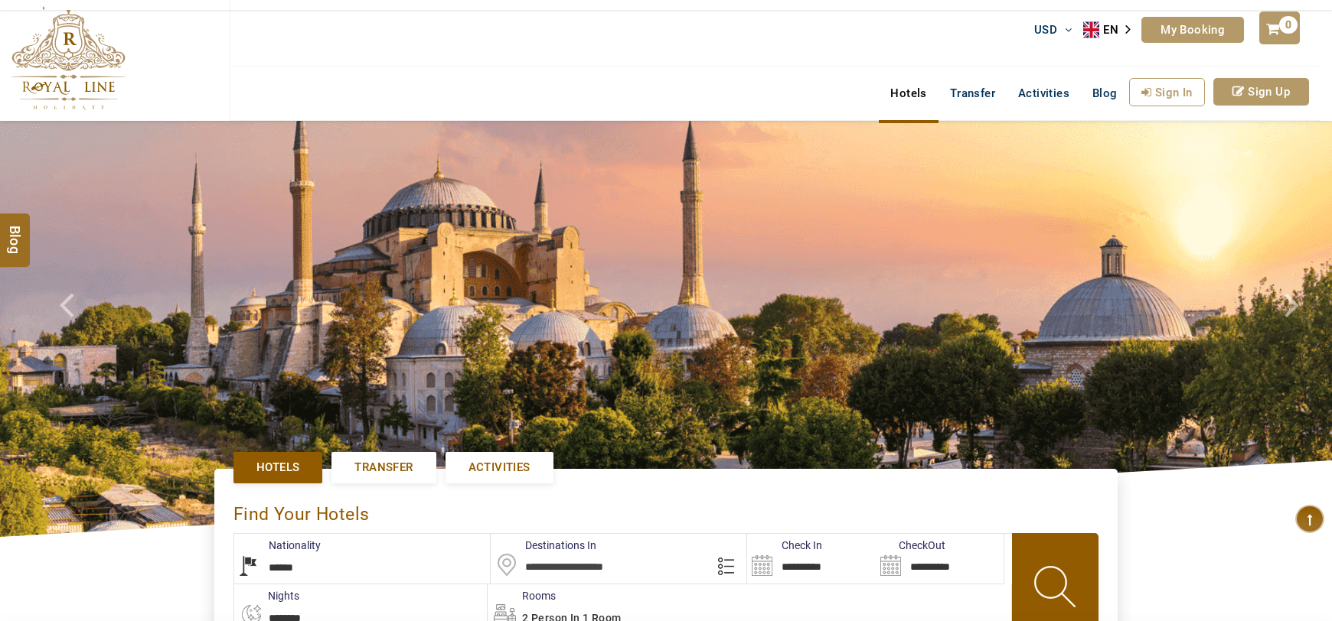
select select "******"
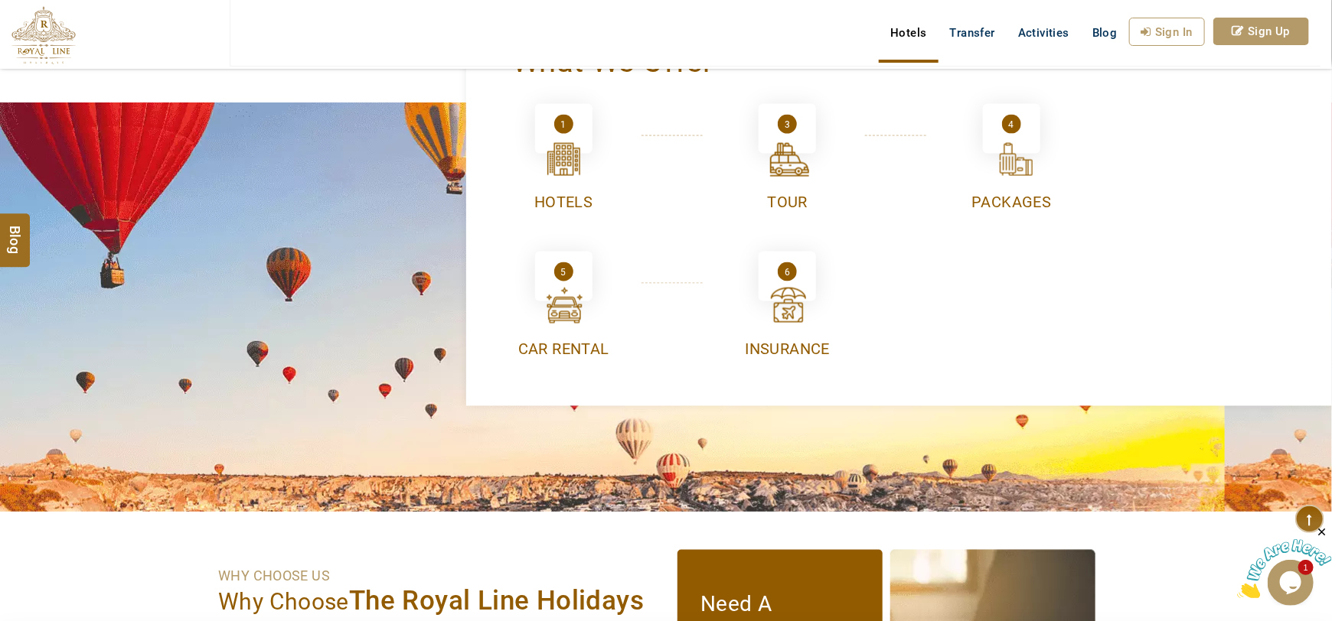
scroll to position [1071, 0]
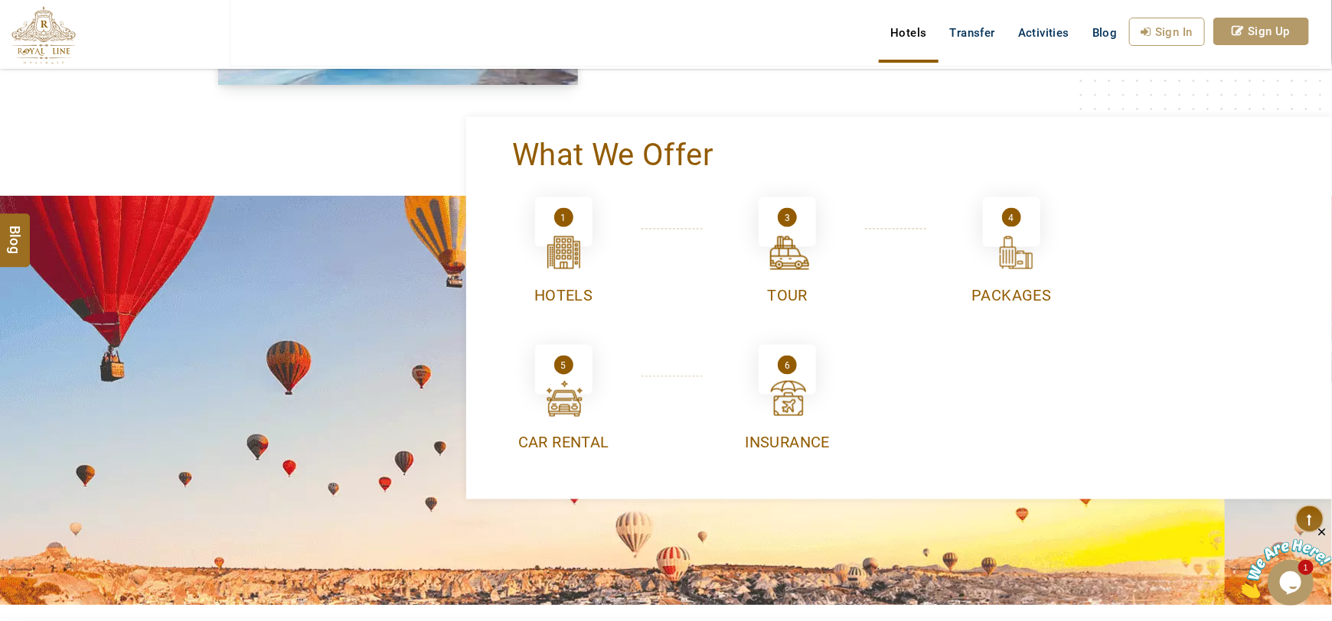
click at [779, 291] on div "Tour" at bounding box center [788, 296] width 206 height 22
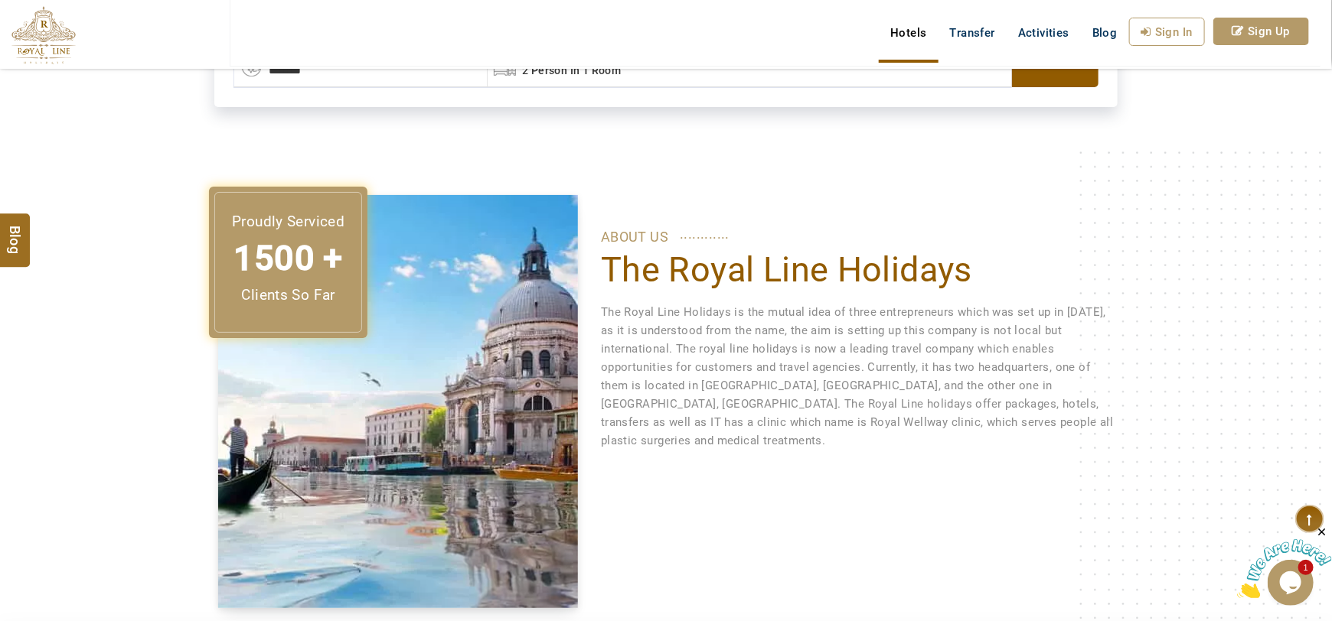
scroll to position [587, 0]
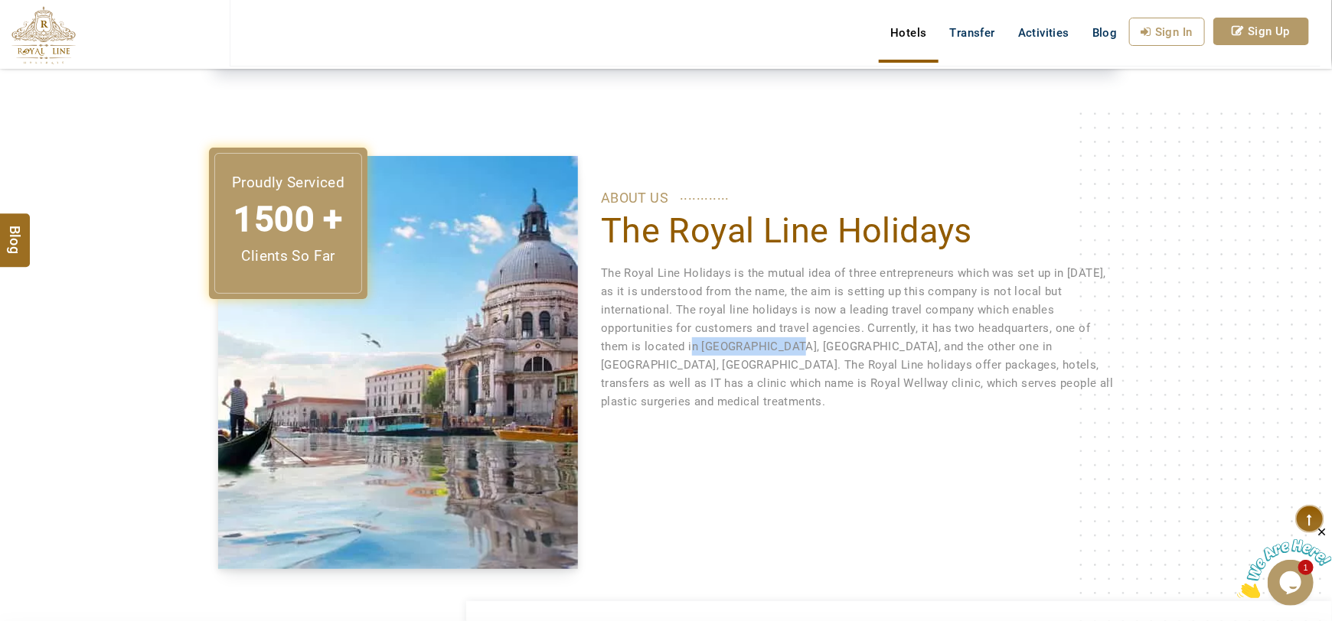
drag, startPoint x: 700, startPoint y: 344, endPoint x: 787, endPoint y: 348, distance: 86.6
click at [787, 348] on p "The Royal Line Holidays is the mutual idea of three entrepreneurs which was set…" at bounding box center [857, 337] width 513 height 147
copy p "[GEOGRAPHIC_DATA], [GEOGRAPHIC_DATA],"
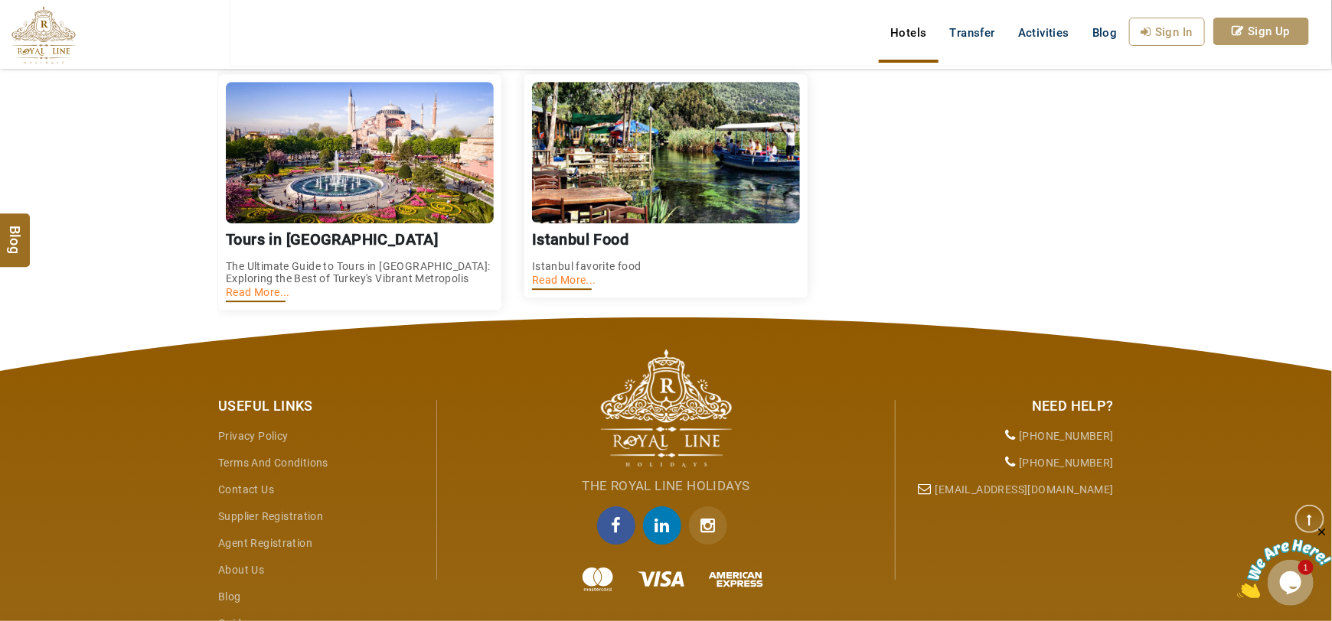
scroll to position [2300, 0]
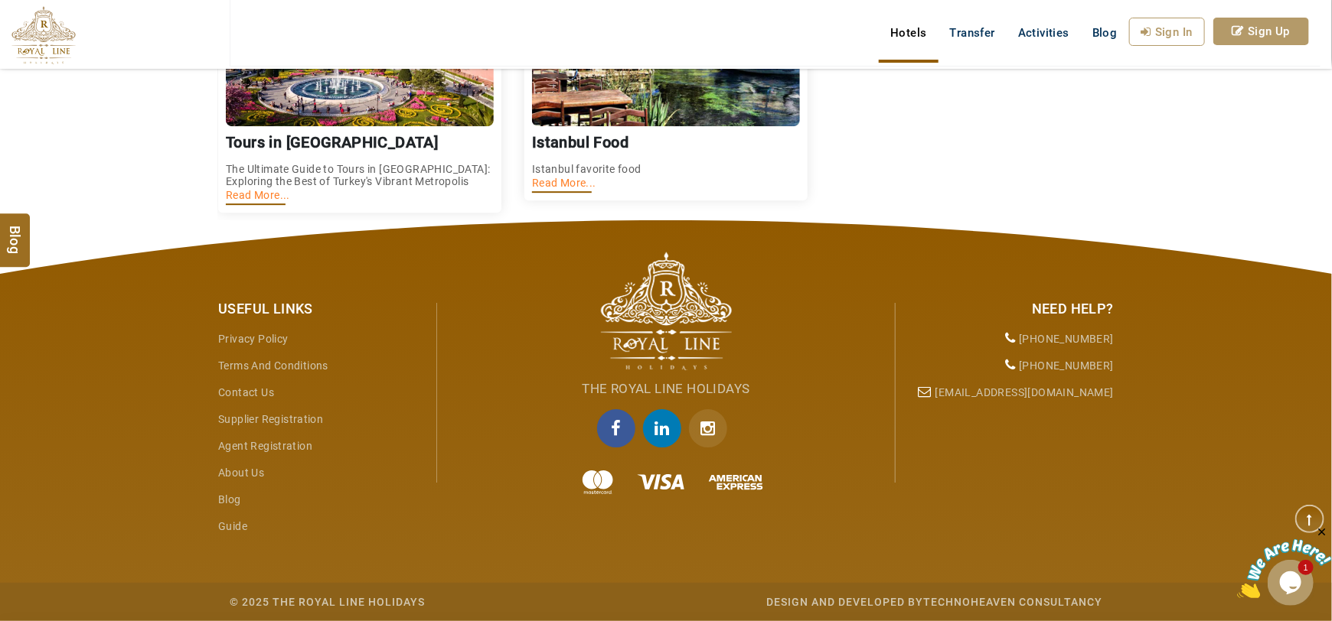
click at [246, 385] on li "Contact Us" at bounding box center [321, 393] width 207 height 27
click at [252, 400] on li "Contact Us" at bounding box center [321, 393] width 207 height 27
click at [252, 397] on link "Contact Us" at bounding box center [246, 392] width 56 height 12
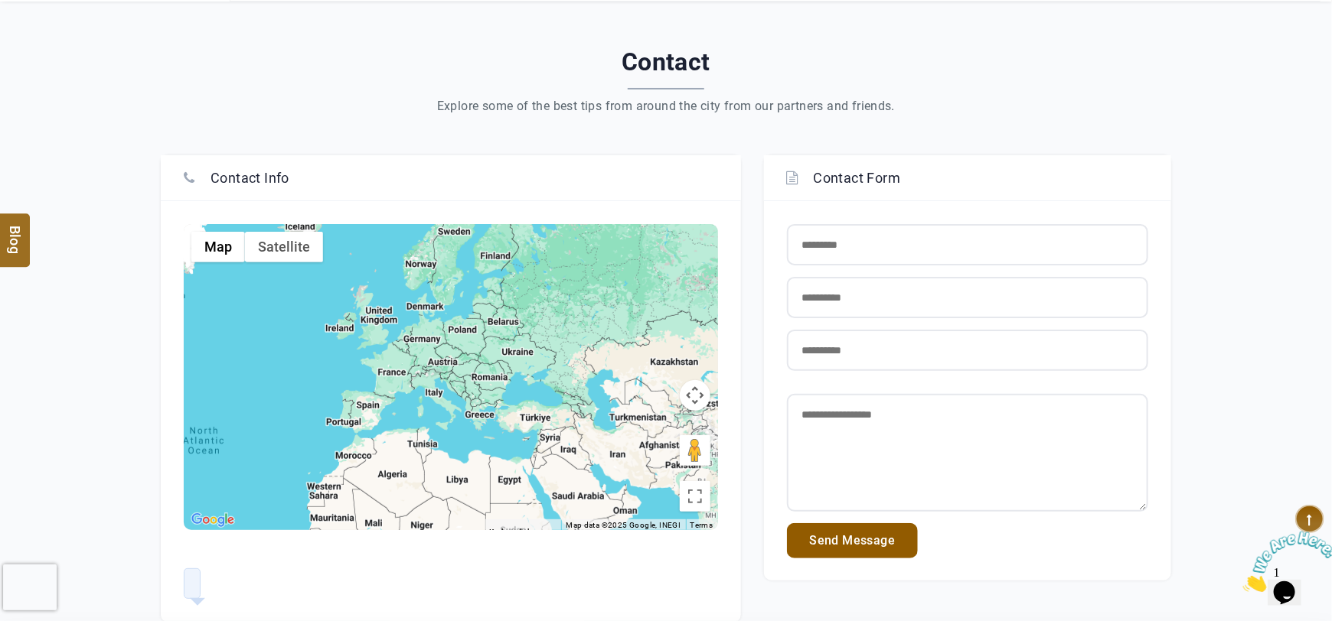
scroll to position [421, 0]
